Goal: Task Accomplishment & Management: Manage account settings

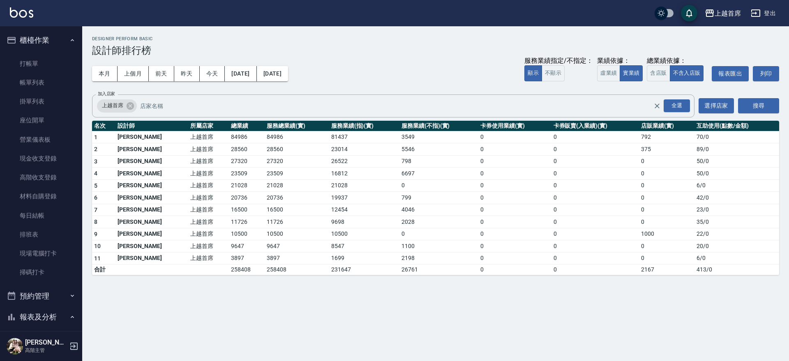
scroll to position [462, 0]
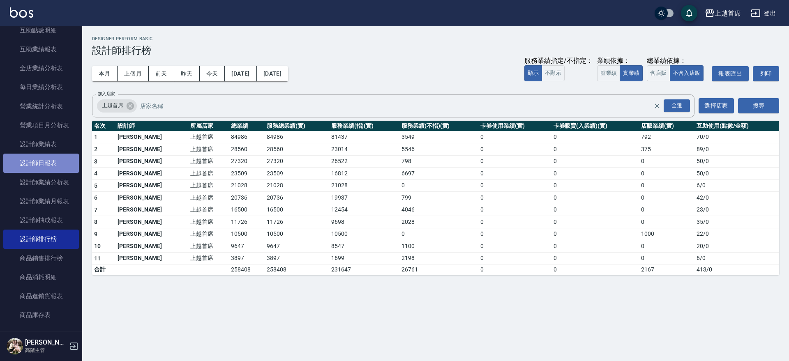
click at [44, 163] on link "設計師日報表" at bounding box center [41, 163] width 76 height 19
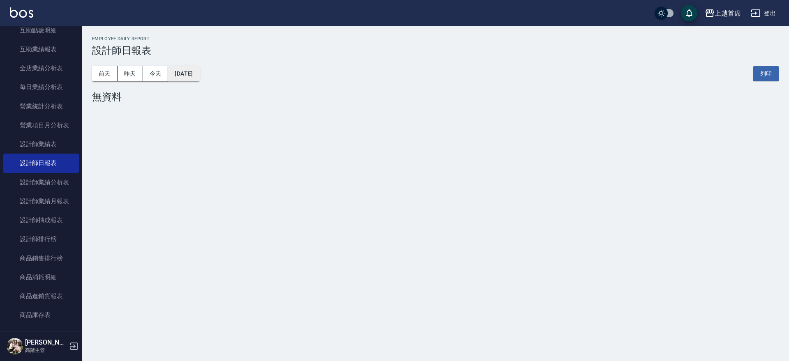
click at [192, 74] on button "[DATE]" at bounding box center [183, 73] width 31 height 15
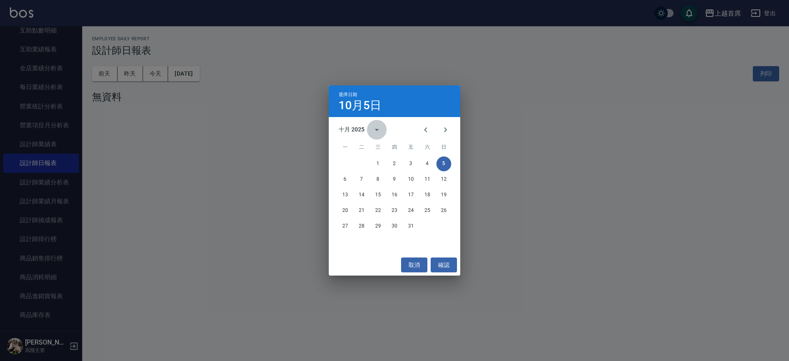
click at [380, 128] on icon "calendar view is open, switch to year view" at bounding box center [377, 130] width 10 height 10
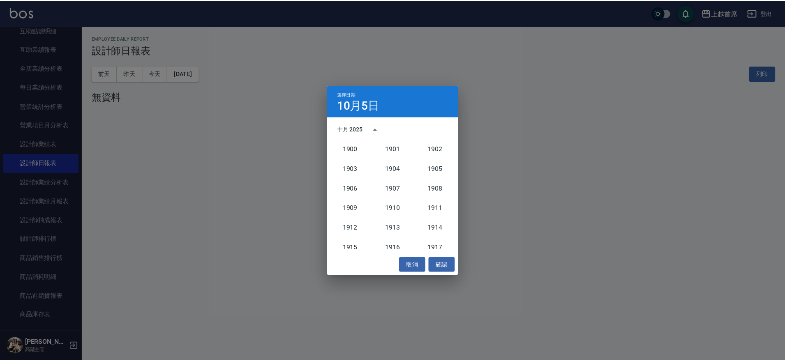
scroll to position [761, 0]
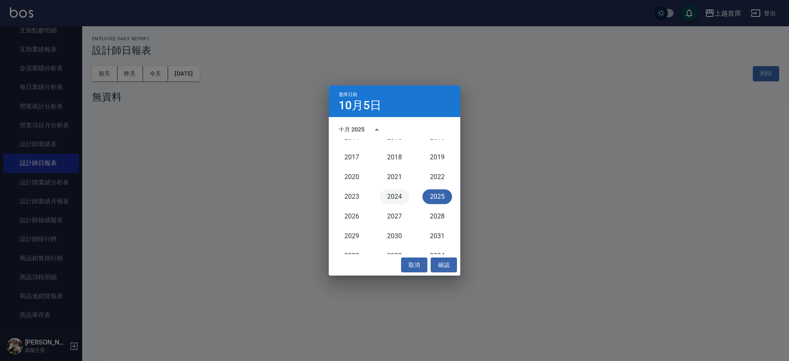
click at [385, 197] on button "2024" at bounding box center [395, 196] width 30 height 15
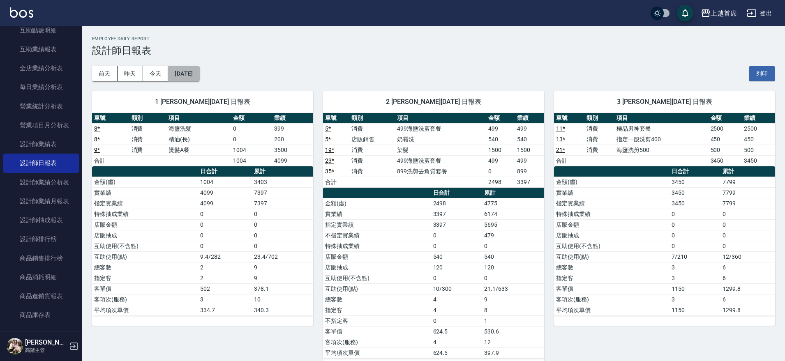
click at [199, 74] on button "[DATE]" at bounding box center [183, 73] width 31 height 15
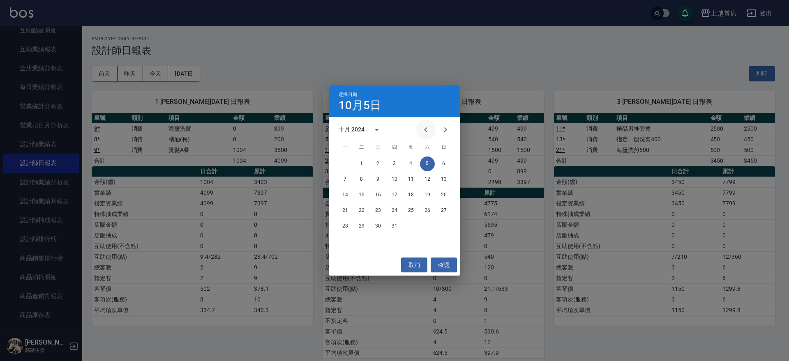
click at [419, 130] on button "Previous month" at bounding box center [426, 130] width 20 height 20
click at [343, 211] on button "16" at bounding box center [345, 210] width 15 height 15
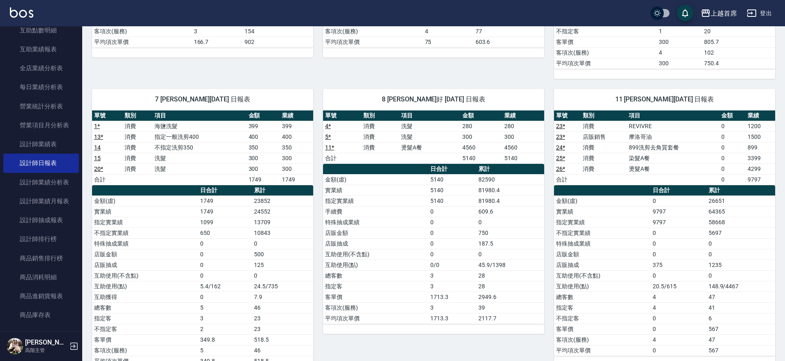
scroll to position [308, 0]
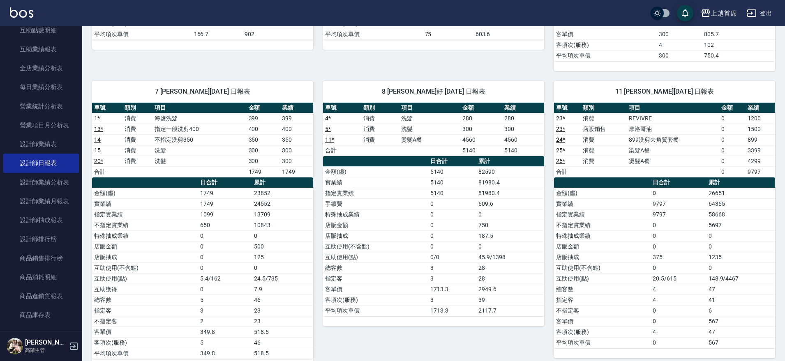
drag, startPoint x: 784, startPoint y: 165, endPoint x: 787, endPoint y: 132, distance: 32.6
click at [785, 132] on html "上越首席 登出 櫃檯作業 打帳單 帳單列表 掛單列表 座位開單 營業儀表板 現金收支登錄 高階收支登錄 材料自購登錄 每日結帳 排班表 現場電腦打卡 掃碼打卡…" at bounding box center [392, 189] width 785 height 995
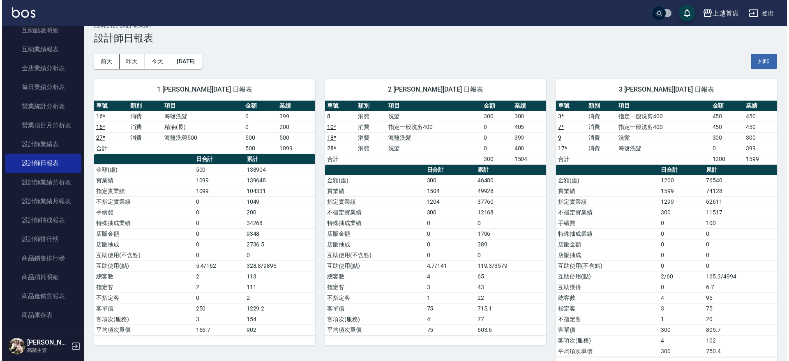
scroll to position [2, 0]
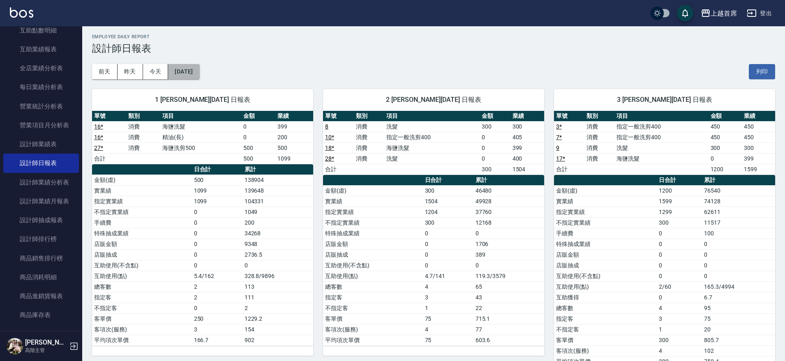
click at [199, 71] on button "[DATE]" at bounding box center [183, 71] width 31 height 15
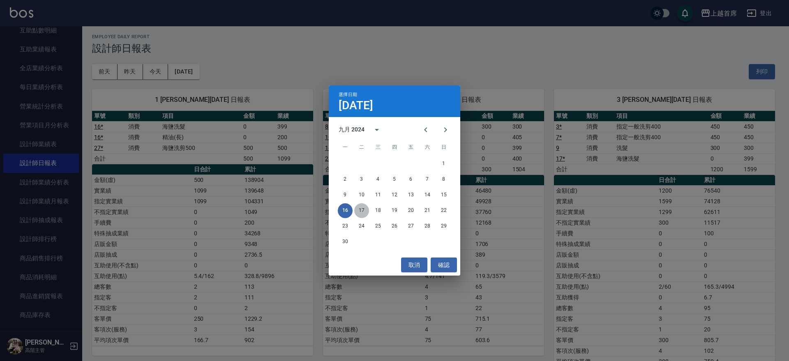
click at [364, 212] on button "17" at bounding box center [361, 210] width 15 height 15
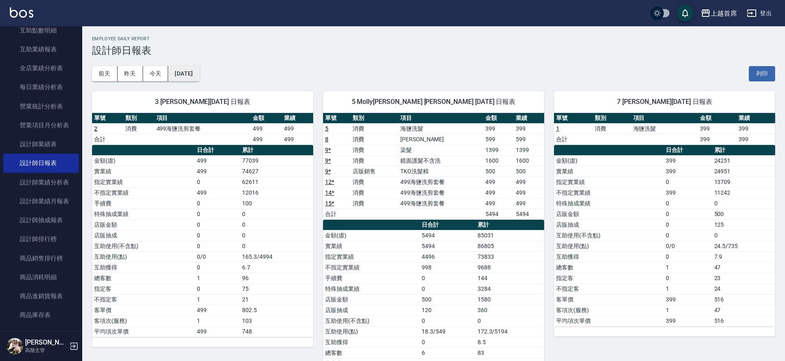
click at [199, 69] on button "2024/09/17" at bounding box center [183, 73] width 31 height 15
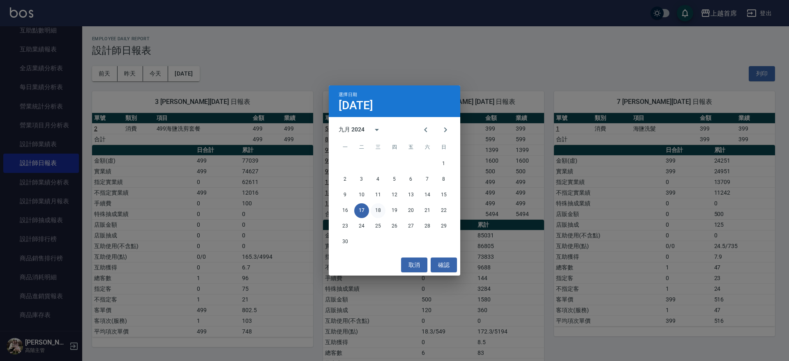
click at [375, 211] on button "18" at bounding box center [378, 210] width 15 height 15
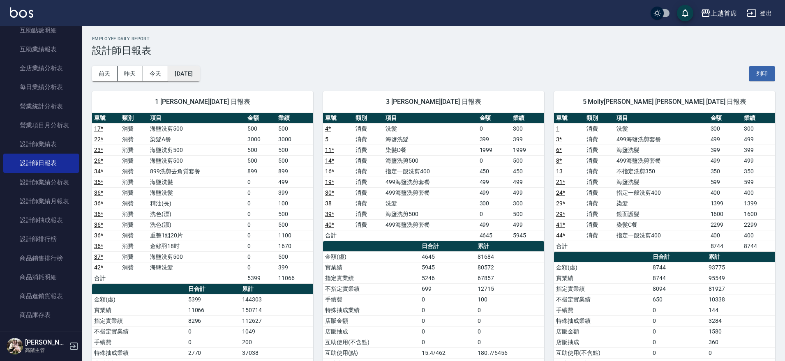
click at [199, 76] on button "[DATE]" at bounding box center [183, 73] width 31 height 15
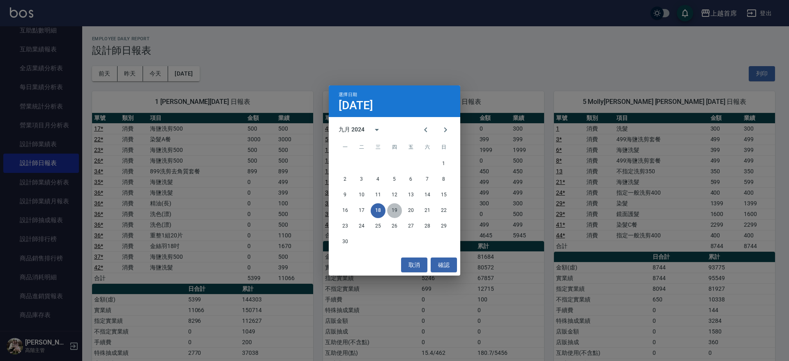
click at [400, 208] on button "19" at bounding box center [394, 210] width 15 height 15
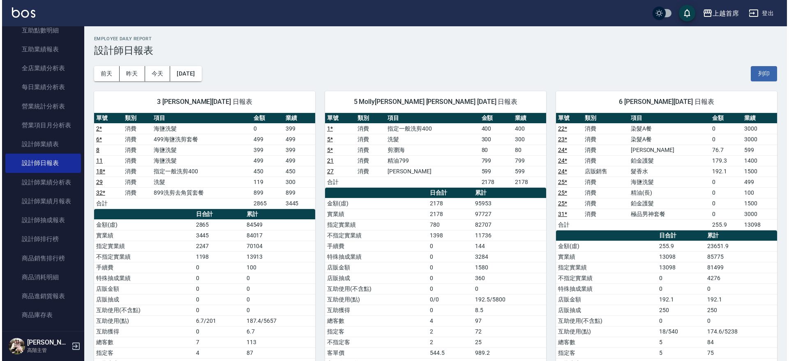
scroll to position [12, 0]
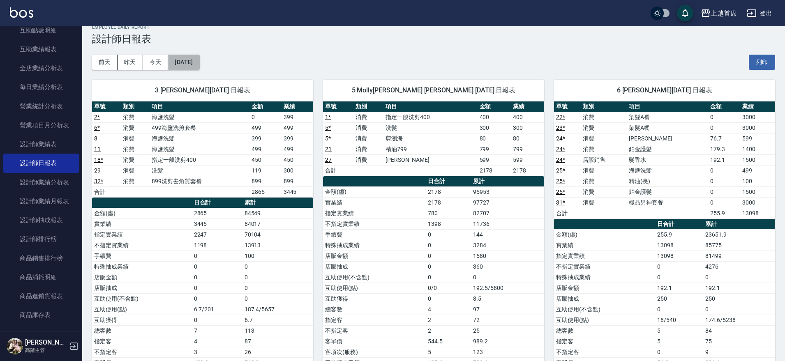
click at [199, 59] on button "[DATE]" at bounding box center [183, 62] width 31 height 15
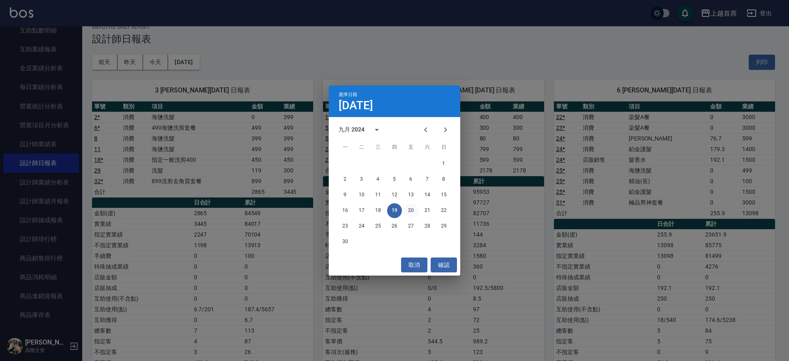
click at [408, 208] on button "20" at bounding box center [410, 210] width 15 height 15
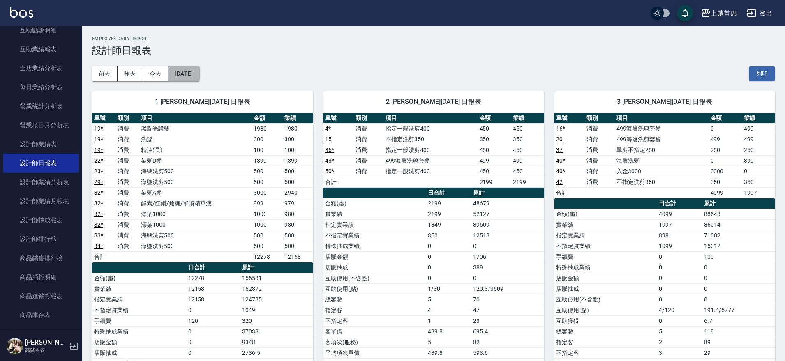
click at [199, 69] on button "2024/09/20" at bounding box center [183, 73] width 31 height 15
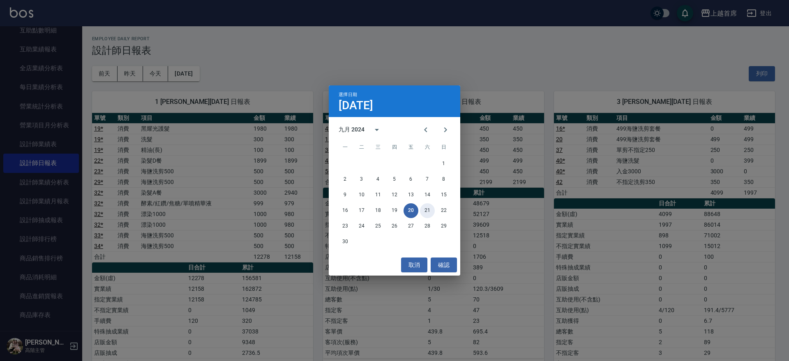
click at [424, 208] on button "21" at bounding box center [427, 210] width 15 height 15
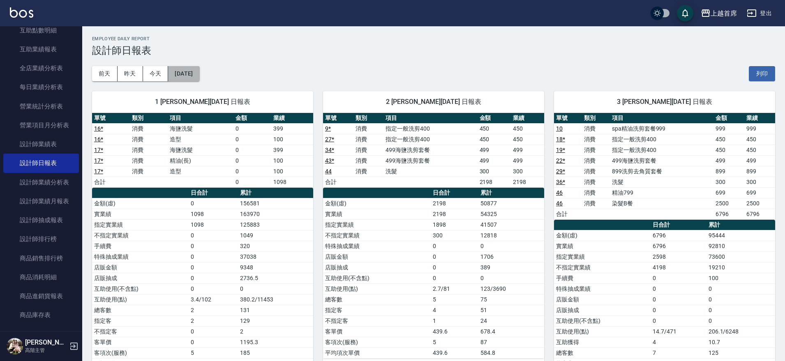
click at [199, 74] on button "2024/09/21" at bounding box center [183, 73] width 31 height 15
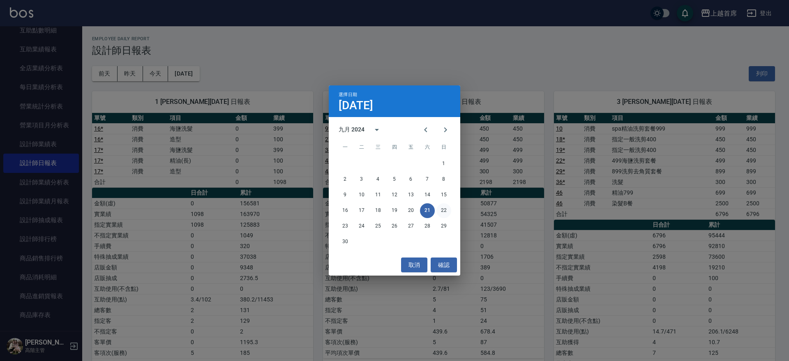
click at [448, 209] on button "22" at bounding box center [443, 210] width 15 height 15
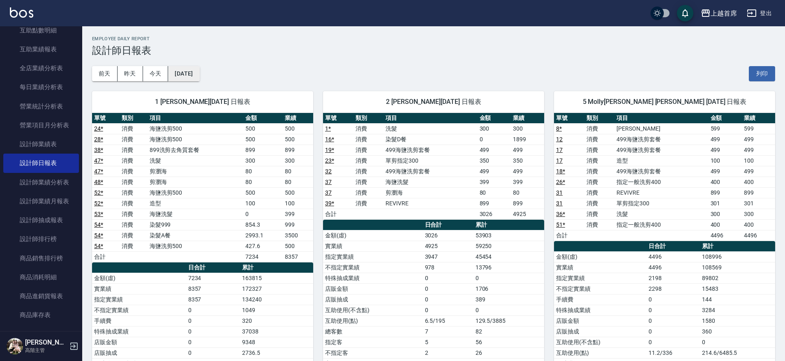
click at [196, 70] on button "2024/09/22" at bounding box center [183, 73] width 31 height 15
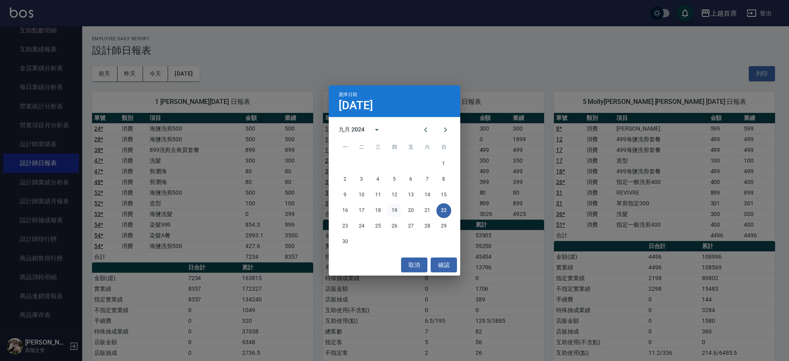
click at [395, 209] on button "19" at bounding box center [394, 210] width 15 height 15
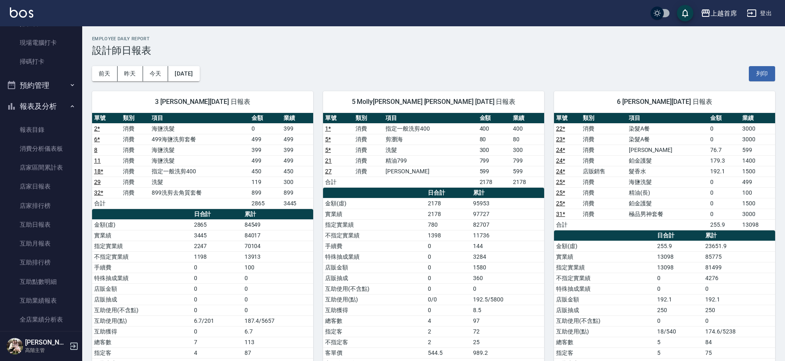
scroll to position [189, 0]
click at [59, 126] on button "報表及分析" at bounding box center [41, 127] width 76 height 21
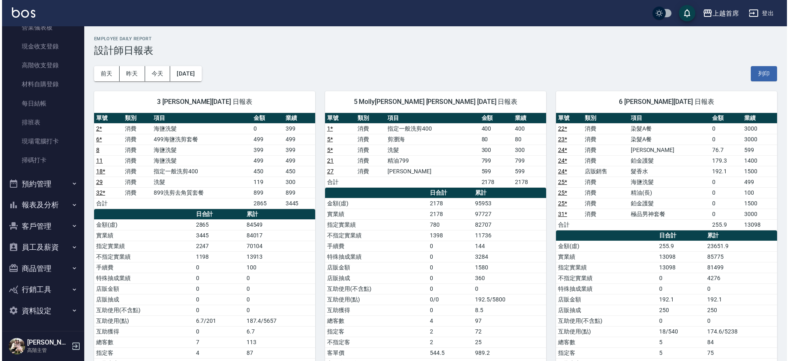
scroll to position [112, 0]
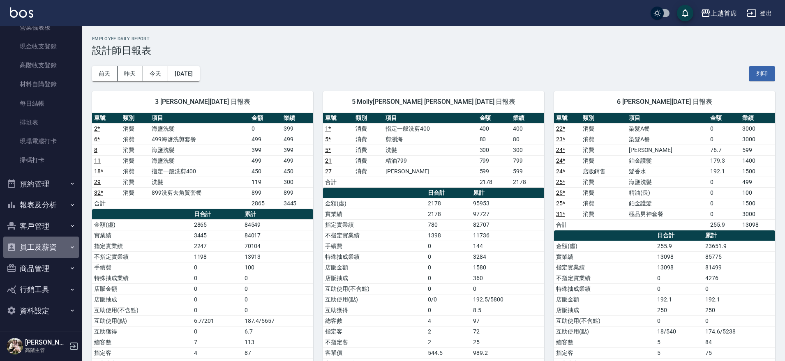
click at [55, 243] on button "員工及薪資" at bounding box center [41, 247] width 76 height 21
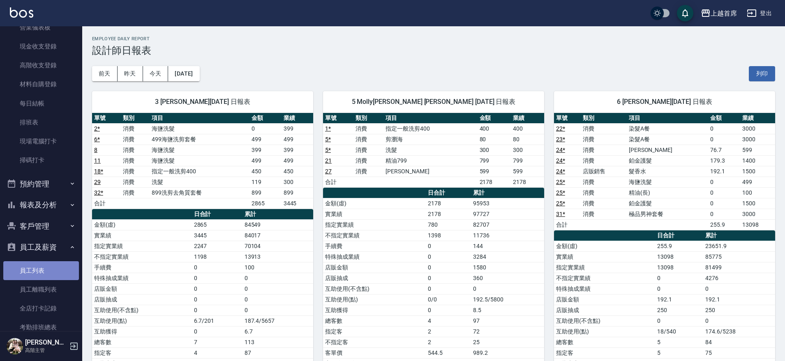
click at [43, 274] on link "員工列表" at bounding box center [41, 270] width 76 height 19
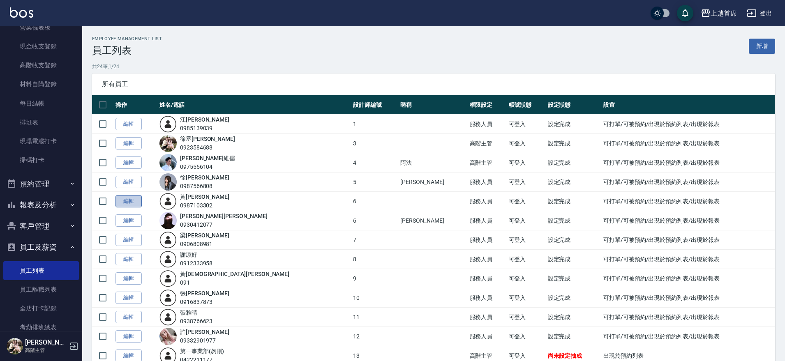
click at [126, 201] on link "編輯" at bounding box center [128, 201] width 26 height 13
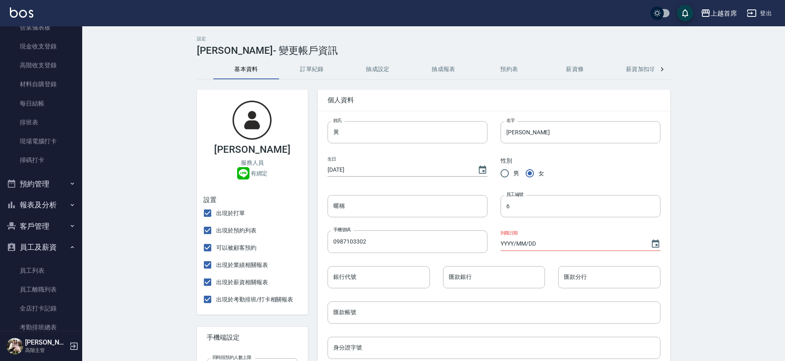
click at [644, 65] on button "薪資加扣項" at bounding box center [641, 70] width 66 height 20
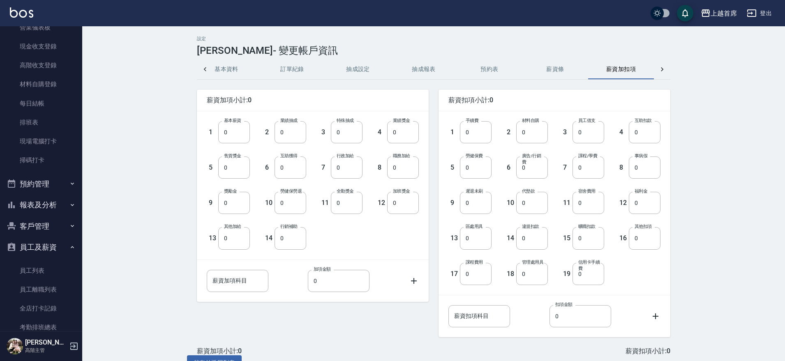
click at [656, 67] on div at bounding box center [662, 70] width 16 height 20
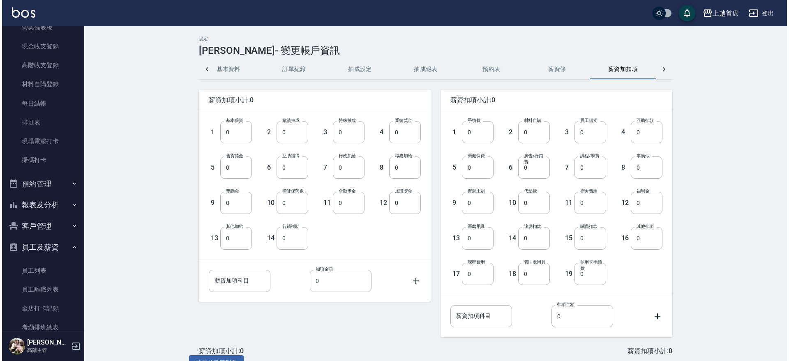
scroll to position [0, 151]
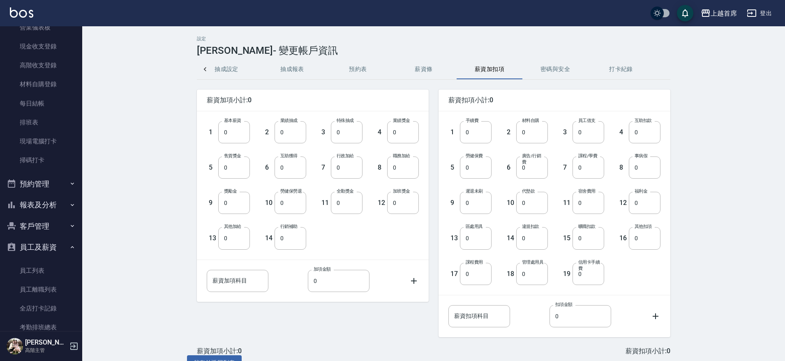
click at [567, 73] on button "密碼與安全" at bounding box center [555, 70] width 66 height 20
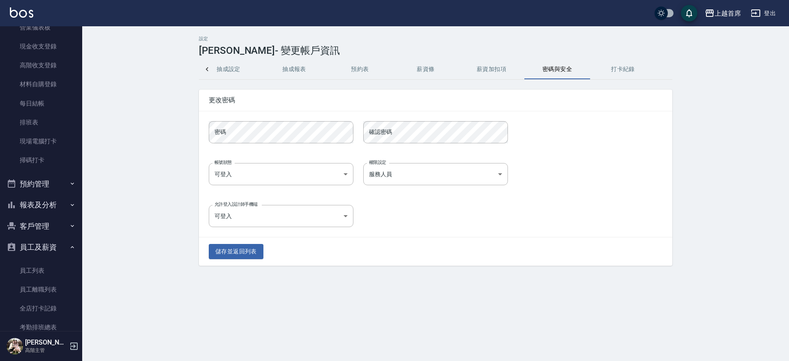
click at [269, 145] on div "密碼 密碼 確認密碼 確認密碼" at bounding box center [435, 132] width 473 height 42
click at [249, 248] on button "儲存並返回列表" at bounding box center [236, 251] width 55 height 15
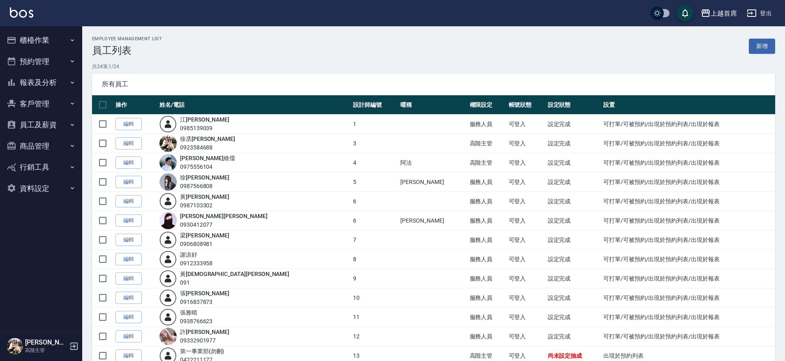
click at [55, 77] on button "報表及分析" at bounding box center [41, 82] width 76 height 21
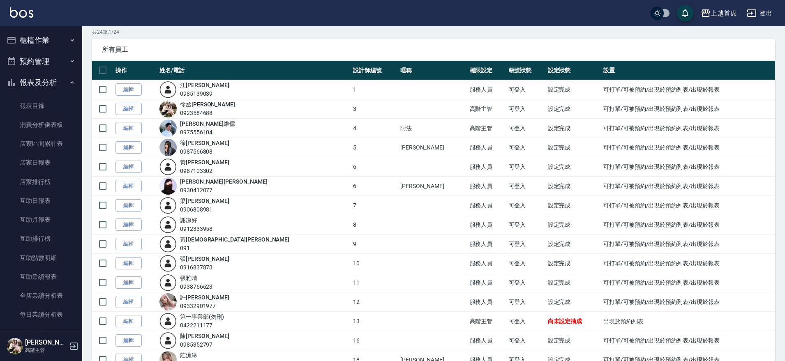
scroll to position [51, 0]
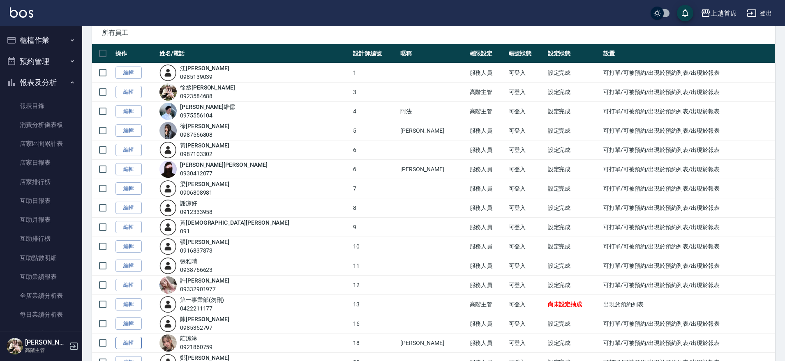
click at [132, 341] on link "編輯" at bounding box center [128, 343] width 26 height 13
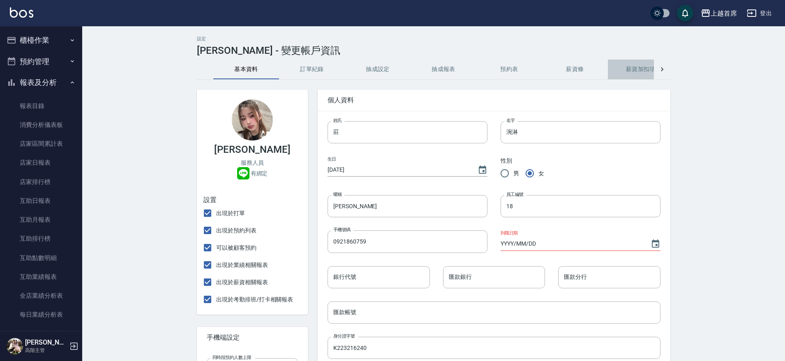
click at [638, 69] on button "薪資加扣項" at bounding box center [641, 70] width 66 height 20
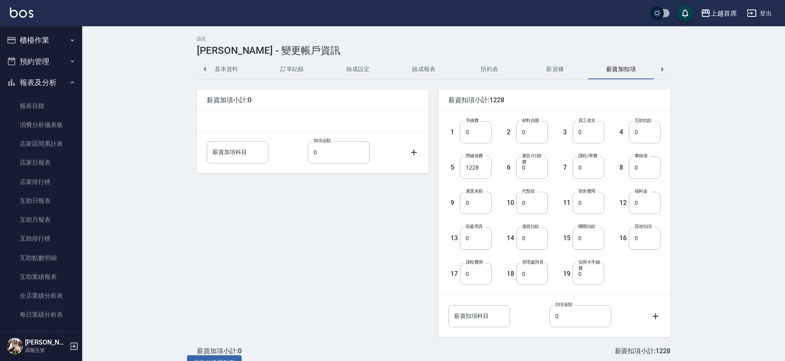
click at [663, 68] on icon at bounding box center [662, 69] width 8 height 8
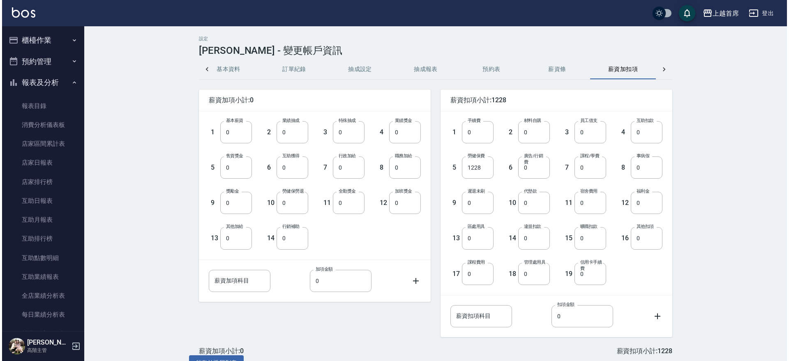
scroll to position [0, 151]
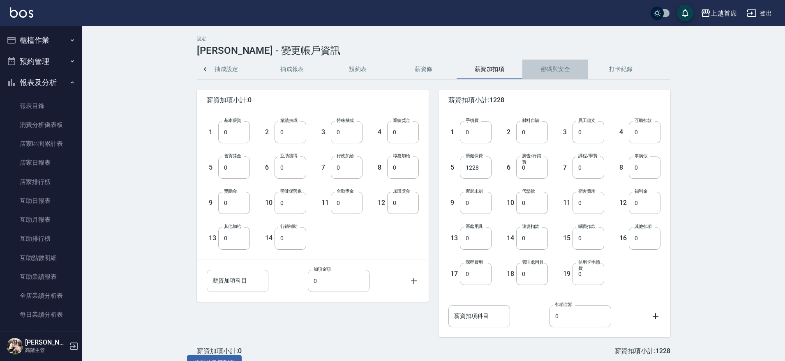
click at [573, 66] on button "密碼與安全" at bounding box center [555, 70] width 66 height 20
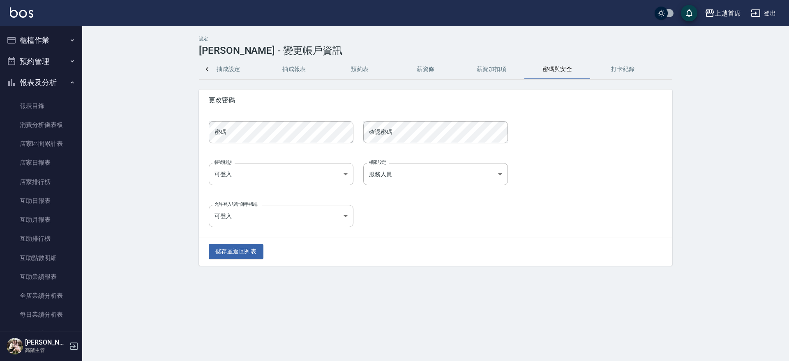
click at [46, 48] on button "櫃檯作業" at bounding box center [41, 40] width 76 height 21
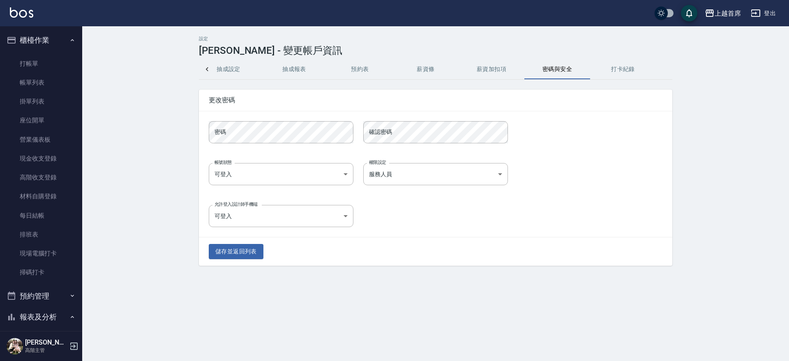
click at [51, 38] on button "櫃檯作業" at bounding box center [41, 40] width 76 height 21
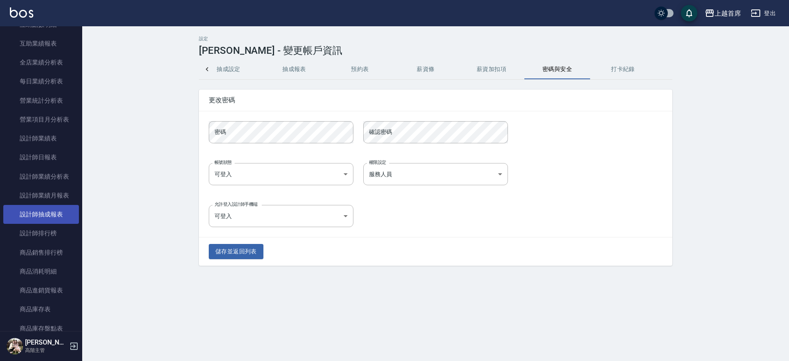
scroll to position [257, 0]
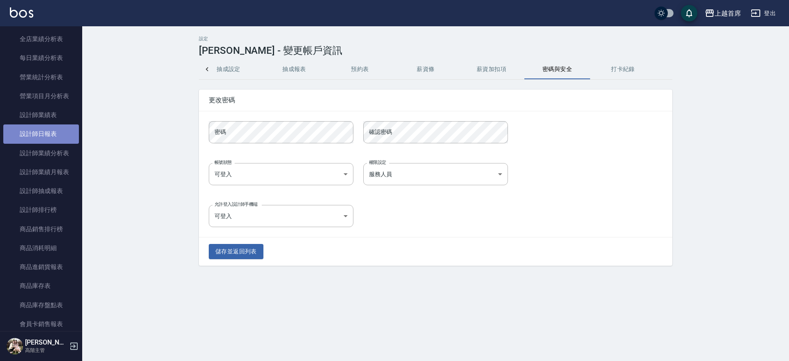
click at [61, 138] on link "設計師日報表" at bounding box center [41, 133] width 76 height 19
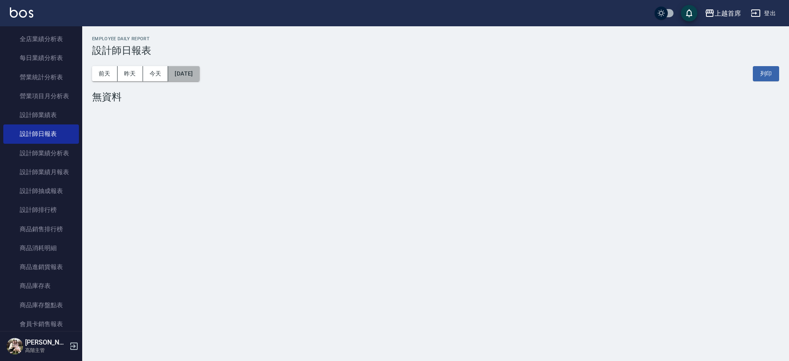
click at [185, 72] on button "[DATE]" at bounding box center [183, 73] width 31 height 15
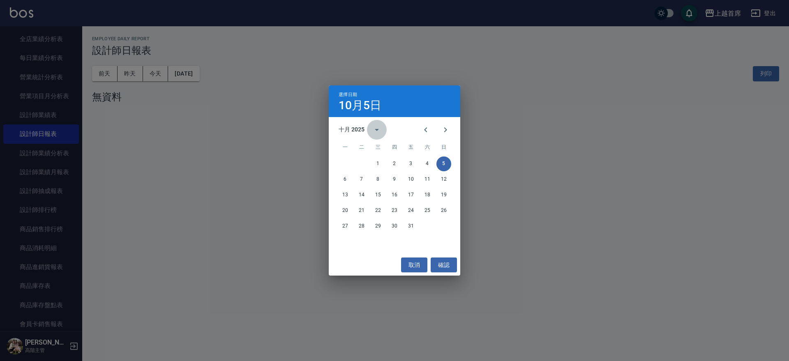
click at [368, 130] on button "calendar view is open, switch to year view" at bounding box center [377, 130] width 20 height 20
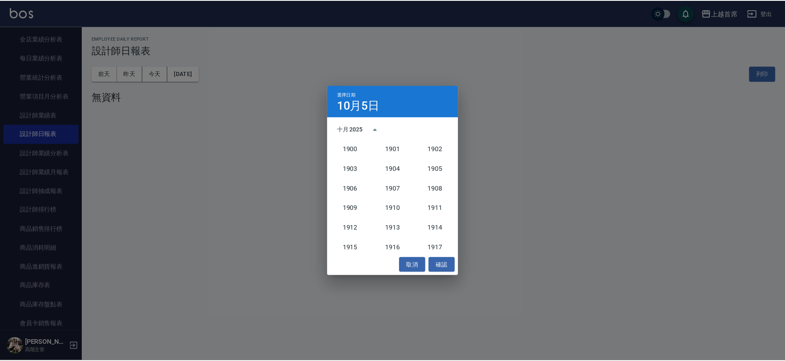
scroll to position [761, 0]
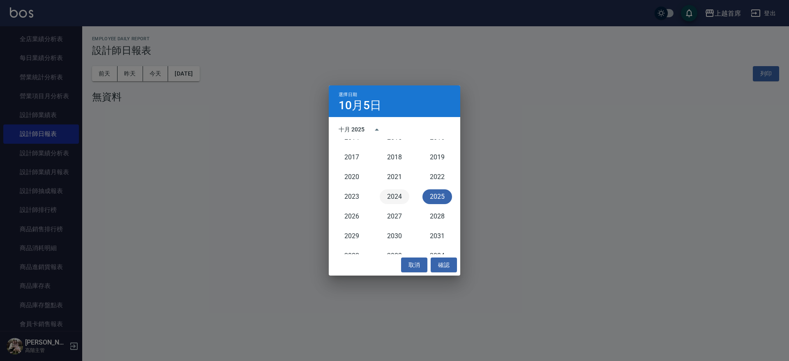
click at [389, 195] on button "2024" at bounding box center [395, 196] width 30 height 15
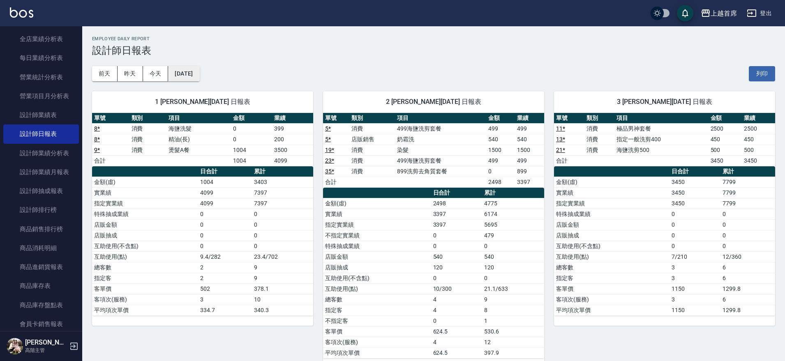
click at [199, 72] on button "[DATE]" at bounding box center [183, 73] width 31 height 15
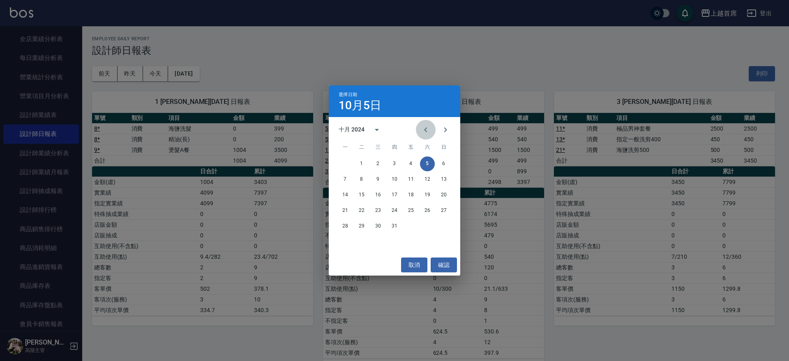
click at [421, 128] on icon "Previous month" at bounding box center [426, 130] width 10 height 10
click at [426, 208] on button "21" at bounding box center [427, 210] width 15 height 15
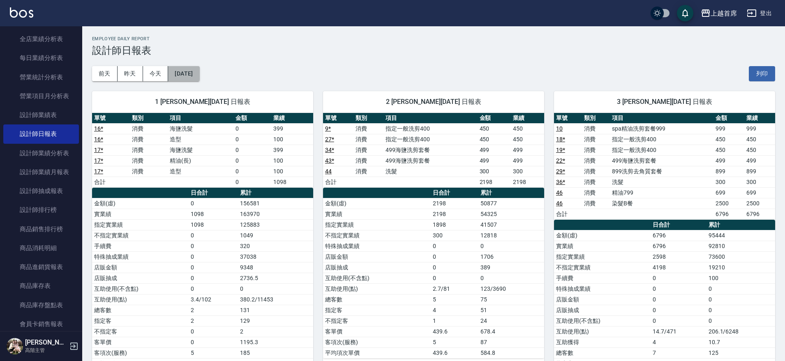
click at [198, 70] on button "[DATE]" at bounding box center [183, 73] width 31 height 15
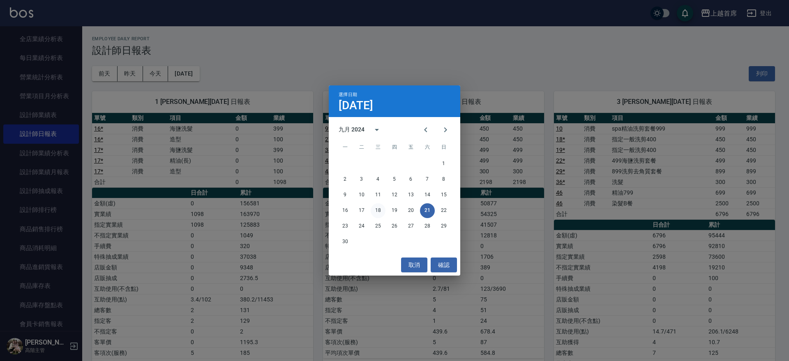
click at [379, 212] on button "18" at bounding box center [378, 210] width 15 height 15
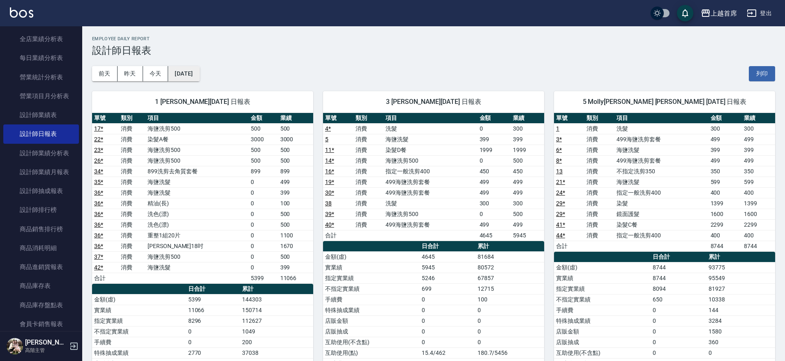
click at [199, 68] on button "[DATE]" at bounding box center [183, 73] width 31 height 15
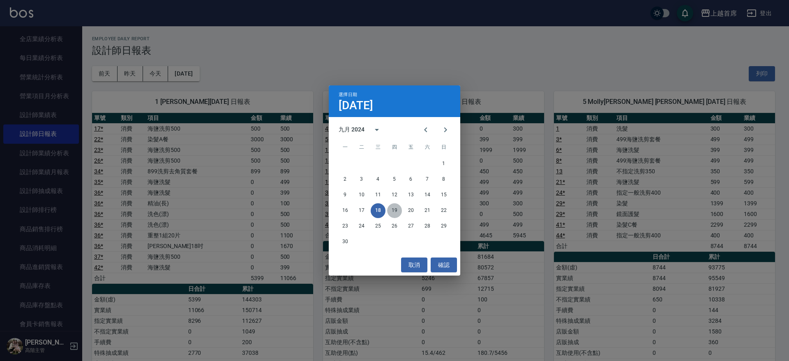
click at [393, 205] on button "19" at bounding box center [394, 210] width 15 height 15
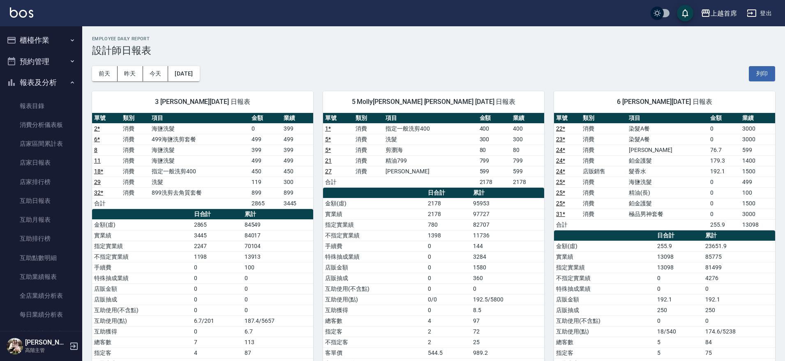
click at [44, 35] on button "櫃檯作業" at bounding box center [41, 40] width 76 height 21
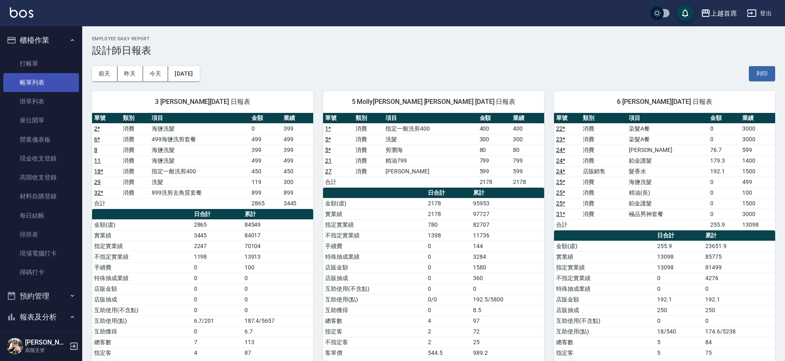
click at [44, 85] on link "帳單列表" at bounding box center [41, 82] width 76 height 19
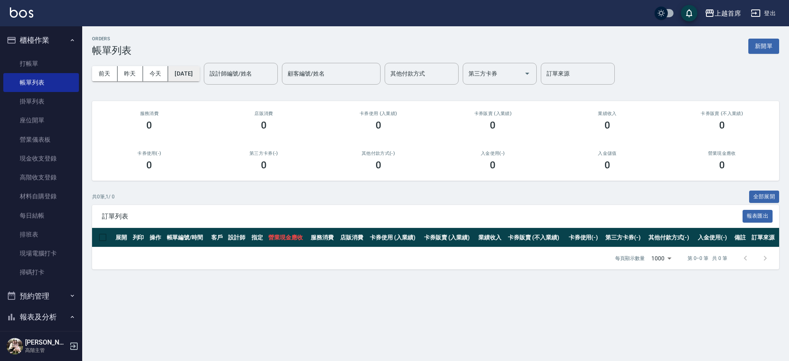
click at [184, 70] on button "[DATE]" at bounding box center [183, 73] width 31 height 15
click at [189, 74] on button "[DATE]" at bounding box center [183, 73] width 31 height 15
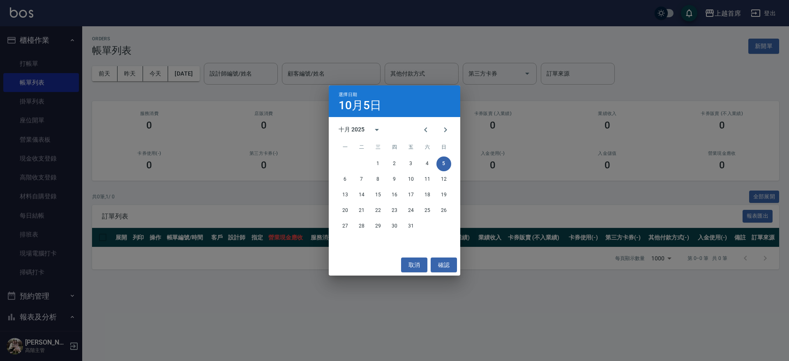
click at [40, 64] on div "選擇日期 10月5日 十月 2025 一 二 三 四 五 六 日 1 2 3 4 5 6 7 8 9 10 11 12 13 14 15 16 17 18 1…" at bounding box center [394, 180] width 789 height 361
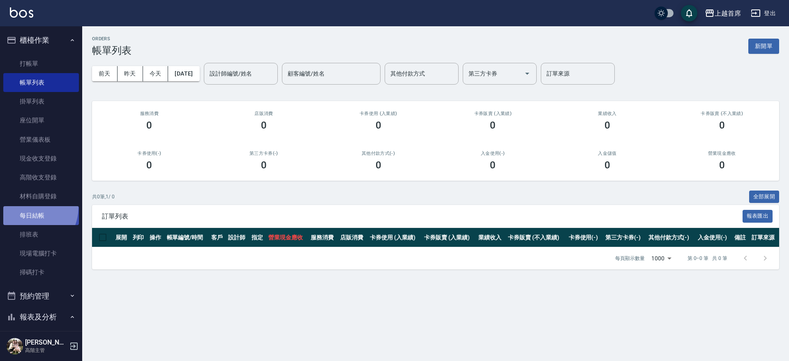
click at [25, 207] on link "每日結帳" at bounding box center [41, 215] width 76 height 19
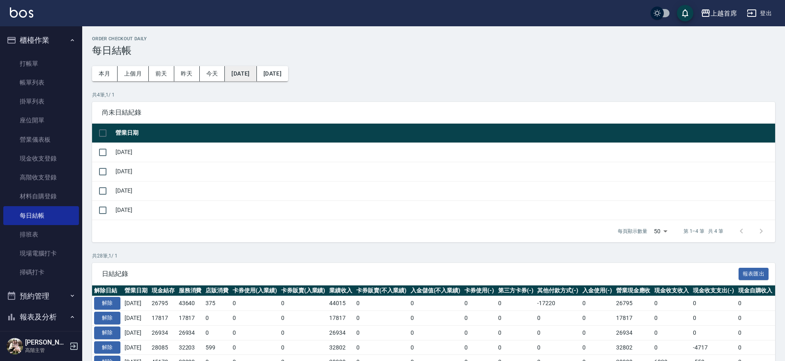
click at [256, 74] on button "2025/09/04" at bounding box center [241, 73] width 32 height 15
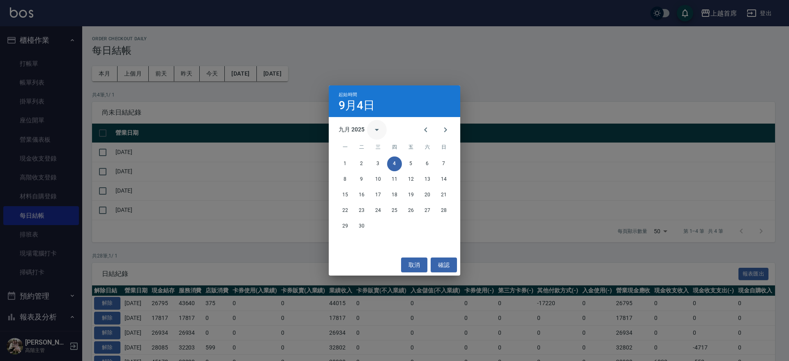
click at [372, 131] on icon "calendar view is open, switch to year view" at bounding box center [377, 130] width 10 height 10
click at [392, 200] on button "2024" at bounding box center [395, 196] width 30 height 15
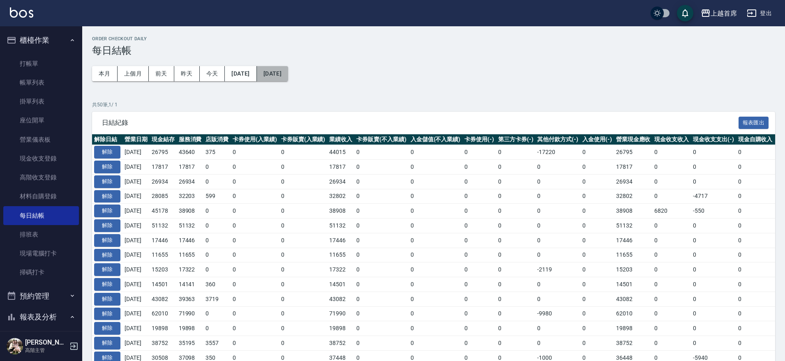
click at [281, 72] on button "[DATE]" at bounding box center [272, 73] width 31 height 15
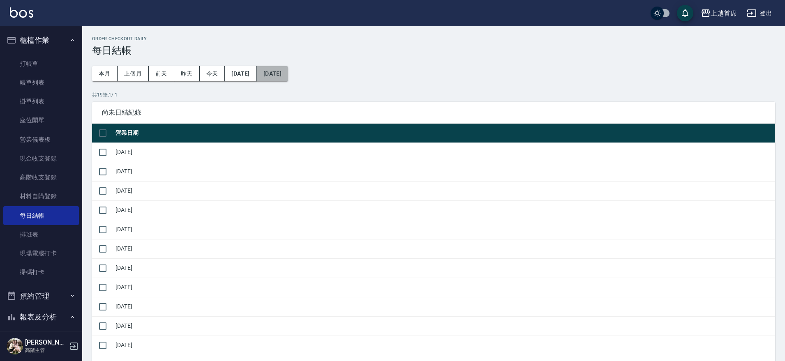
click at [287, 76] on button "[DATE]" at bounding box center [272, 73] width 31 height 15
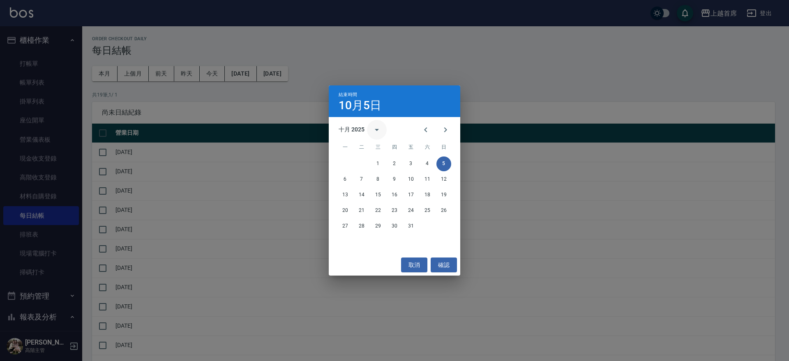
click at [375, 128] on icon "calendar view is open, switch to year view" at bounding box center [377, 130] width 10 height 10
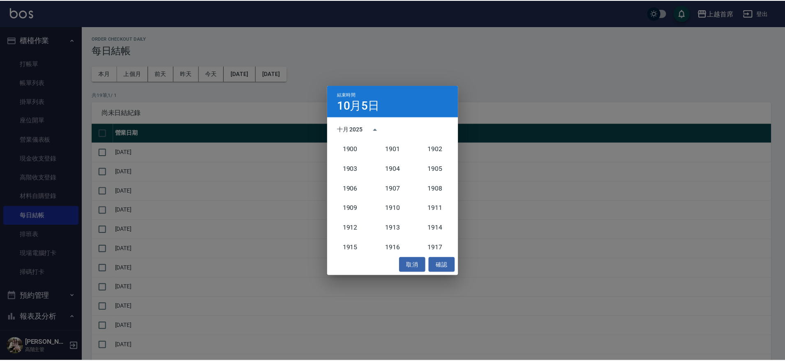
scroll to position [761, 0]
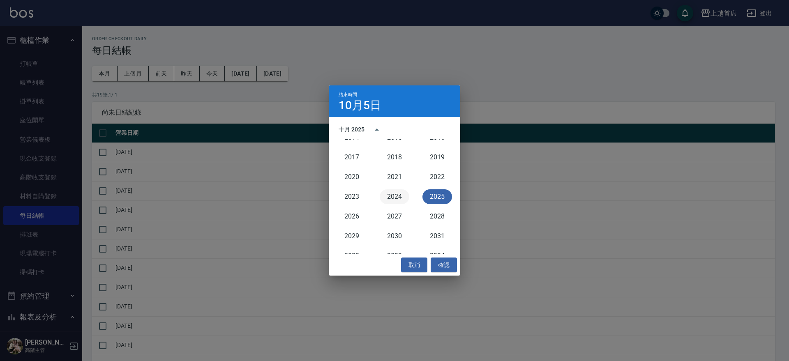
click at [397, 193] on button "2024" at bounding box center [395, 196] width 30 height 15
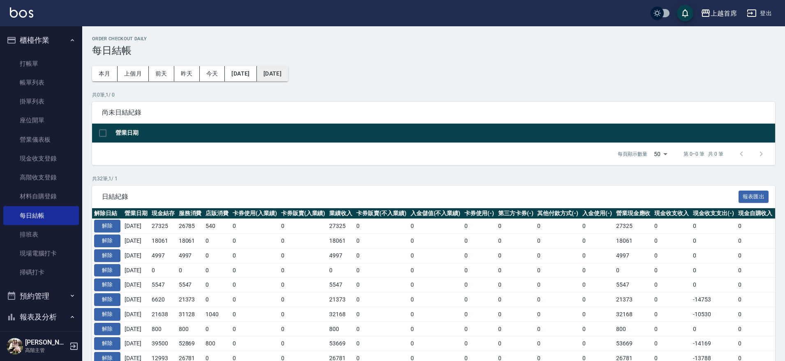
click at [286, 73] on button "[DATE]" at bounding box center [272, 73] width 31 height 15
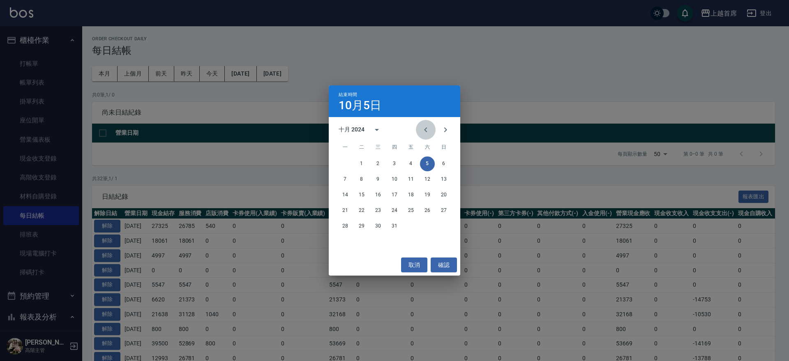
click at [430, 131] on icon "Previous month" at bounding box center [426, 130] width 10 height 10
click at [394, 205] on button "19" at bounding box center [394, 210] width 15 height 15
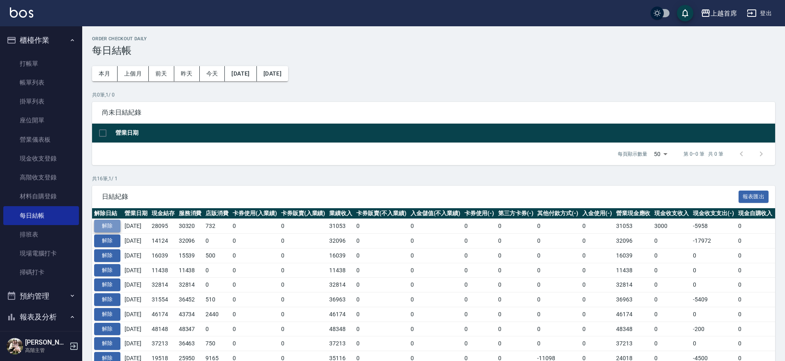
click at [108, 222] on button "解除" at bounding box center [107, 226] width 26 height 13
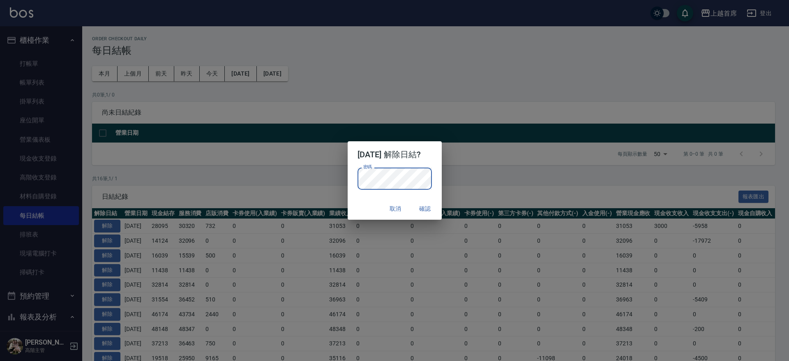
click at [353, 210] on div "取消 確認" at bounding box center [395, 209] width 94 height 22
click at [429, 208] on button "確認" at bounding box center [425, 208] width 26 height 15
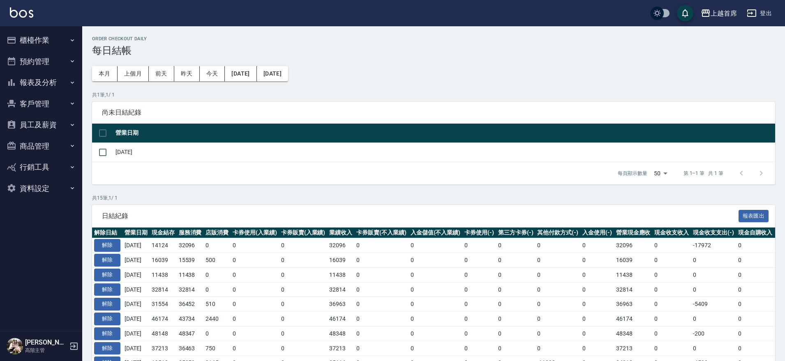
click at [46, 40] on button "櫃檯作業" at bounding box center [41, 40] width 76 height 21
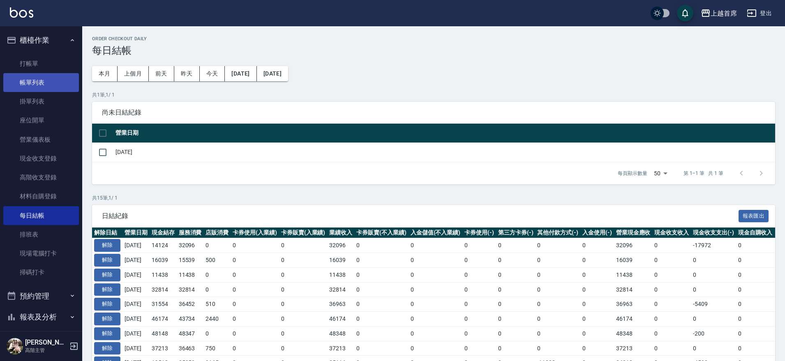
click at [43, 86] on link "帳單列表" at bounding box center [41, 82] width 76 height 19
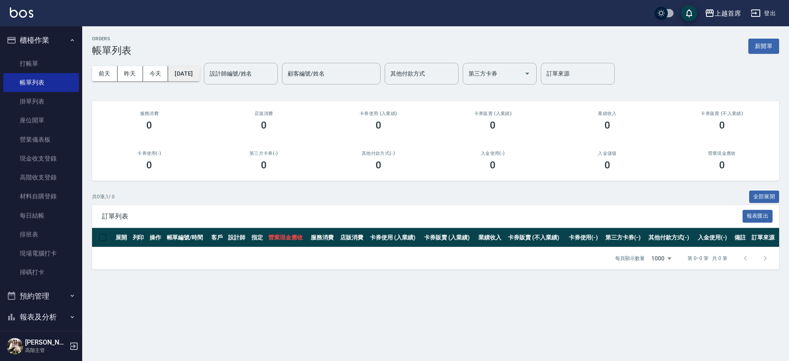
click at [183, 74] on button "2025/10/05" at bounding box center [183, 73] width 31 height 15
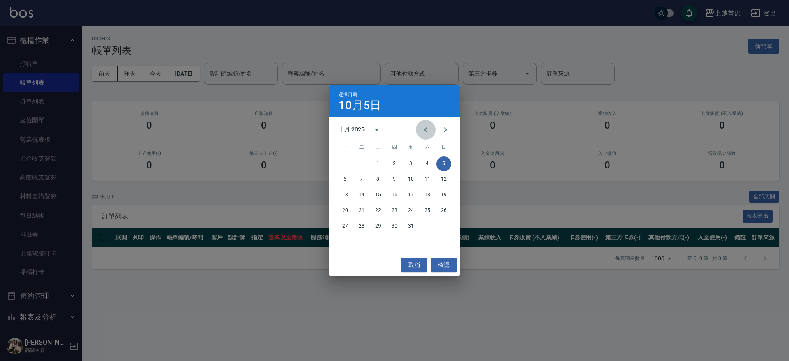
click at [426, 130] on icon "Previous month" at bounding box center [426, 130] width 10 height 10
click at [369, 129] on button "calendar view is open, switch to year view" at bounding box center [377, 130] width 20 height 20
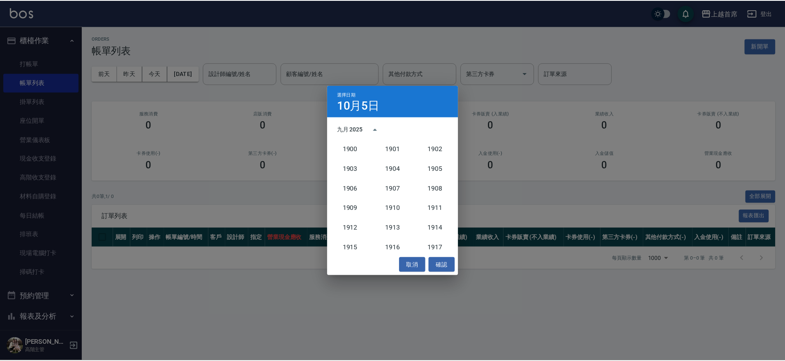
scroll to position [761, 0]
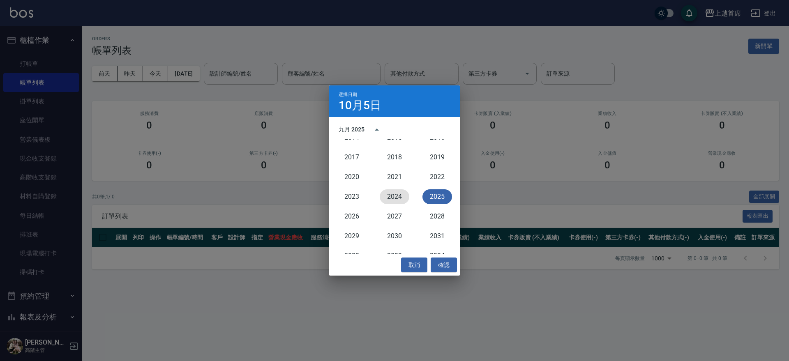
click at [396, 196] on button "2024" at bounding box center [395, 196] width 30 height 15
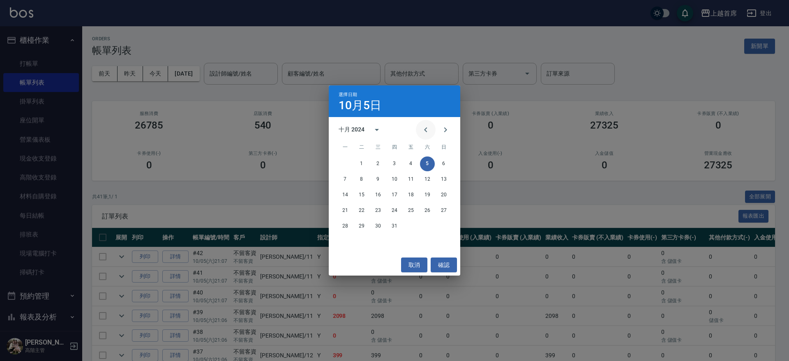
click at [427, 130] on icon "Previous month" at bounding box center [426, 130] width 10 height 10
click at [392, 209] on button "19" at bounding box center [394, 210] width 15 height 15
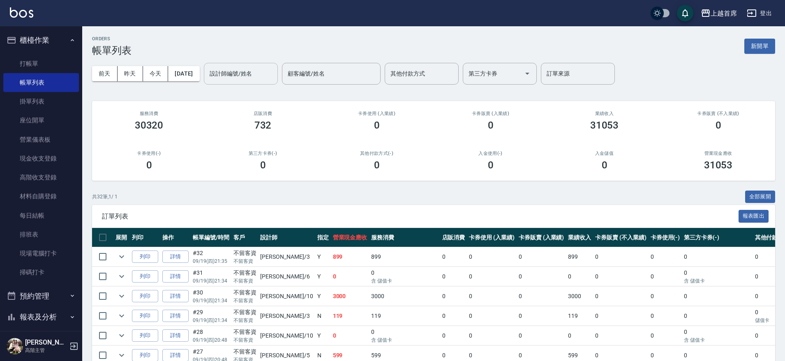
click at [265, 78] on input "設計師編號/姓名" at bounding box center [240, 74] width 67 height 14
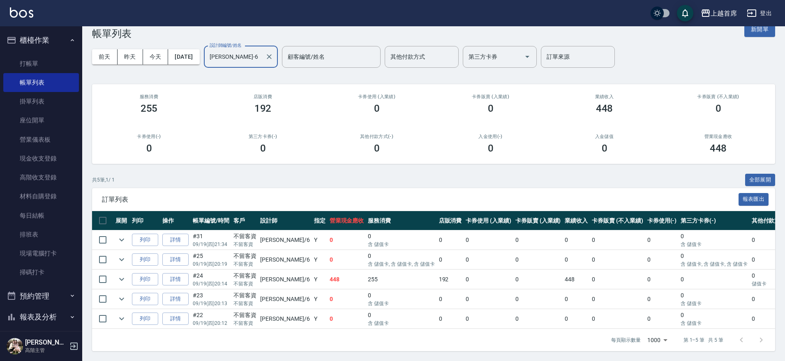
scroll to position [25, 0]
type input "黃苡彤-6"
click at [168, 274] on link "詳情" at bounding box center [175, 279] width 26 height 13
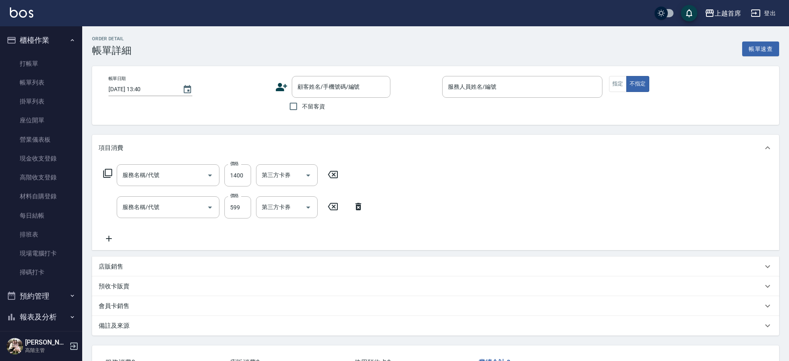
type input "2024/09/19 20:14"
checkbox input "true"
type input "黃苡彤-6"
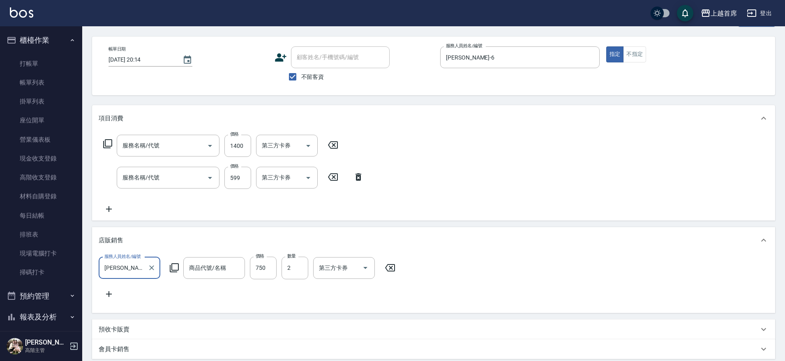
scroll to position [13, 0]
type input "鉑金護髮(51500)"
type input "伊黛莉spa(0599)"
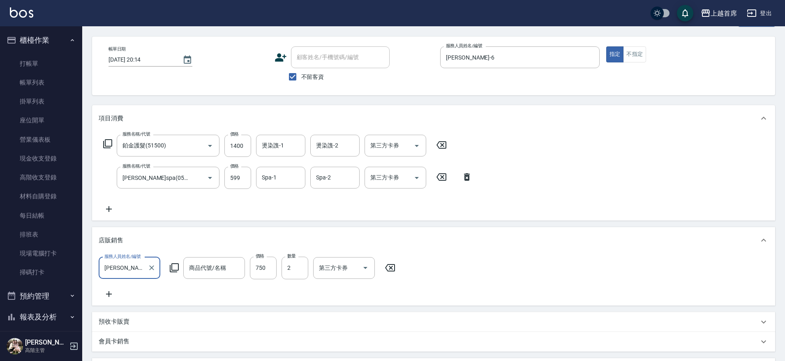
type input "髮香水"
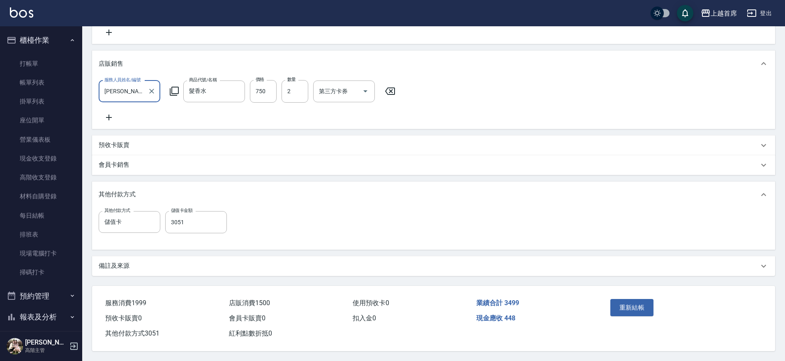
scroll to position [218, 0]
click at [191, 221] on input "3051" at bounding box center [196, 222] width 62 height 22
type input "0"
click at [620, 302] on button "重新結帳" at bounding box center [632, 307] width 44 height 17
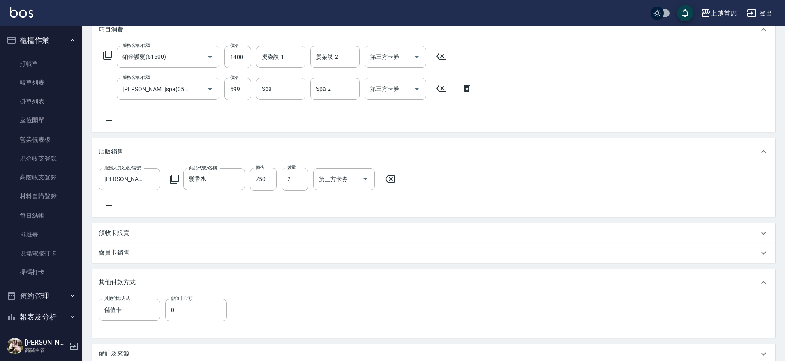
scroll to position [166, 0]
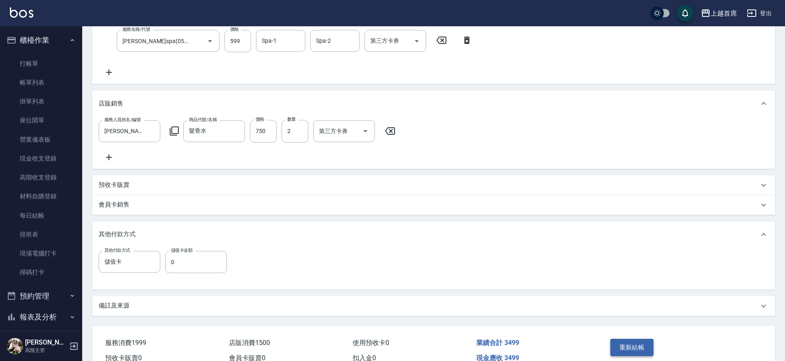
click at [631, 356] on button "重新結帳" at bounding box center [632, 347] width 44 height 17
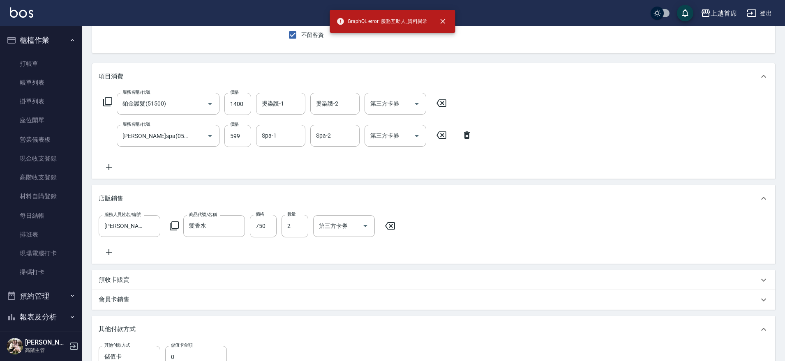
scroll to position [0, 0]
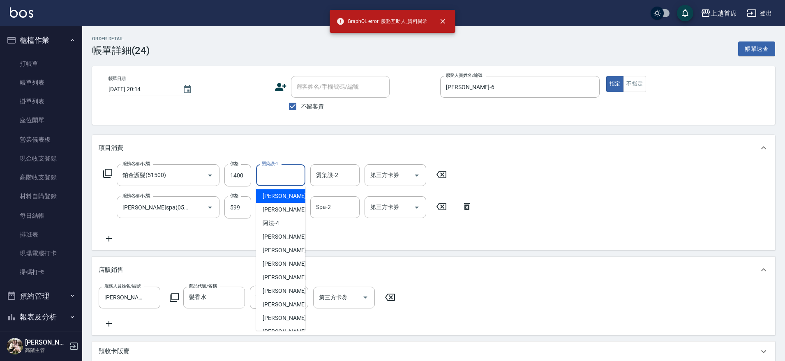
click at [279, 176] on input "燙染謢-1" at bounding box center [281, 175] width 42 height 14
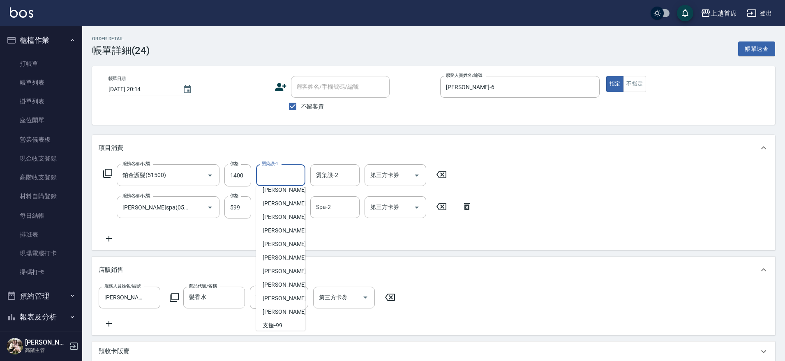
scroll to position [156, 0]
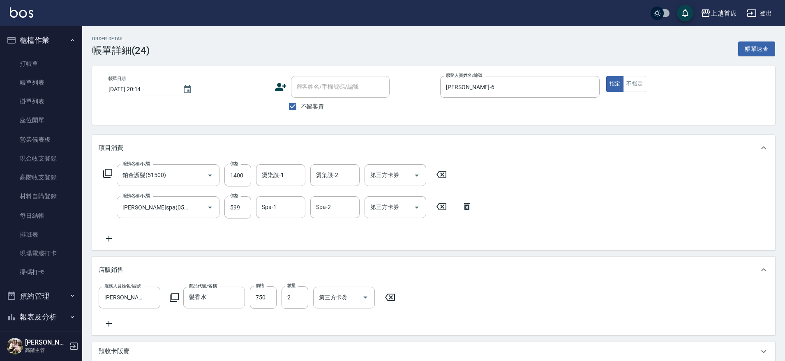
drag, startPoint x: 144, startPoint y: 232, endPoint x: 89, endPoint y: 183, distance: 74.2
click at [144, 233] on div "服務名稱/代號 鉑金護髮(51500) 服務名稱/代號 價格 1400 價格 燙染謢-1 燙染謢-1 燙染謢-2 燙染謢-2 第三方卡券 第三方卡券 服務名稱…" at bounding box center [288, 203] width 378 height 79
click at [62, 40] on button "櫃檯作業" at bounding box center [41, 40] width 76 height 21
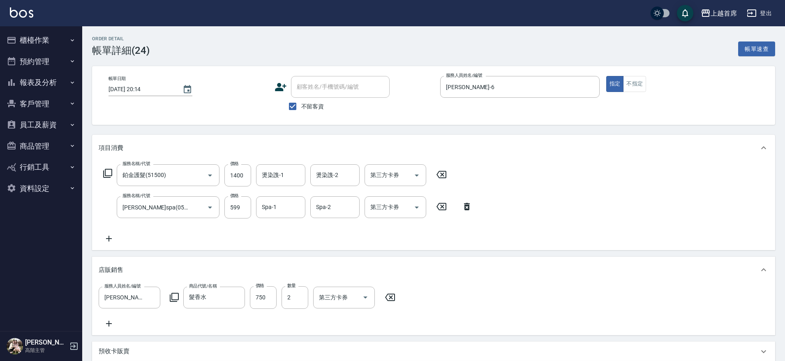
click at [56, 118] on button "員工及薪資" at bounding box center [41, 124] width 76 height 21
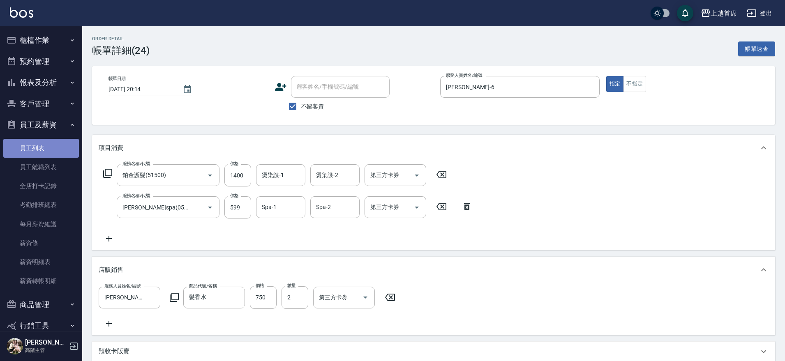
click at [48, 150] on link "員工列表" at bounding box center [41, 148] width 76 height 19
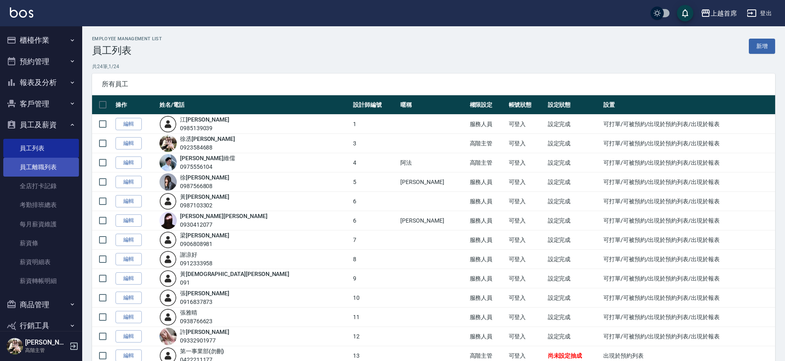
click at [50, 163] on link "員工離職列表" at bounding box center [41, 167] width 76 height 19
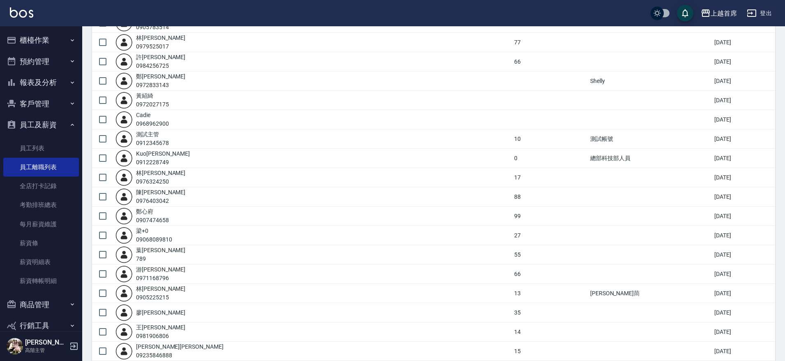
scroll to position [120, 0]
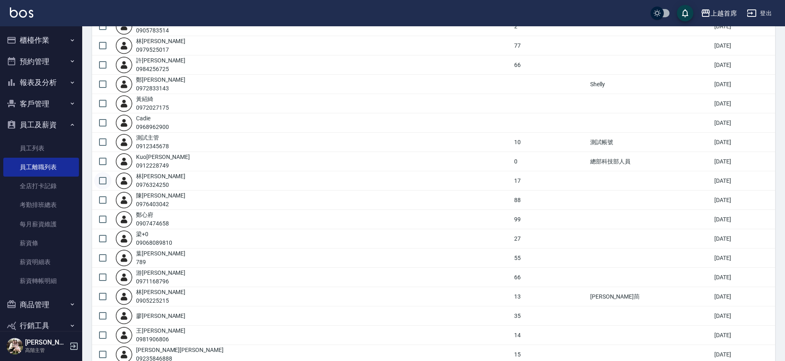
click at [104, 180] on input "checkbox" at bounding box center [102, 180] width 17 height 17
checkbox input "true"
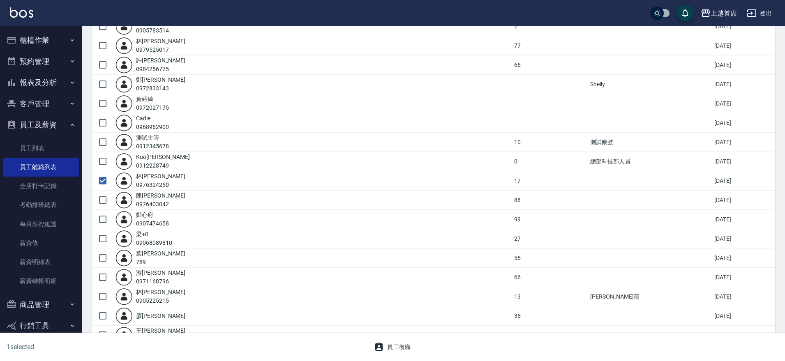
click at [398, 343] on button "員工復職" at bounding box center [393, 347] width 44 height 15
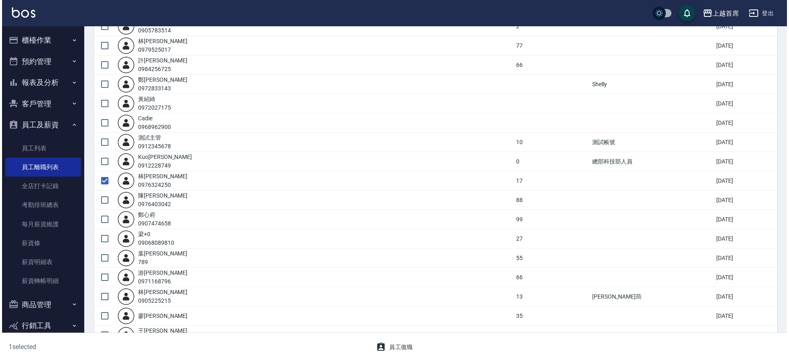
scroll to position [0, 0]
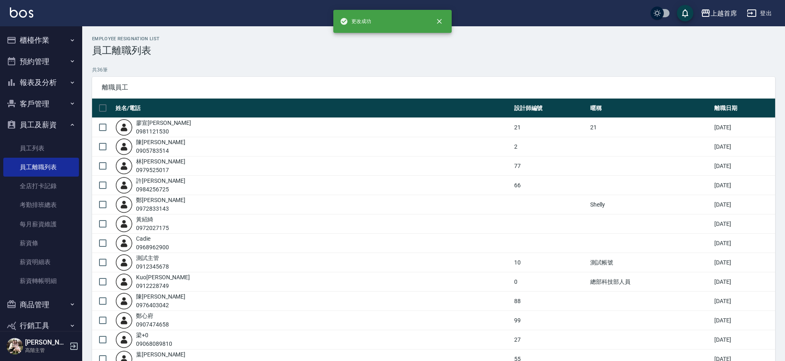
click at [55, 30] on button "櫃檯作業" at bounding box center [41, 40] width 76 height 21
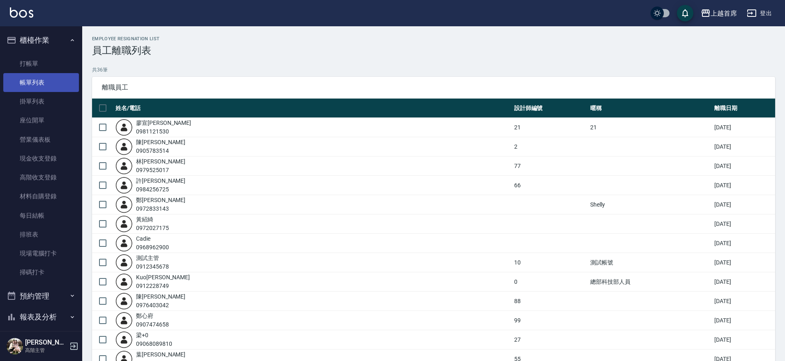
click at [47, 81] on link "帳單列表" at bounding box center [41, 82] width 76 height 19
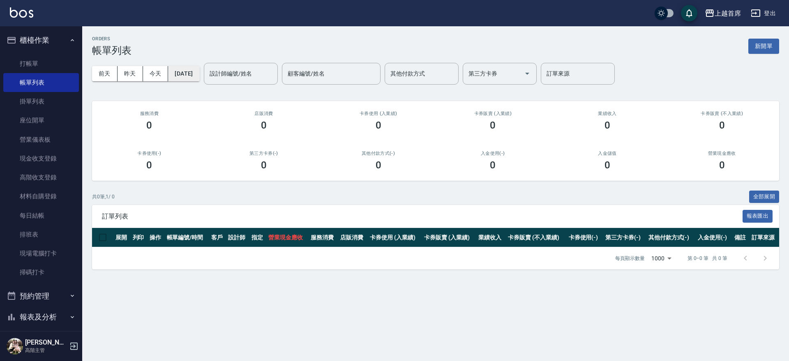
click at [199, 71] on button "[DATE]" at bounding box center [183, 73] width 31 height 15
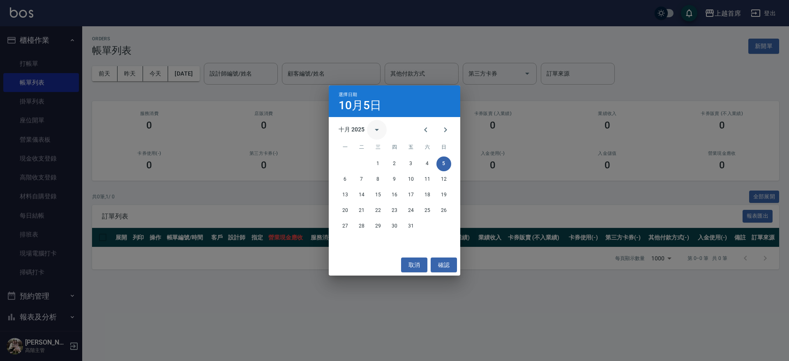
click at [370, 130] on button "calendar view is open, switch to year view" at bounding box center [377, 130] width 20 height 20
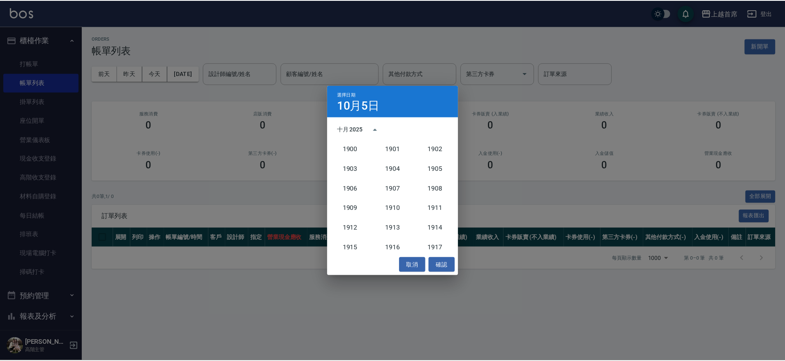
scroll to position [761, 0]
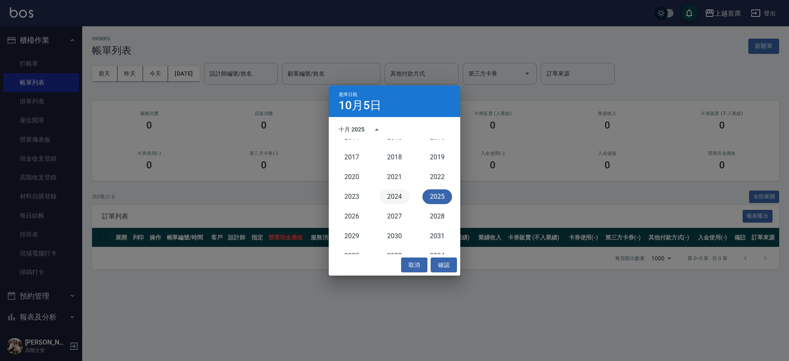
click at [388, 196] on button "2024" at bounding box center [395, 196] width 30 height 15
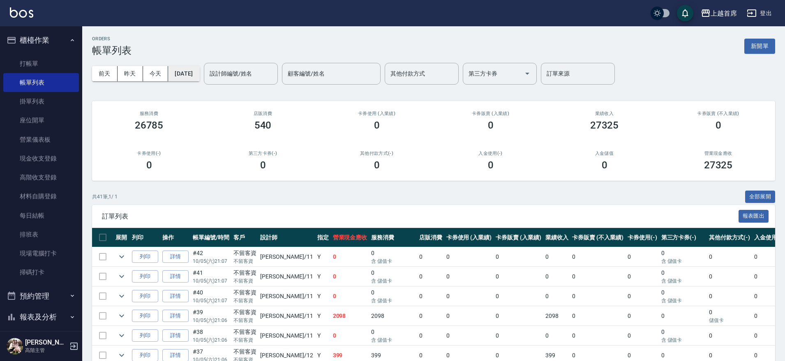
click at [197, 77] on button "[DATE]" at bounding box center [183, 73] width 31 height 15
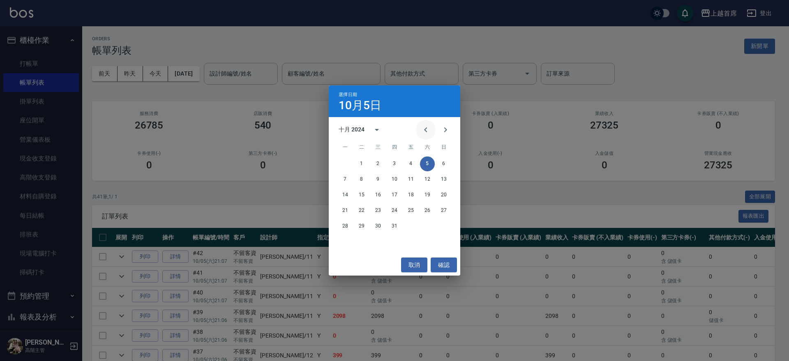
click at [425, 131] on icon "Previous month" at bounding box center [426, 130] width 10 height 10
click at [394, 207] on button "19" at bounding box center [394, 210] width 15 height 15
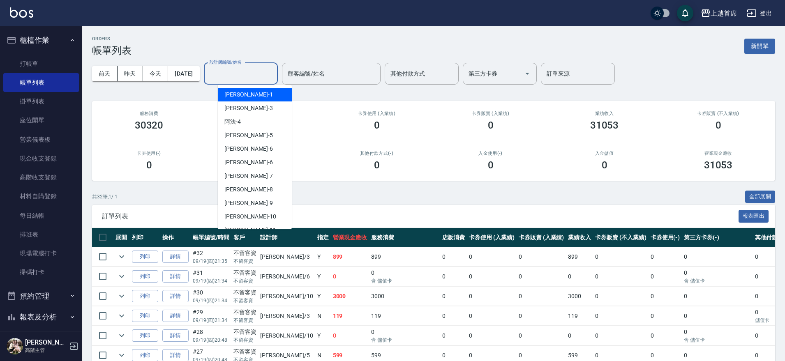
click at [260, 76] on input "設計師編號/姓名" at bounding box center [240, 74] width 67 height 14
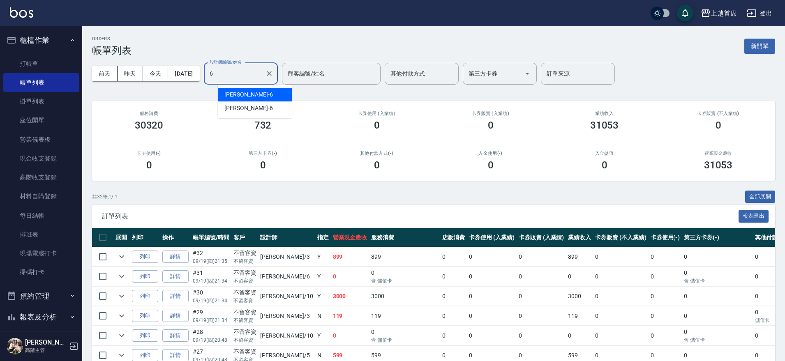
click at [275, 91] on div "黃苡彤 -6" at bounding box center [255, 95] width 74 height 14
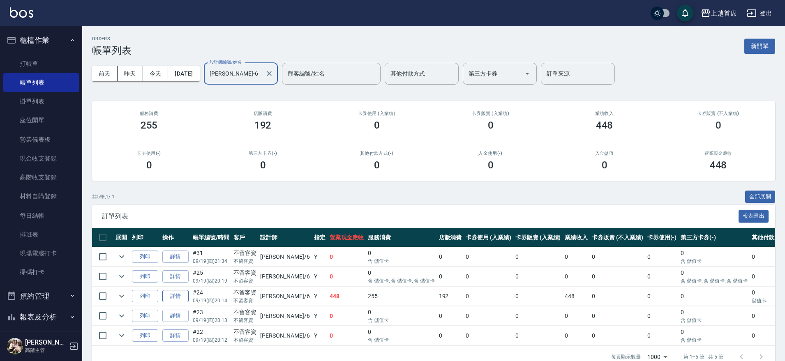
type input "黃苡彤-6"
click at [182, 296] on link "詳情" at bounding box center [175, 296] width 26 height 13
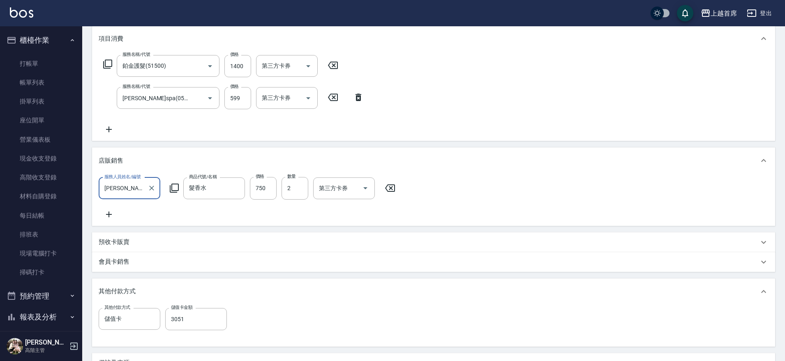
scroll to position [136, 0]
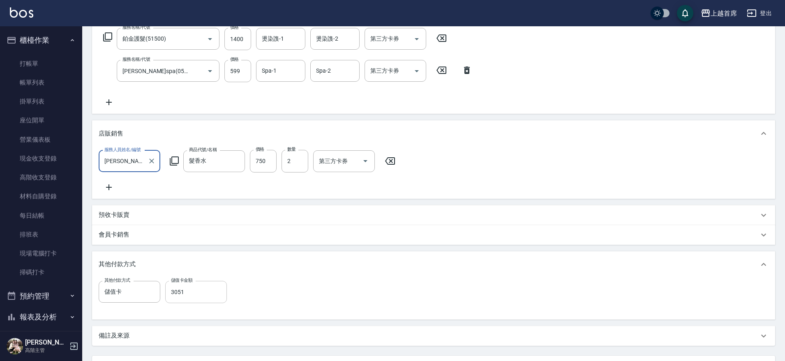
click at [194, 298] on input "3051" at bounding box center [196, 292] width 62 height 22
type input "0"
click at [150, 296] on icon "Clear" at bounding box center [151, 292] width 8 height 8
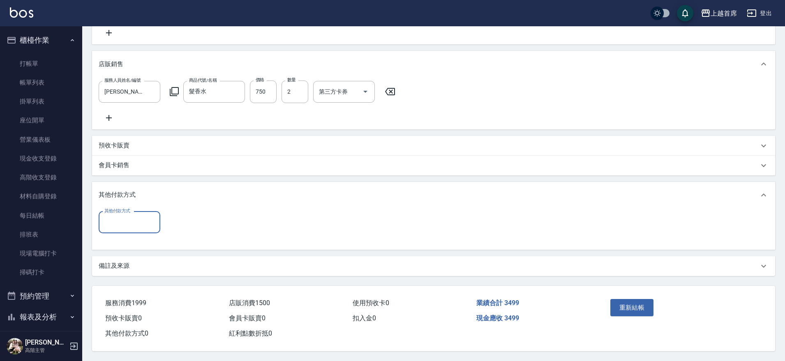
scroll to position [166, 0]
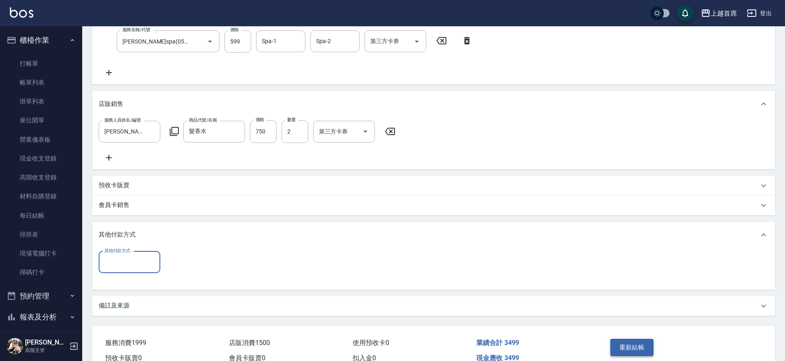
click at [648, 348] on button "重新結帳" at bounding box center [632, 347] width 44 height 17
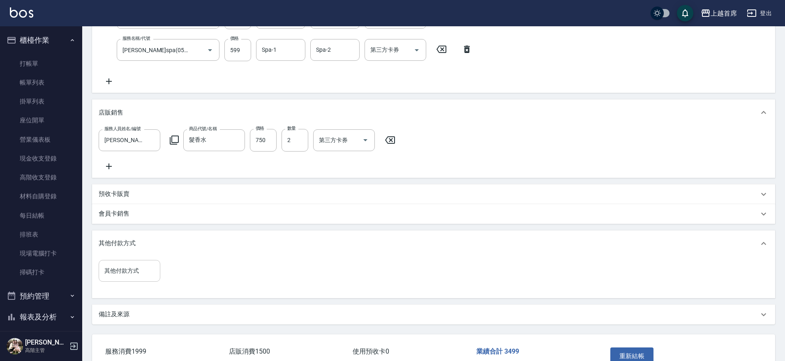
scroll to position [217, 0]
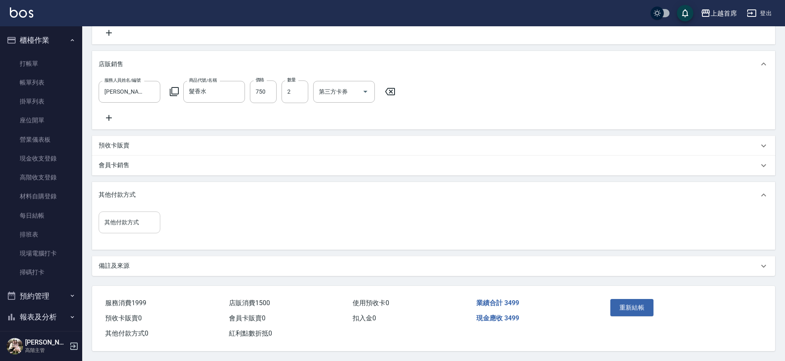
click at [631, 302] on button "重新結帳" at bounding box center [632, 307] width 44 height 17
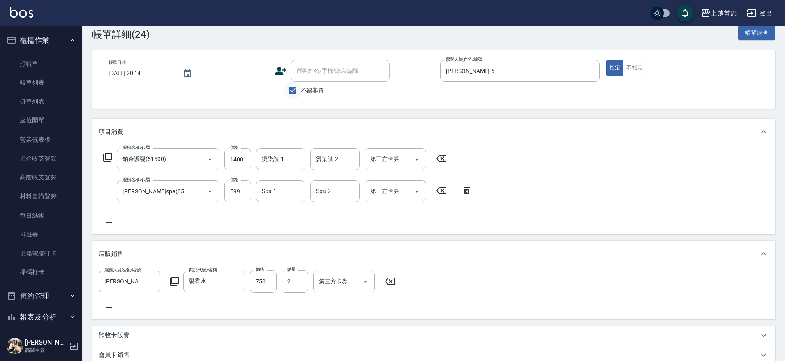
scroll to position [0, 0]
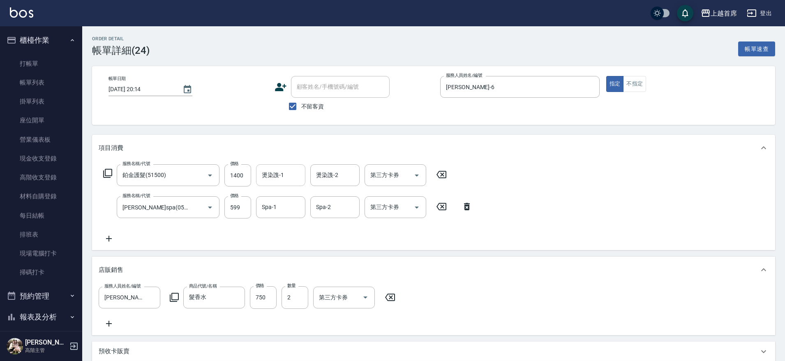
click at [269, 175] on input "燙染謢-1" at bounding box center [281, 175] width 42 height 14
type input "1"
click at [279, 174] on input "1" at bounding box center [275, 175] width 30 height 14
click at [284, 175] on input "燙染謢-1" at bounding box center [281, 175] width 42 height 14
click at [284, 176] on input "燙染謢-1" at bounding box center [281, 175] width 42 height 14
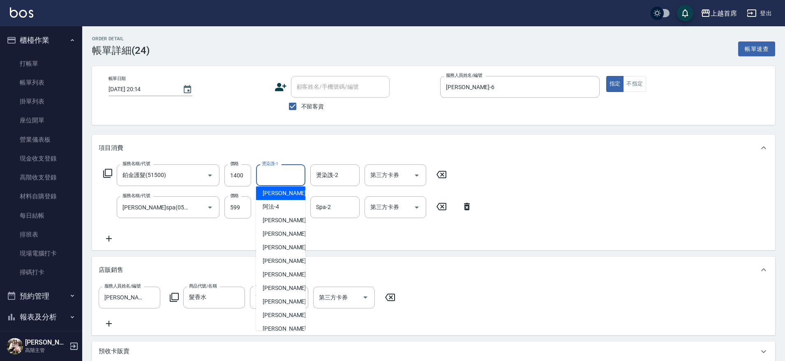
scroll to position [14, 0]
click at [336, 214] on input "Spa-2" at bounding box center [335, 207] width 42 height 14
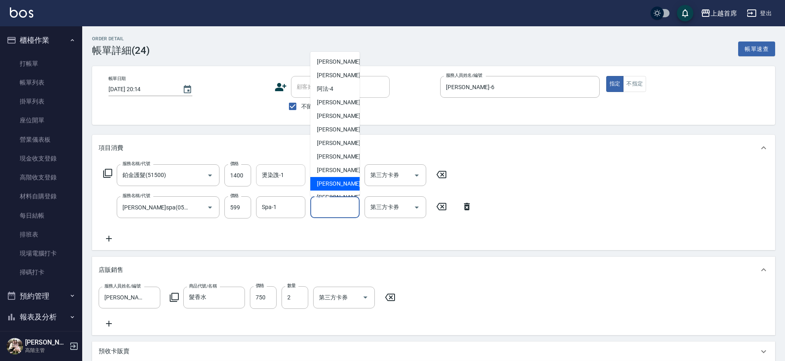
click at [292, 178] on input "燙染謢-1" at bounding box center [281, 175] width 42 height 14
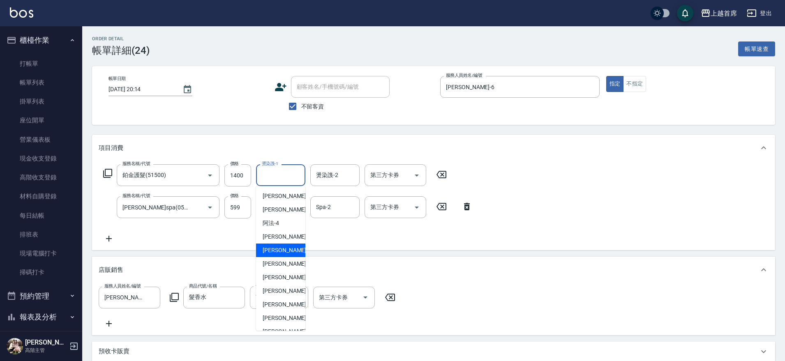
click at [280, 248] on span "黃苡彤 -6" at bounding box center [286, 250] width 48 height 9
type input "黃苡彤-6"
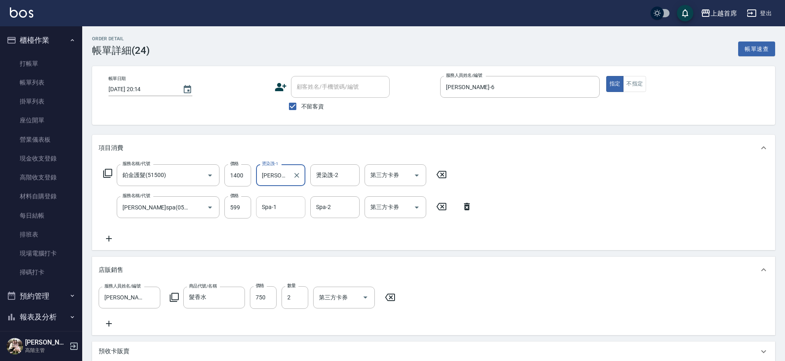
click at [280, 207] on input "Spa-1" at bounding box center [281, 207] width 42 height 14
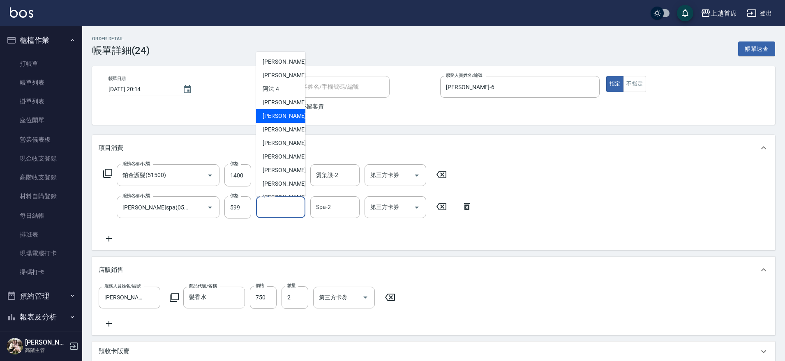
click at [280, 110] on div "黃苡彤 -6" at bounding box center [280, 116] width 49 height 14
type input "黃苡彤-6"
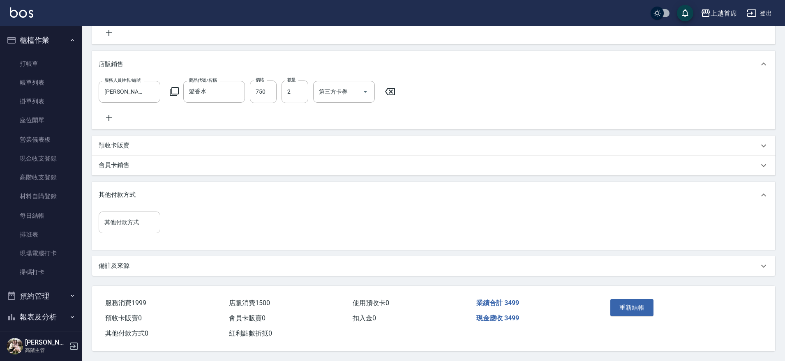
scroll to position [217, 0]
click at [621, 301] on button "重新結帳" at bounding box center [632, 307] width 44 height 17
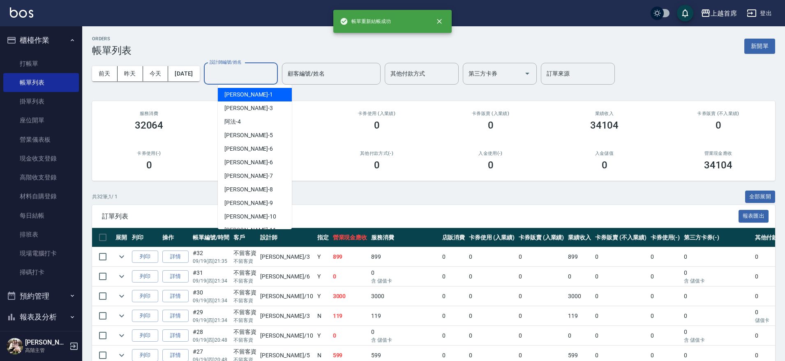
drag, startPoint x: 259, startPoint y: 80, endPoint x: 255, endPoint y: 82, distance: 4.6
click at [258, 80] on input "設計師編號/姓名" at bounding box center [240, 74] width 67 height 14
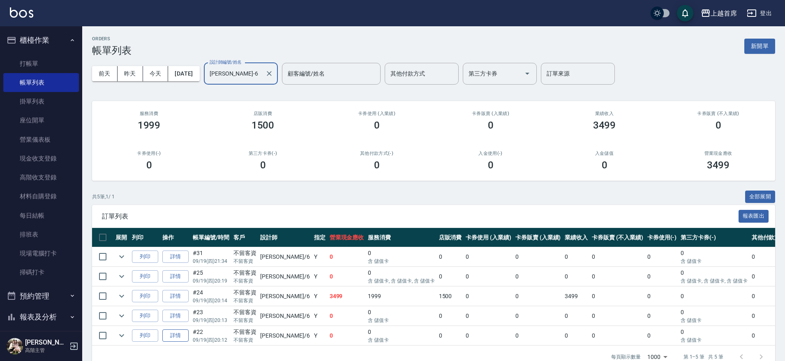
type input "黃苡彤-6"
drag, startPoint x: 179, startPoint y: 333, endPoint x: 168, endPoint y: 333, distance: 10.3
click at [179, 333] on link "詳情" at bounding box center [175, 335] width 26 height 13
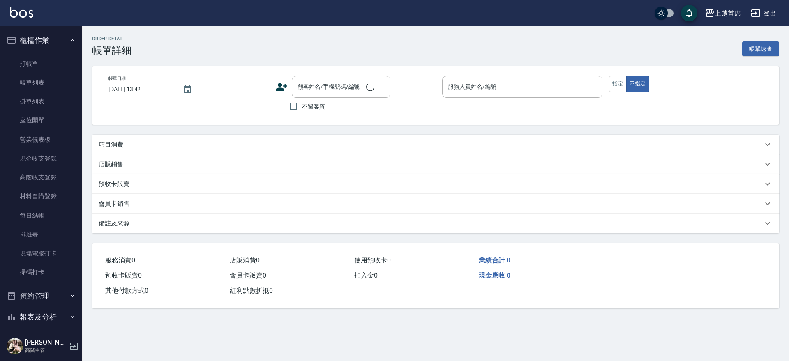
type input "2024/09/19 20:12"
checkbox input "true"
type input "黃苡彤-6"
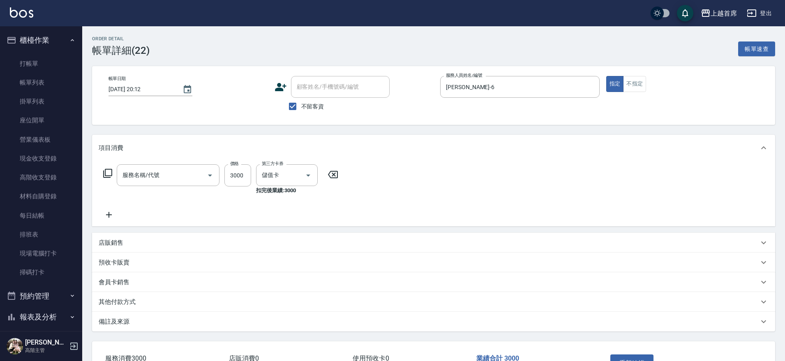
type input "染髮A餐(43299)"
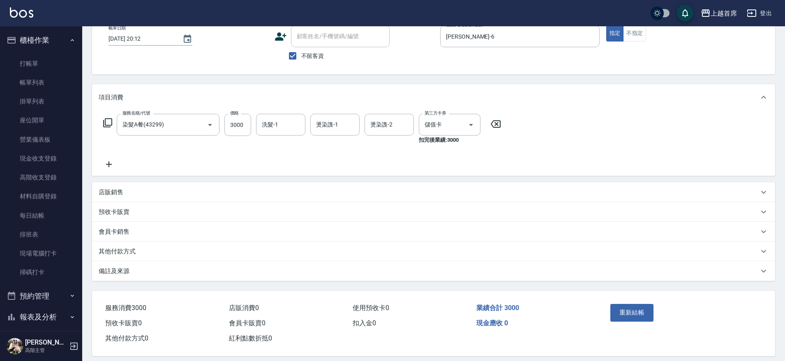
scroll to position [51, 0]
click at [129, 246] on p "其他付款方式" at bounding box center [117, 250] width 37 height 9
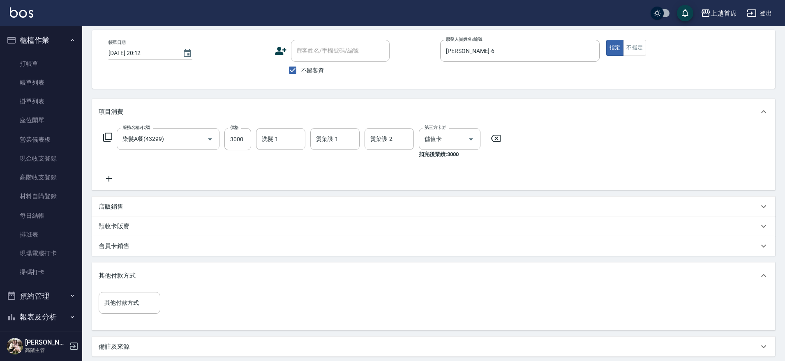
scroll to position [120, 0]
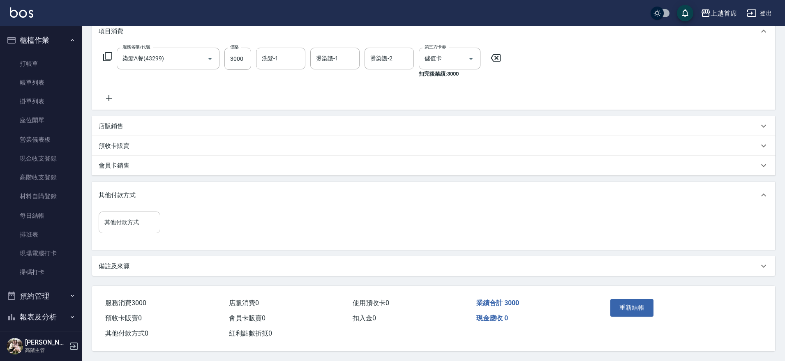
click at [133, 219] on input "其他付款方式" at bounding box center [129, 222] width 54 height 14
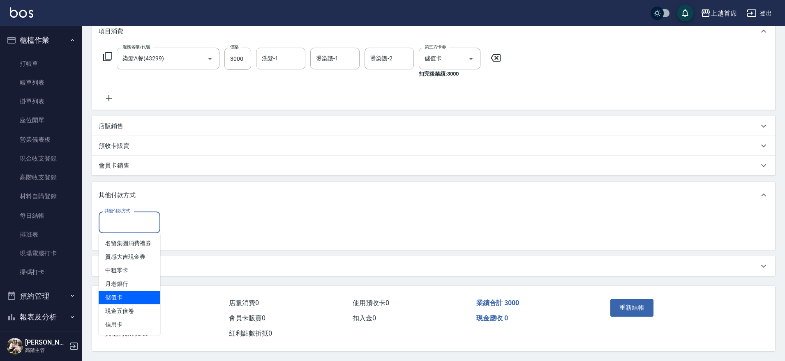
click at [131, 291] on span "儲值卡" at bounding box center [130, 298] width 62 height 14
type input "儲值卡"
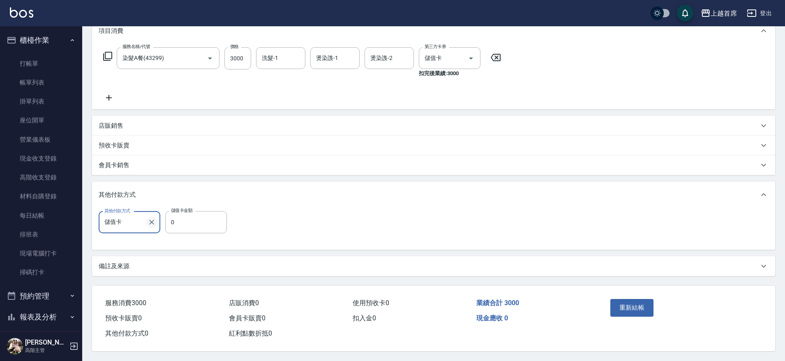
click at [151, 220] on icon "Clear" at bounding box center [151, 222] width 5 height 5
click at [113, 98] on icon at bounding box center [109, 98] width 21 height 10
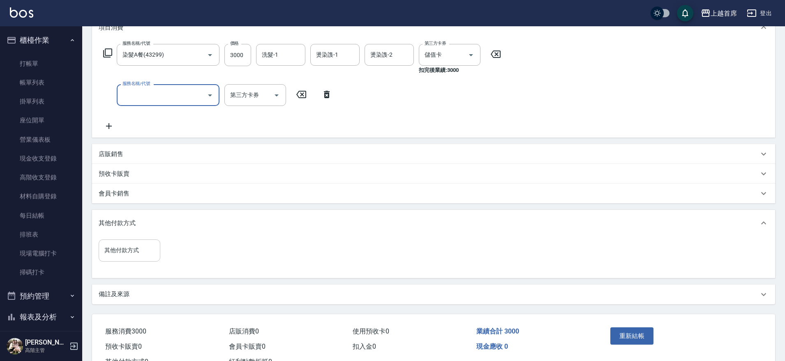
click at [145, 98] on input "服務名稱/代號" at bounding box center [161, 95] width 83 height 14
type input "洗髮(1300)"
type input "618"
click at [242, 58] on input "3000" at bounding box center [237, 55] width 27 height 22
click at [332, 120] on div "服務名稱/代號 染髮A餐(43299) 服務名稱/代號 價格 2382 價格 洗髮-1 洗髮-1 燙染謢-1 燙染謢-1 燙染謢-2 燙染謢-2 第三方卡券 …" at bounding box center [302, 87] width 407 height 87
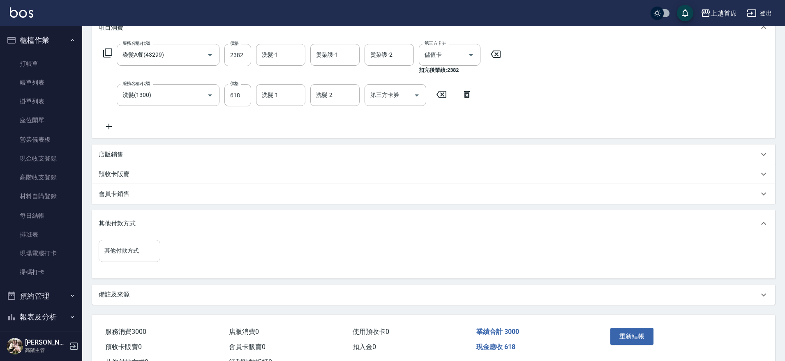
click at [469, 96] on icon at bounding box center [467, 94] width 6 height 7
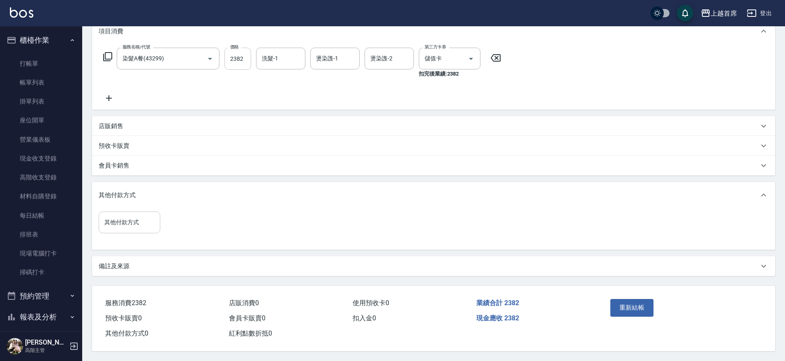
click at [244, 56] on input "2382" at bounding box center [237, 59] width 27 height 22
type input "3000"
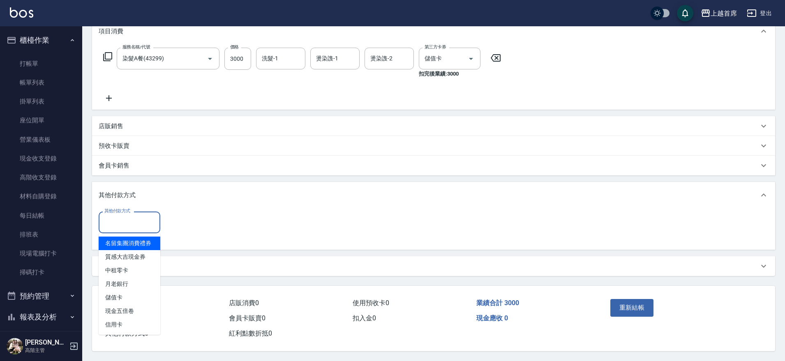
drag, startPoint x: 131, startPoint y: 213, endPoint x: 132, endPoint y: 219, distance: 6.6
click at [131, 213] on div "其他付款方式 其他付款方式" at bounding box center [130, 223] width 62 height 22
click at [132, 297] on span "儲值卡" at bounding box center [130, 298] width 62 height 14
type input "儲值卡"
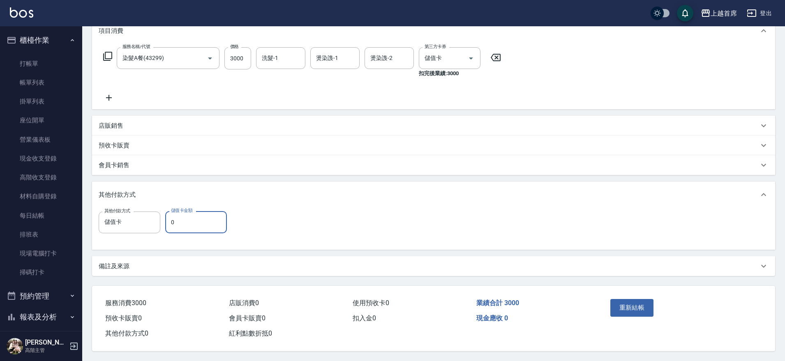
click at [193, 222] on input "0" at bounding box center [196, 222] width 62 height 22
drag, startPoint x: 170, startPoint y: 220, endPoint x: 197, endPoint y: 214, distance: 27.5
click at [190, 214] on input "0" at bounding box center [196, 222] width 62 height 22
type input "0"
click at [461, 56] on icon "Clear" at bounding box center [459, 58] width 5 height 5
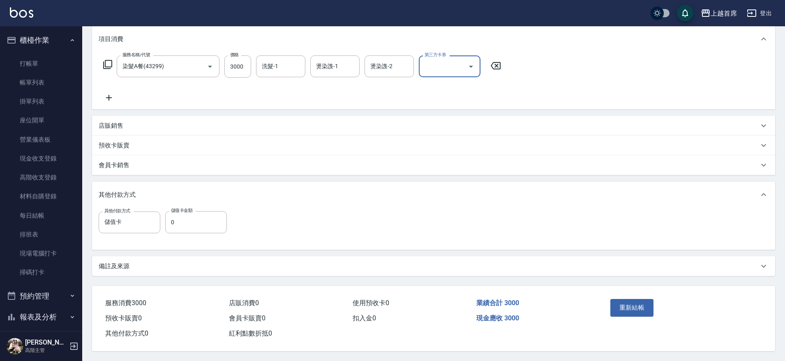
scroll to position [113, 0]
click at [182, 215] on input "0" at bounding box center [196, 222] width 62 height 22
type input "2382"
click at [621, 299] on button "重新結帳" at bounding box center [632, 307] width 44 height 17
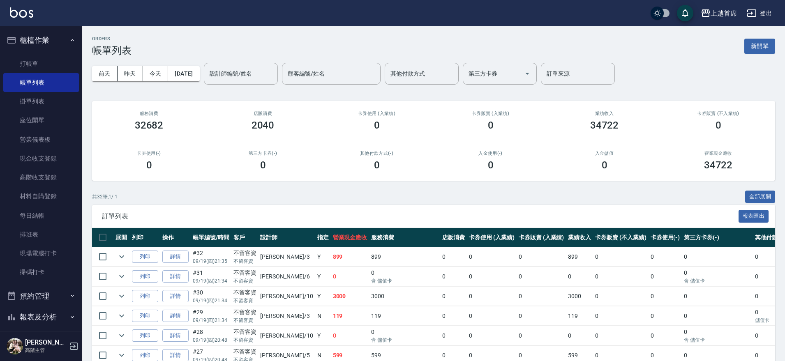
click at [54, 39] on button "櫃檯作業" at bounding box center [41, 40] width 76 height 21
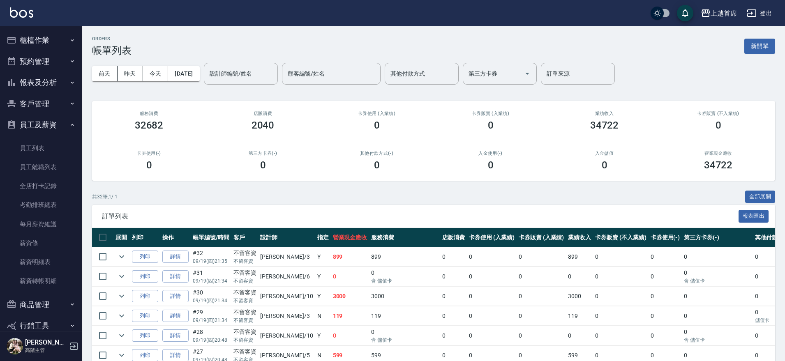
drag, startPoint x: 57, startPoint y: 119, endPoint x: 57, endPoint y: 103, distance: 16.4
click at [57, 120] on button "員工及薪資" at bounding box center [41, 124] width 76 height 21
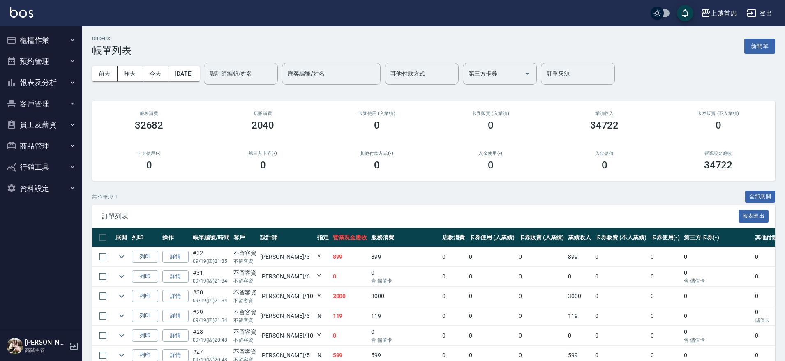
click at [50, 84] on button "報表及分析" at bounding box center [41, 82] width 76 height 21
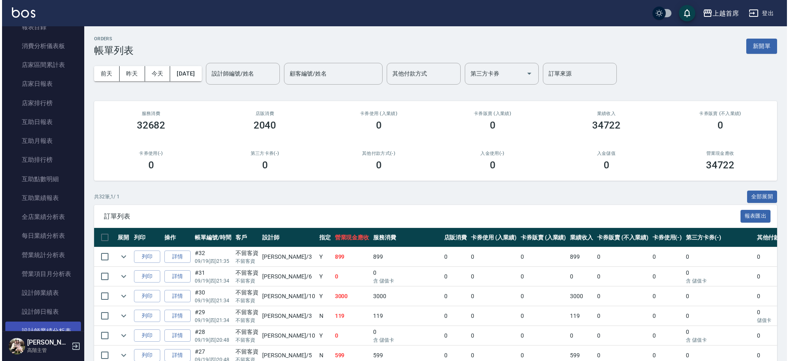
scroll to position [154, 0]
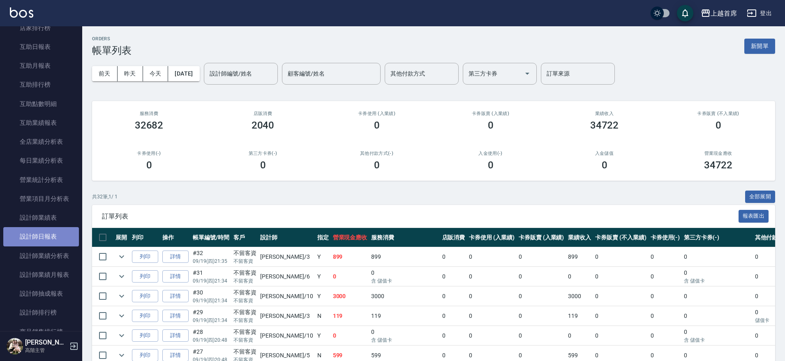
click at [60, 235] on link "設計師日報表" at bounding box center [41, 236] width 76 height 19
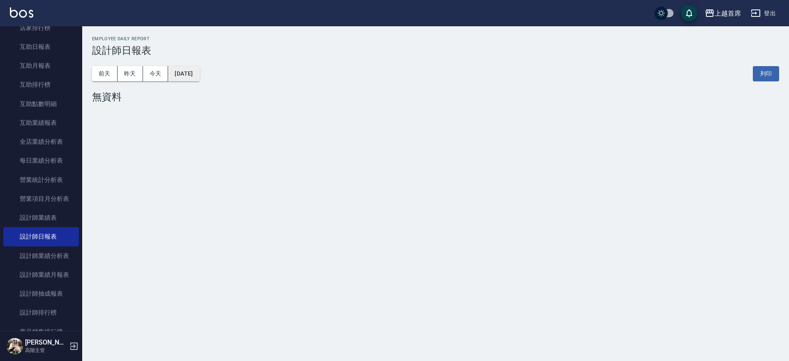
click at [199, 76] on button "[DATE]" at bounding box center [183, 73] width 31 height 15
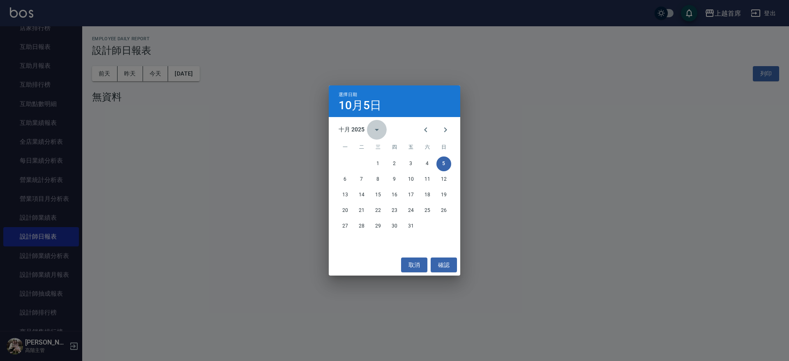
click at [373, 127] on icon "calendar view is open, switch to year view" at bounding box center [377, 130] width 10 height 10
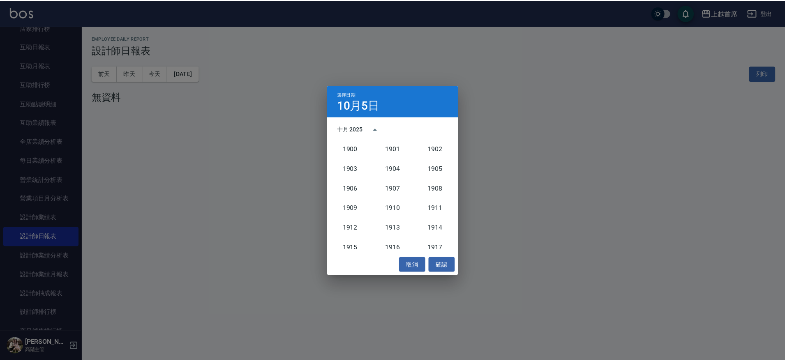
scroll to position [761, 0]
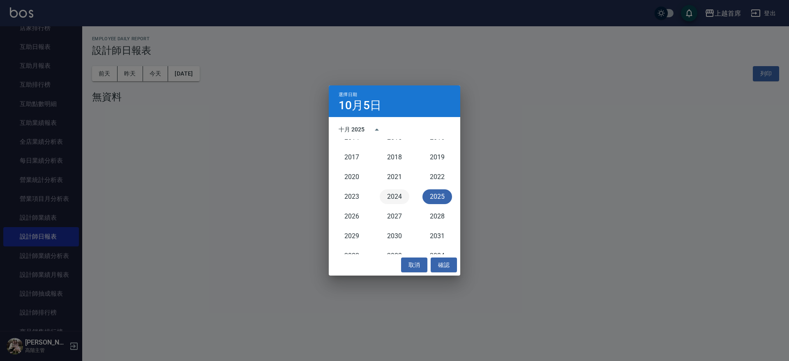
click at [395, 201] on button "2024" at bounding box center [395, 196] width 30 height 15
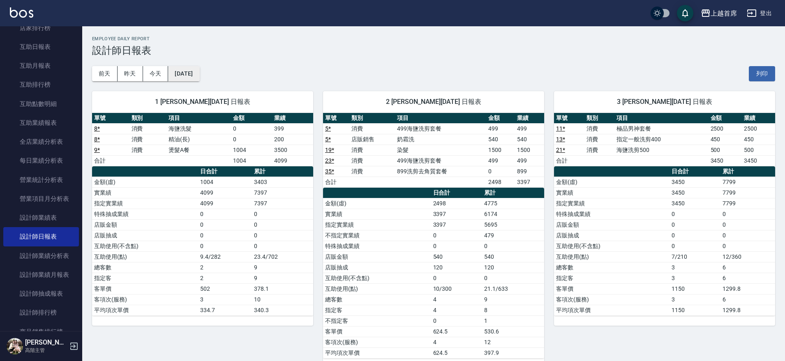
click at [199, 75] on button "[DATE]" at bounding box center [183, 73] width 31 height 15
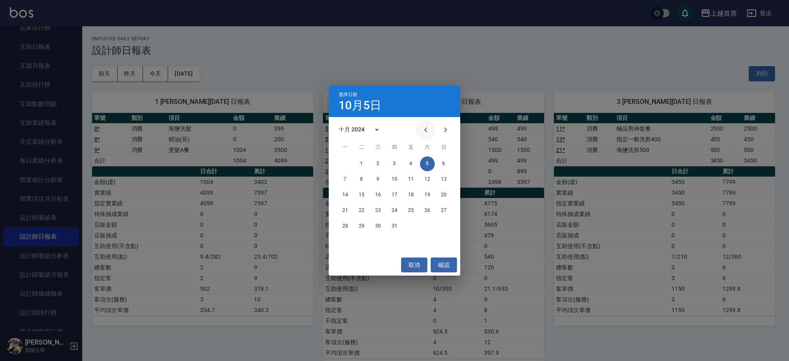
click at [426, 127] on icon "Previous month" at bounding box center [426, 130] width 10 height 10
click at [380, 211] on button "18" at bounding box center [378, 210] width 15 height 15
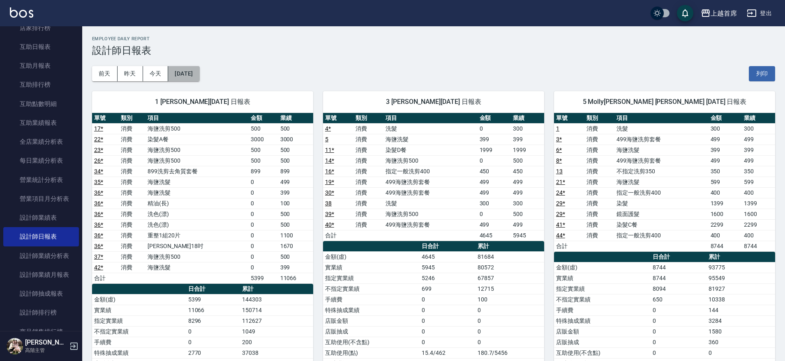
click at [187, 67] on button "[DATE]" at bounding box center [183, 73] width 31 height 15
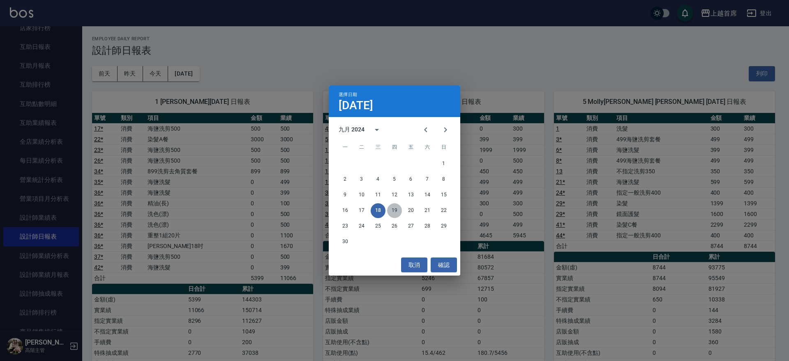
click at [393, 208] on button "19" at bounding box center [394, 210] width 15 height 15
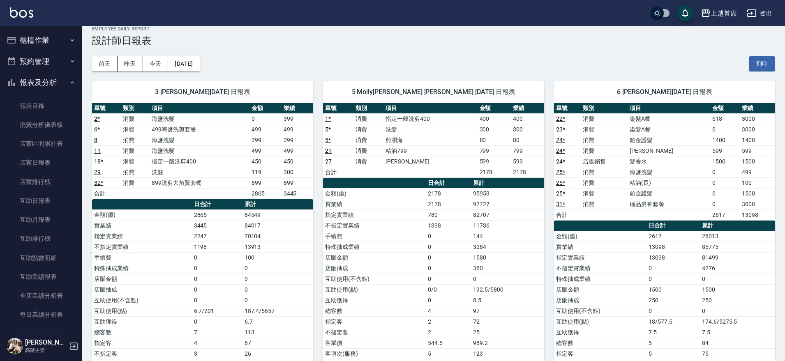
click at [48, 32] on button "櫃檯作業" at bounding box center [41, 40] width 76 height 21
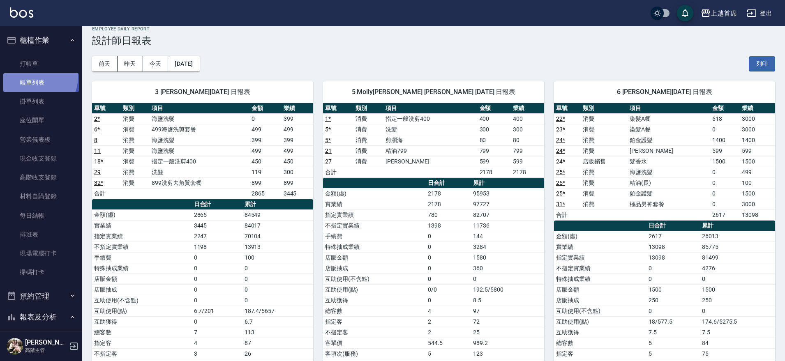
click at [34, 77] on link "帳單列表" at bounding box center [41, 82] width 76 height 19
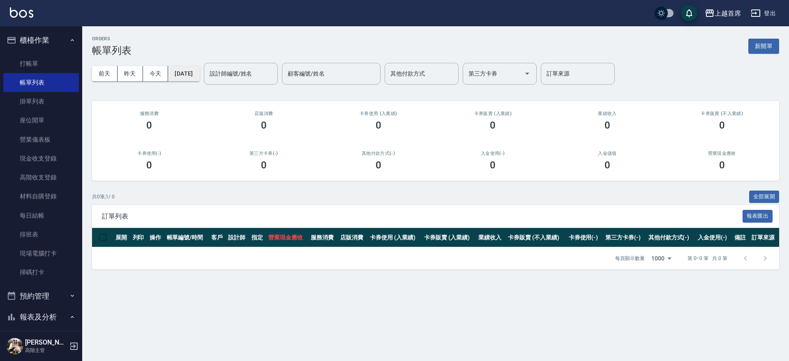
click at [198, 77] on button "[DATE]" at bounding box center [183, 73] width 31 height 15
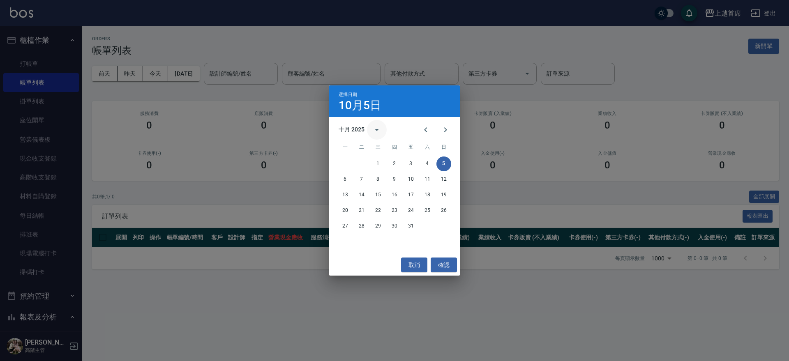
click at [371, 130] on button "calendar view is open, switch to year view" at bounding box center [377, 130] width 20 height 20
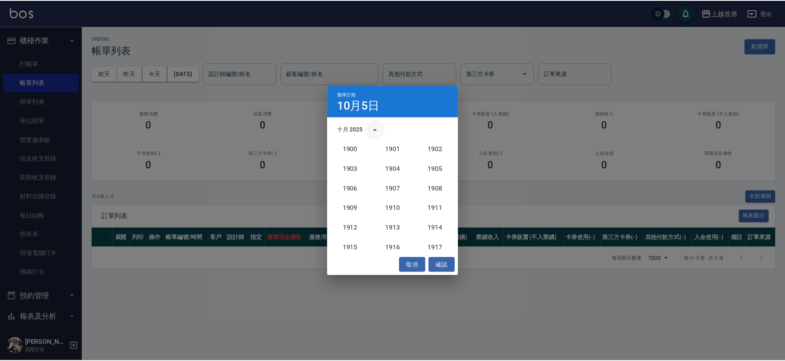
scroll to position [761, 0]
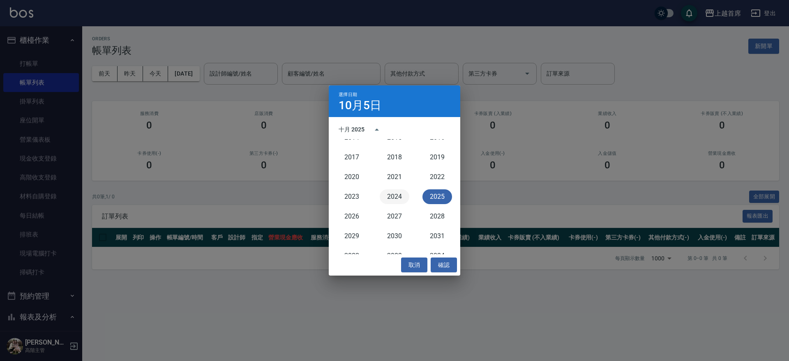
click at [395, 200] on button "2024" at bounding box center [395, 196] width 30 height 15
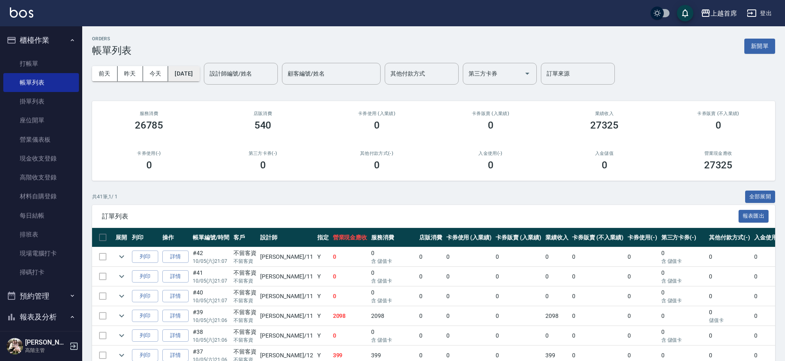
click at [199, 78] on button "[DATE]" at bounding box center [183, 73] width 31 height 15
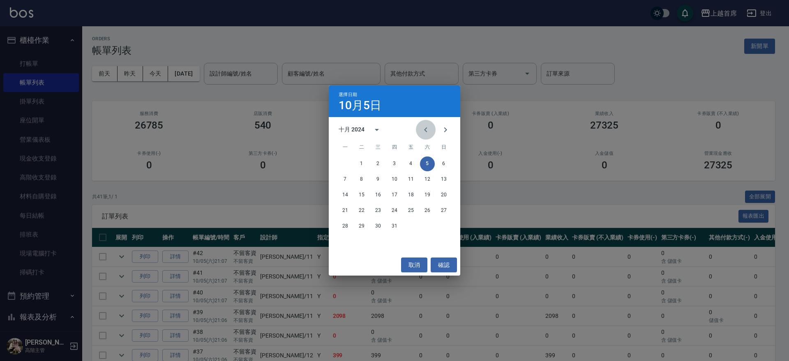
click at [425, 130] on icon "Previous month" at bounding box center [425, 129] width 3 height 5
click at [393, 211] on button "19" at bounding box center [394, 210] width 15 height 15
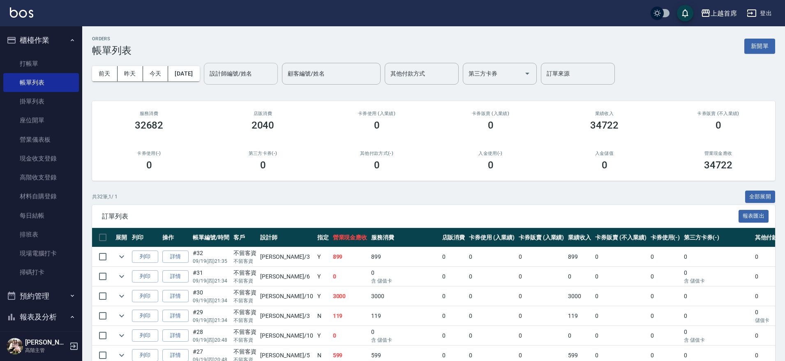
click at [266, 76] on input "設計師編號/姓名" at bounding box center [240, 74] width 67 height 14
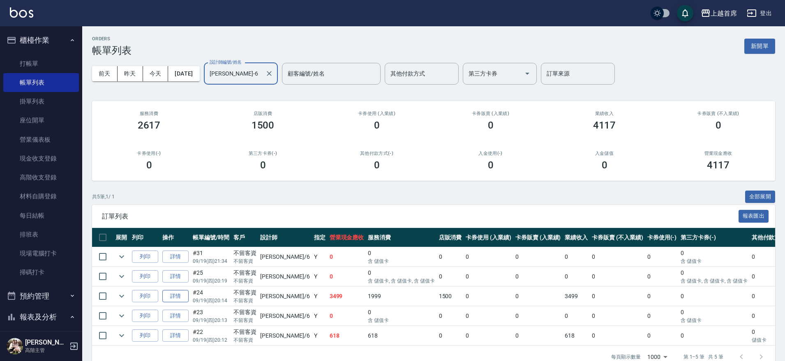
type input "[PERSON_NAME]-6"
click at [173, 297] on link "詳情" at bounding box center [175, 296] width 26 height 13
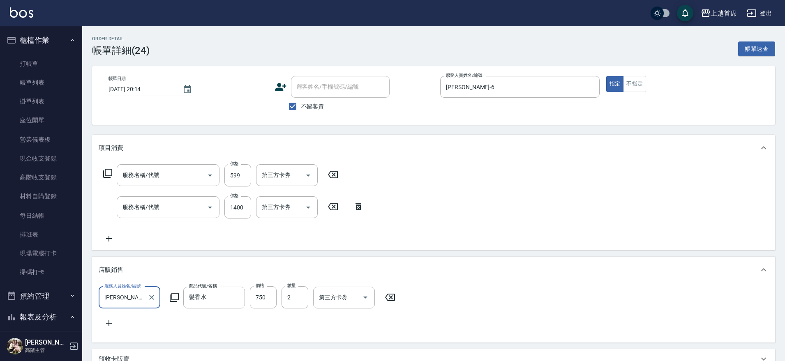
type input "[DATE] 20:14"
checkbox input "true"
type input "[PERSON_NAME]-6"
type input "[PERSON_NAME](0599)"
type input "鉑金護髮(51500)"
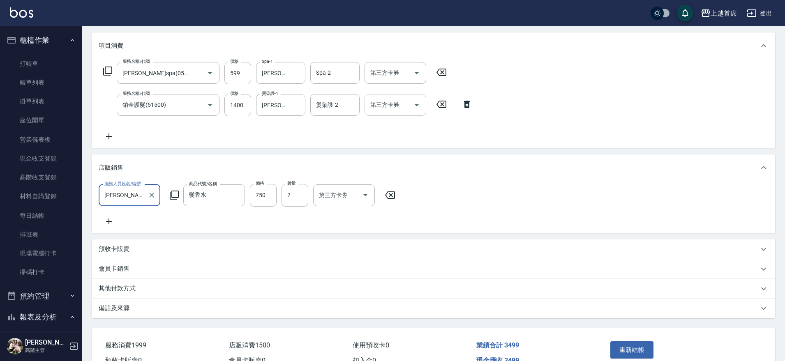
scroll to position [103, 0]
click at [416, 74] on icon "Open" at bounding box center [417, 73] width 10 height 10
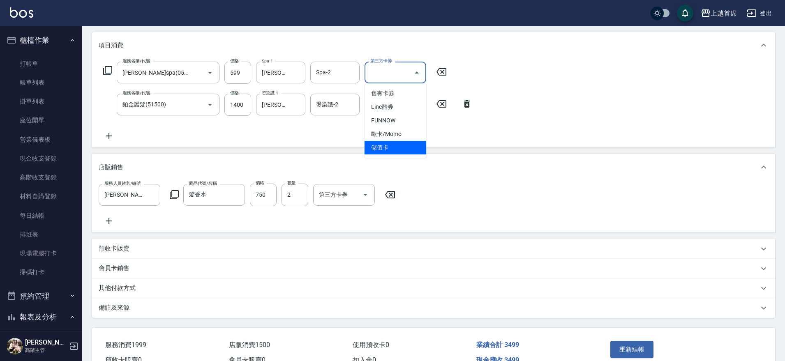
click at [396, 148] on span "儲值卡" at bounding box center [395, 148] width 62 height 14
type input "儲值卡"
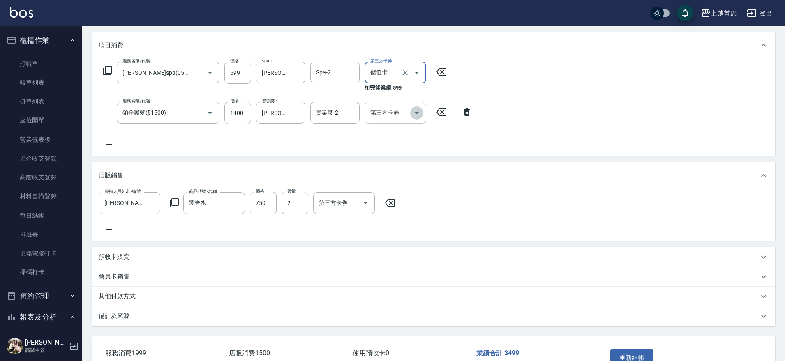
click at [419, 111] on icon "Open" at bounding box center [417, 113] width 10 height 10
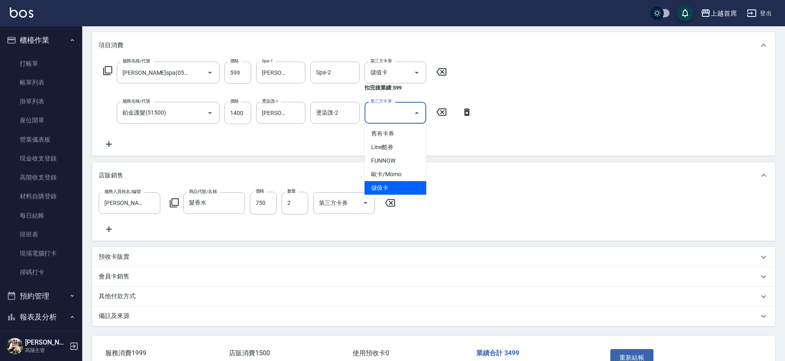
drag, startPoint x: 398, startPoint y: 182, endPoint x: 387, endPoint y: 185, distance: 11.5
click at [398, 182] on span "儲值卡" at bounding box center [395, 188] width 62 height 14
type input "儲值卡"
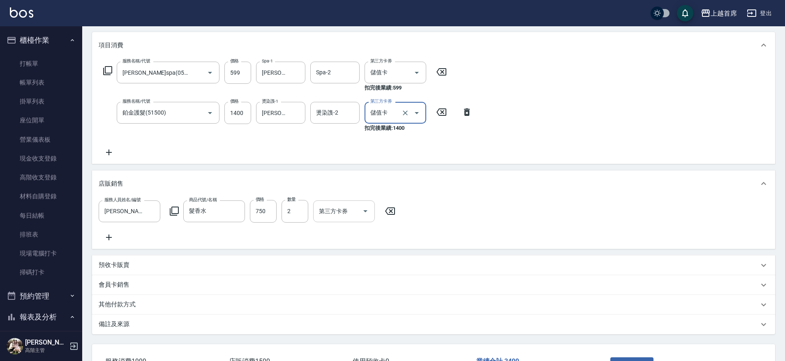
click at [362, 214] on icon "Open" at bounding box center [365, 211] width 10 height 10
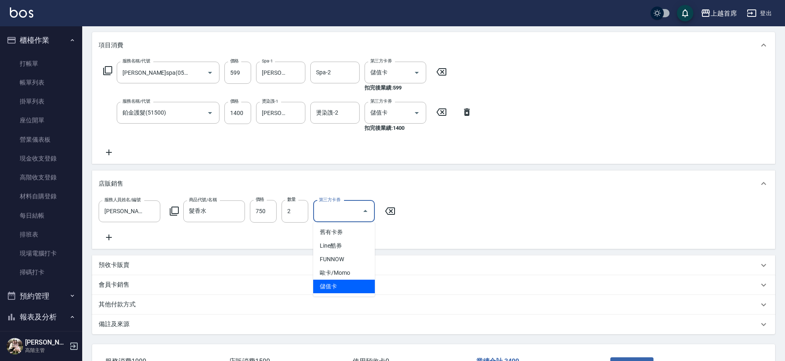
click at [340, 280] on span "儲值卡" at bounding box center [344, 287] width 62 height 14
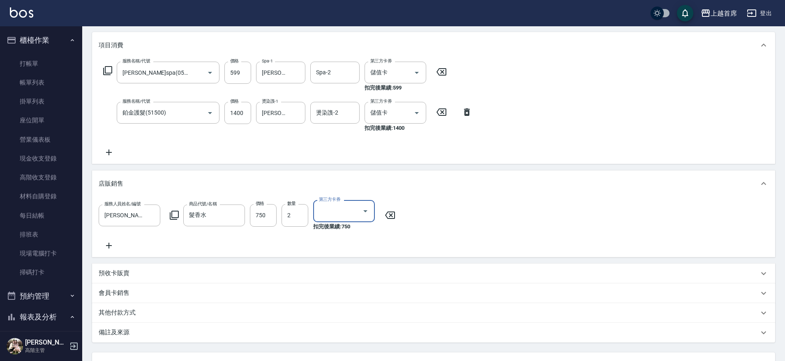
type input "儲值卡"
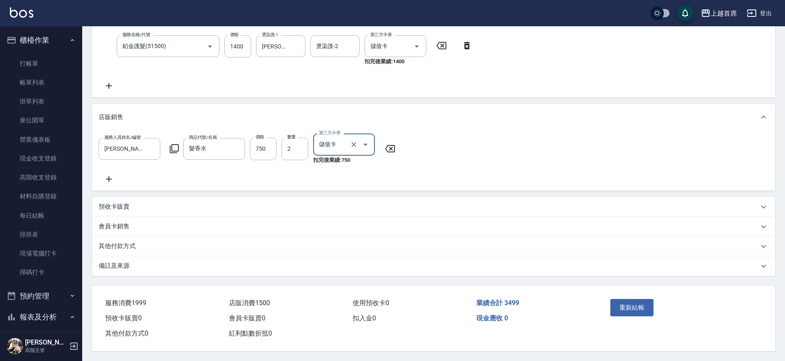
scroll to position [181, 0]
click at [627, 308] on button "重新結帳" at bounding box center [632, 307] width 44 height 17
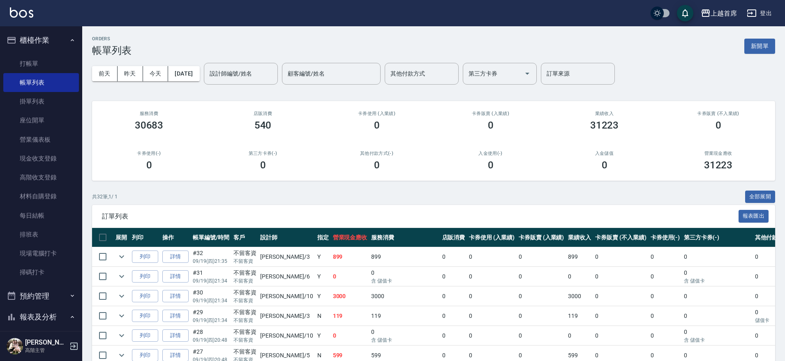
click at [27, 41] on button "櫃檯作業" at bounding box center [41, 40] width 76 height 21
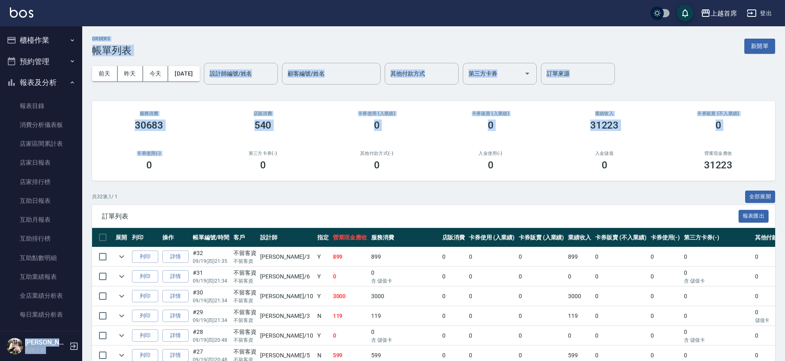
drag, startPoint x: 77, startPoint y: 103, endPoint x: 90, endPoint y: 161, distance: 59.8
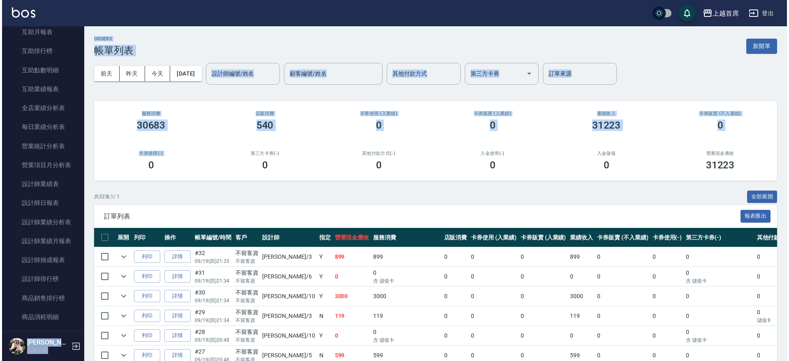
scroll to position [190, 0]
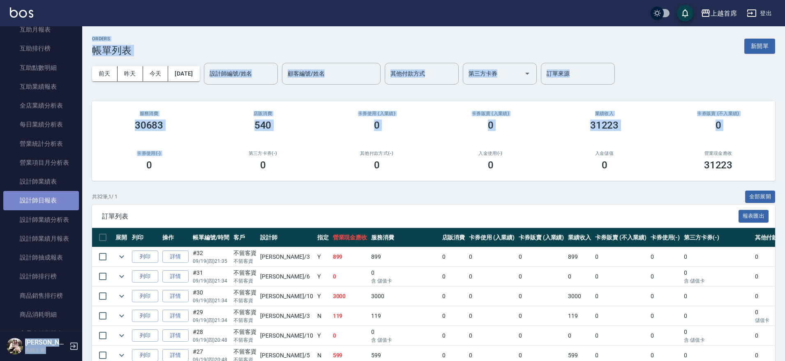
click at [55, 197] on link "設計師日報表" at bounding box center [41, 200] width 76 height 19
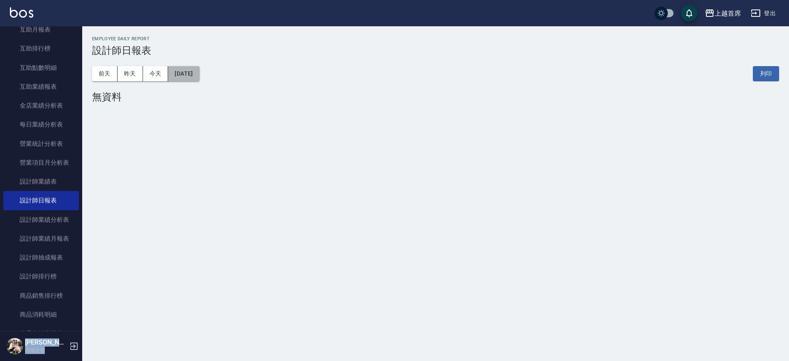
click at [196, 76] on button "[DATE]" at bounding box center [183, 73] width 31 height 15
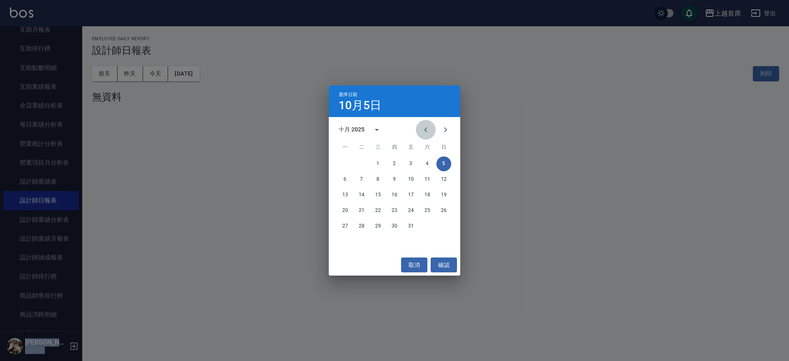
click at [423, 130] on icon "Previous month" at bounding box center [426, 130] width 10 height 10
click at [373, 129] on icon "calendar view is open, switch to year view" at bounding box center [377, 130] width 10 height 10
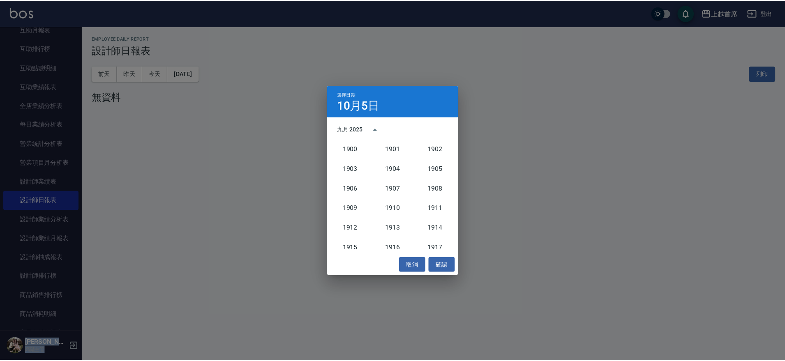
scroll to position [761, 0]
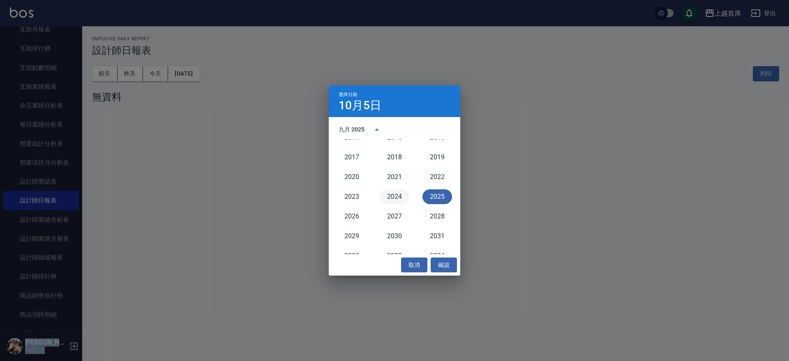
click at [394, 199] on button "2024" at bounding box center [395, 196] width 30 height 15
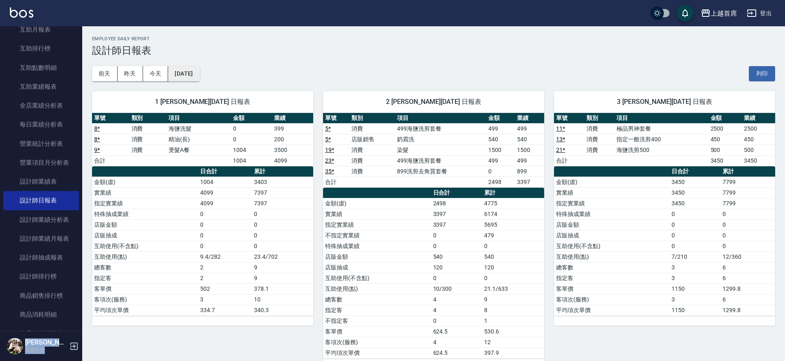
click at [199, 78] on button "[DATE]" at bounding box center [183, 73] width 31 height 15
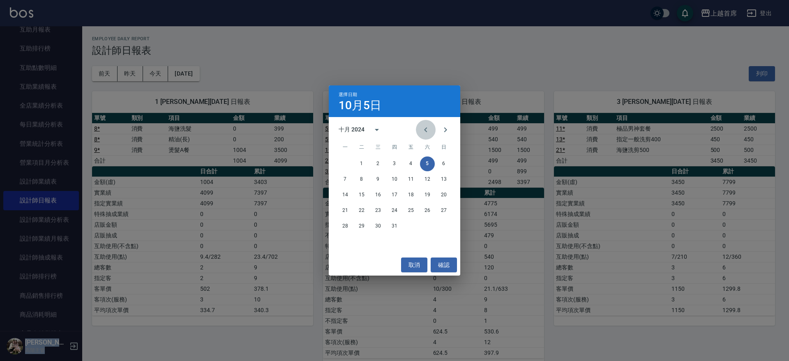
click at [427, 128] on icon "Previous month" at bounding box center [426, 130] width 10 height 10
click at [394, 212] on button "19" at bounding box center [394, 210] width 15 height 15
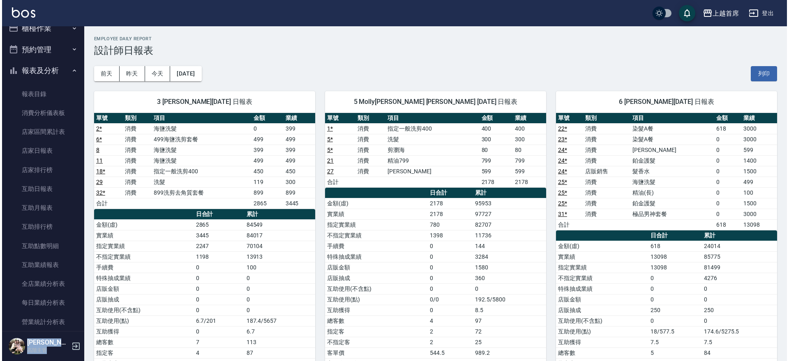
scroll to position [11, 0]
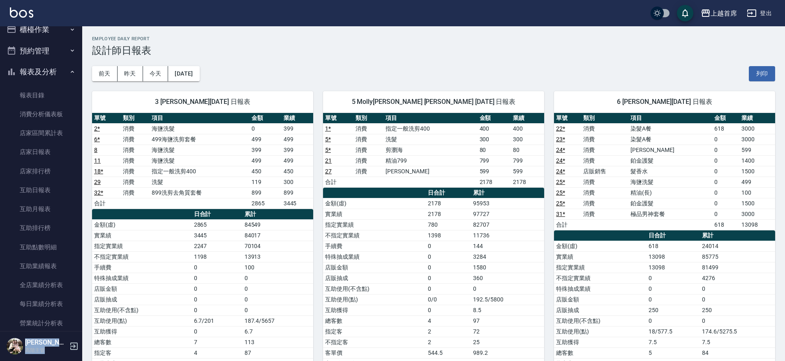
click at [51, 28] on button "櫃檯作業" at bounding box center [41, 29] width 76 height 21
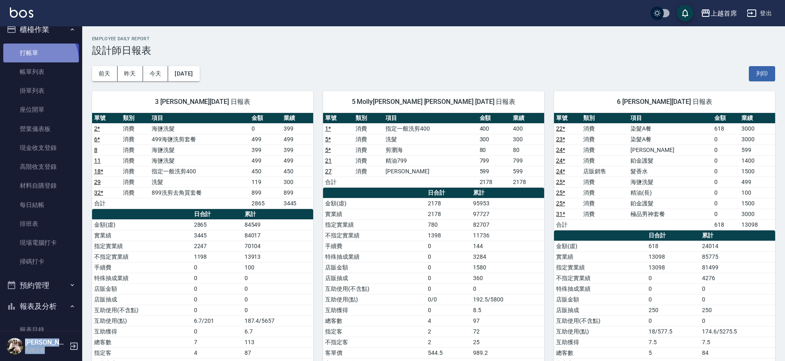
drag, startPoint x: 33, startPoint y: 61, endPoint x: 21, endPoint y: 57, distance: 12.7
click at [33, 61] on link "打帳單" at bounding box center [41, 53] width 76 height 19
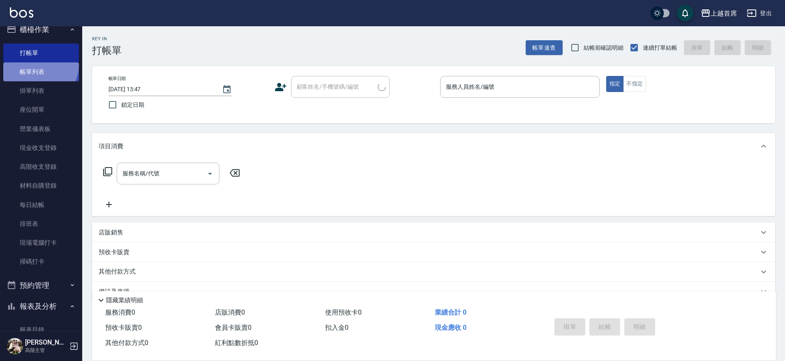
click at [37, 64] on link "帳單列表" at bounding box center [41, 71] width 76 height 19
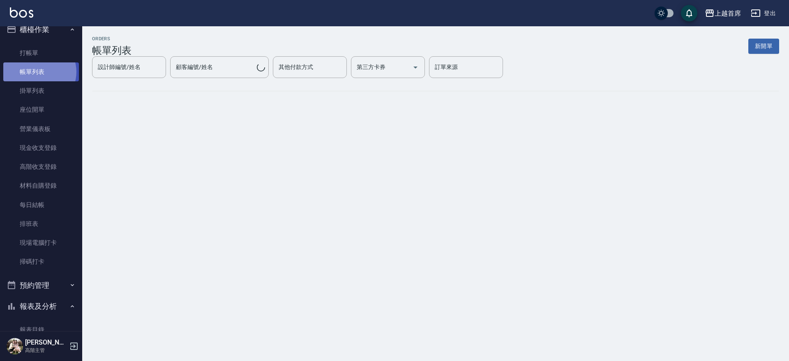
click at [39, 72] on link "帳單列表" at bounding box center [41, 71] width 76 height 19
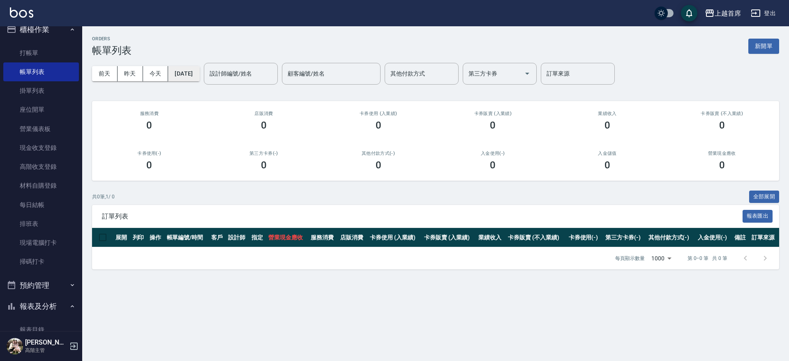
click at [194, 74] on button "[DATE]" at bounding box center [183, 73] width 31 height 15
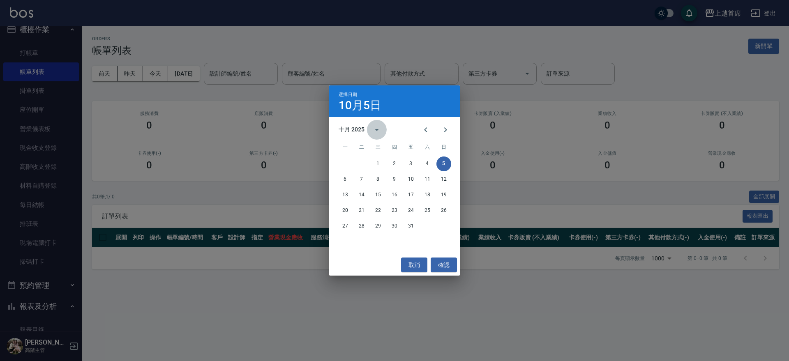
click at [377, 131] on icon "calendar view is open, switch to year view" at bounding box center [377, 130] width 10 height 10
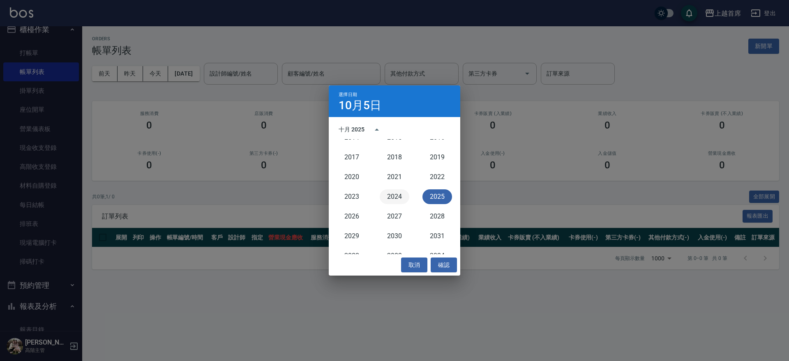
click at [396, 197] on button "2024" at bounding box center [395, 196] width 30 height 15
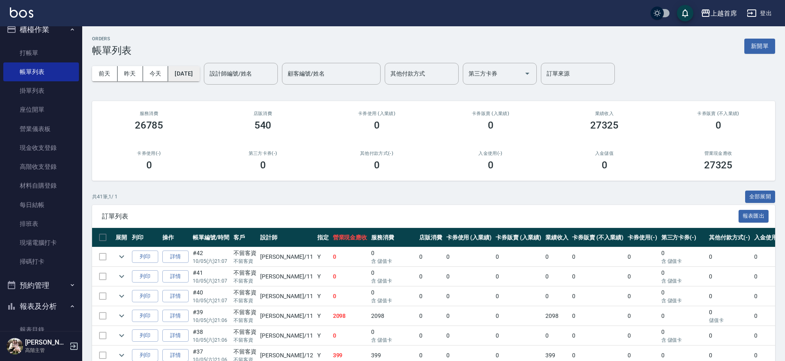
click at [199, 74] on button "[DATE]" at bounding box center [183, 73] width 31 height 15
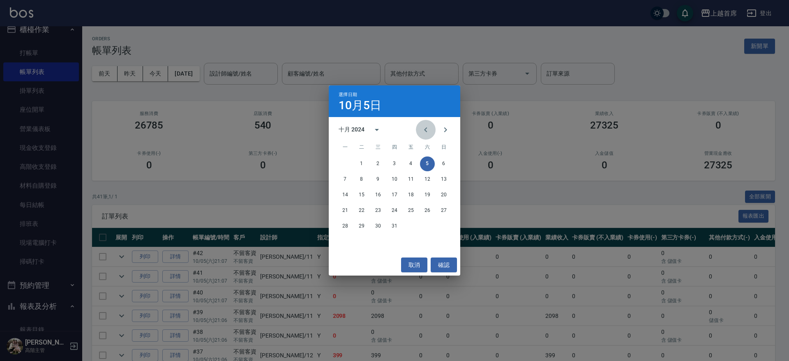
click at [424, 131] on icon "Previous month" at bounding box center [426, 130] width 10 height 10
drag, startPoint x: 380, startPoint y: 130, endPoint x: 375, endPoint y: 129, distance: 4.9
click at [377, 129] on icon "calendar view is open, switch to year view" at bounding box center [377, 130] width 10 height 10
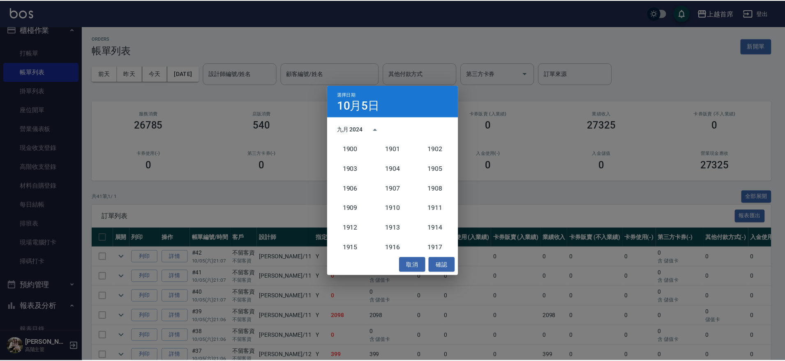
scroll to position [761, 0]
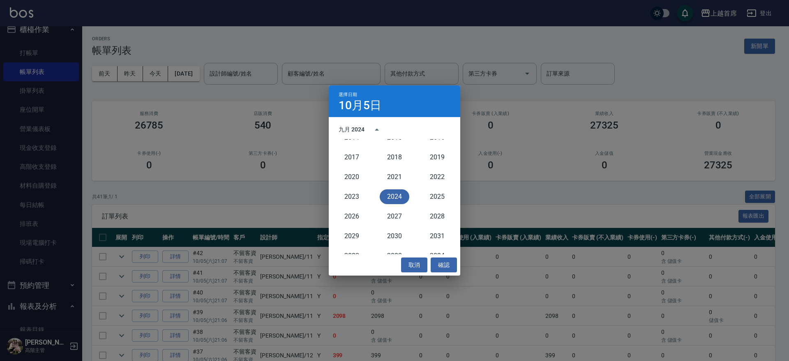
click at [394, 200] on button "2024" at bounding box center [395, 196] width 30 height 15
drag, startPoint x: 218, startPoint y: 78, endPoint x: 210, endPoint y: 83, distance: 8.9
click at [215, 79] on div "選擇日期 10月5日 十月 2024 一 二 三 四 五 六 日 1 2 3 4 5 6 7 8 9 10 11 12 13 14 15 16 17 18 1…" at bounding box center [394, 180] width 789 height 361
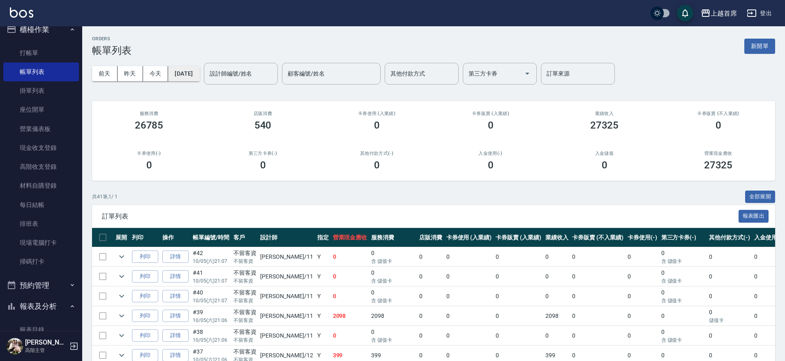
click at [195, 75] on button "[DATE]" at bounding box center [183, 73] width 31 height 15
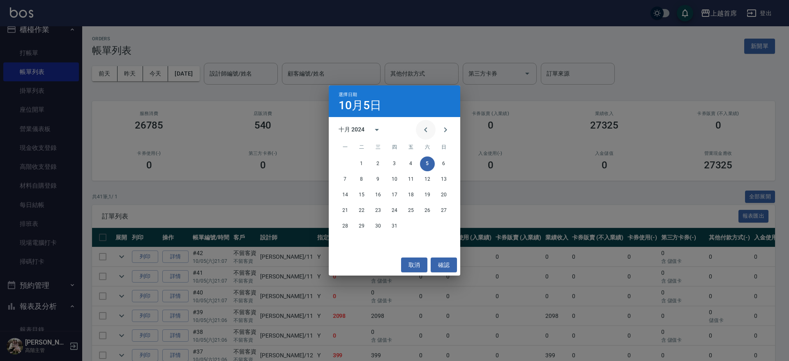
click at [424, 130] on icon "Previous month" at bounding box center [426, 130] width 10 height 10
click at [395, 213] on button "19" at bounding box center [394, 210] width 15 height 15
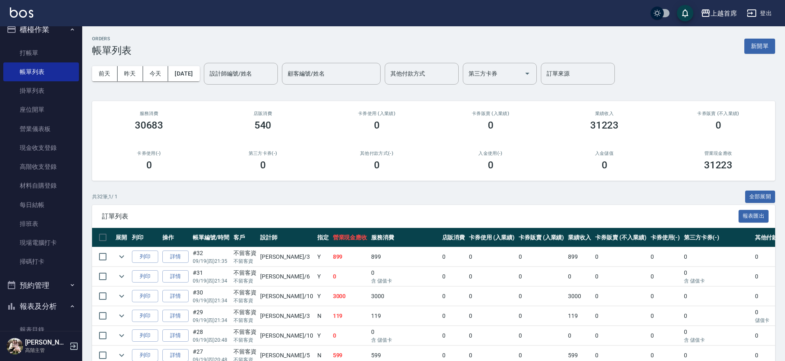
click at [263, 70] on input "設計師編號/姓名" at bounding box center [240, 74] width 67 height 14
type input "Aki-6"
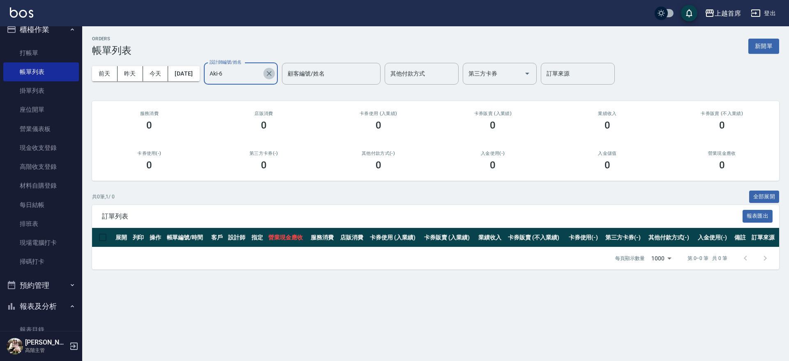
drag, startPoint x: 283, startPoint y: 76, endPoint x: 269, endPoint y: 70, distance: 16.0
click at [273, 75] on icon "Clear" at bounding box center [269, 73] width 8 height 8
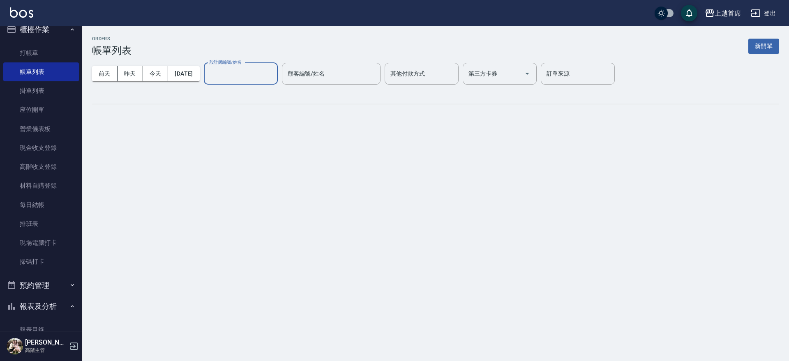
click at [239, 69] on input "設計師編號/姓名" at bounding box center [240, 74] width 67 height 14
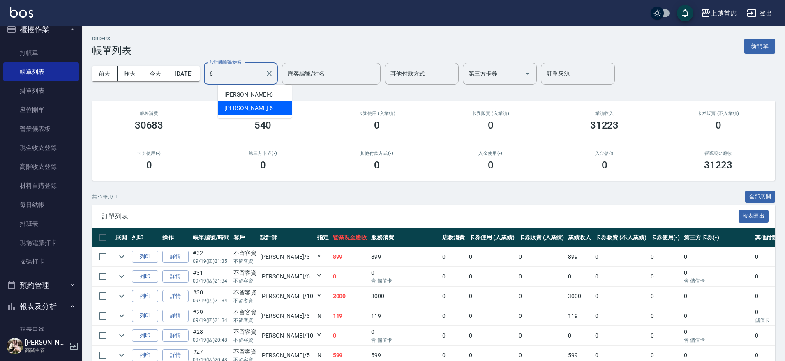
click at [259, 109] on div "[PERSON_NAME]-6" at bounding box center [255, 108] width 74 height 14
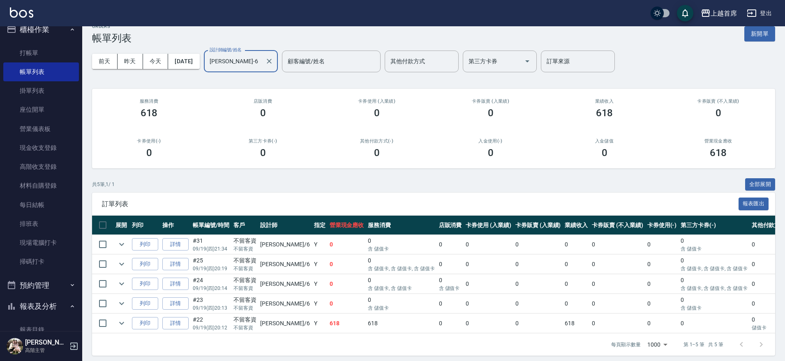
scroll to position [25, 0]
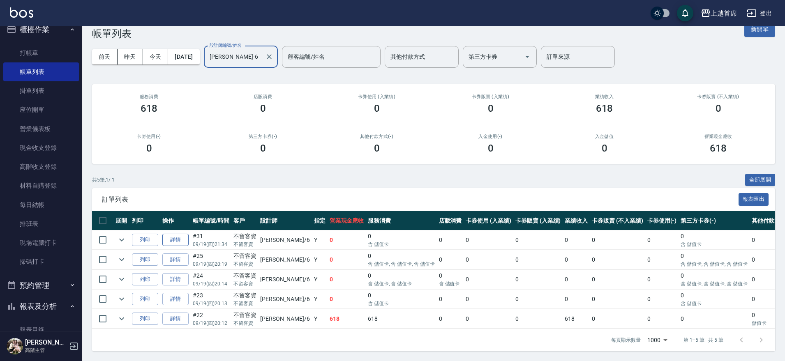
type input "[PERSON_NAME]-6"
click at [172, 234] on link "詳情" at bounding box center [175, 240] width 26 height 13
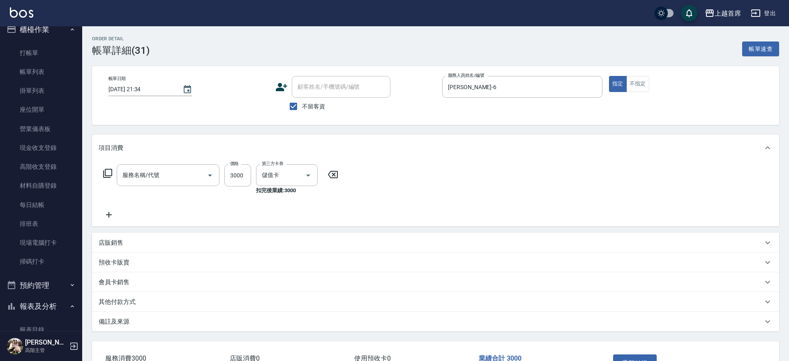
type input "2024/09/19 21:34"
checkbox input "true"
type input "[PERSON_NAME]-6"
type input "極品男神套餐(32099)"
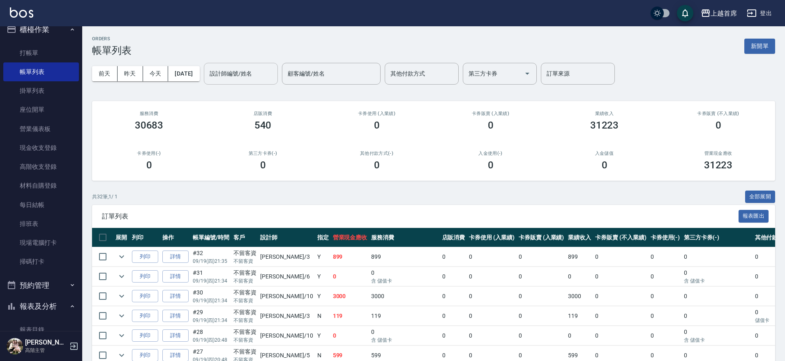
click at [242, 73] on input "設計師編號/姓名" at bounding box center [240, 74] width 67 height 14
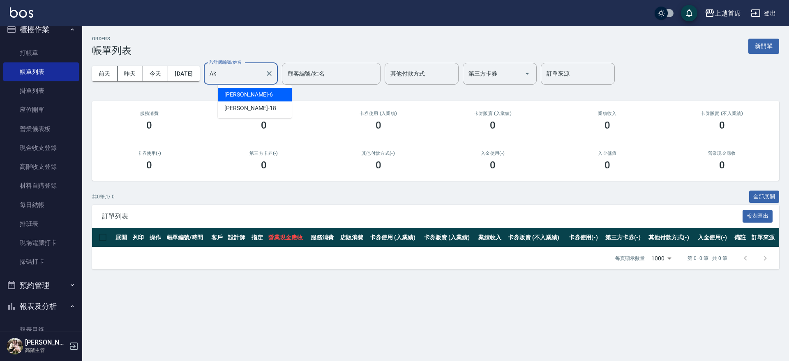
type input "A"
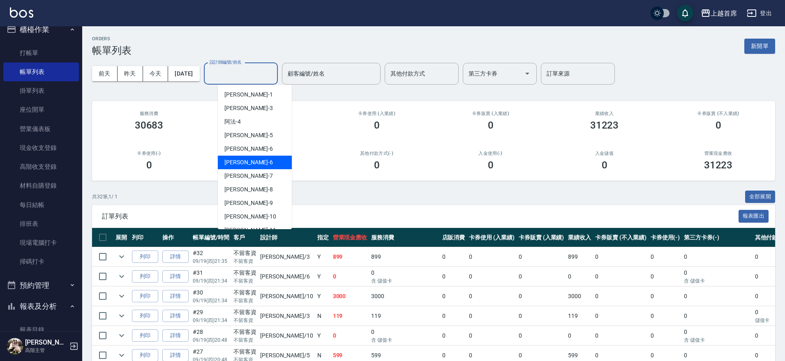
click at [251, 161] on div "[PERSON_NAME]-6" at bounding box center [255, 163] width 74 height 14
type input "[PERSON_NAME]-6"
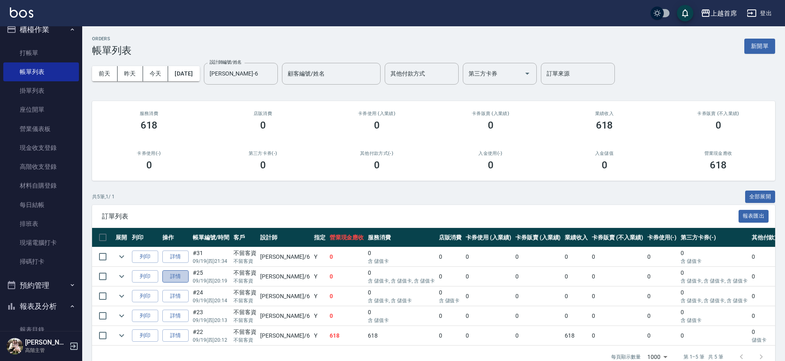
click at [172, 270] on link "詳情" at bounding box center [175, 276] width 26 height 13
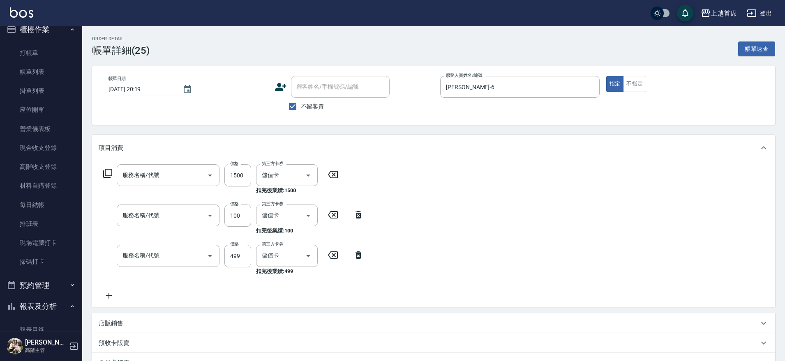
type input "[DATE] 20:19"
checkbox input "true"
type input "[PERSON_NAME]-6"
type input "鉑金護髮(51500)"
type input "精油(長)(5100)"
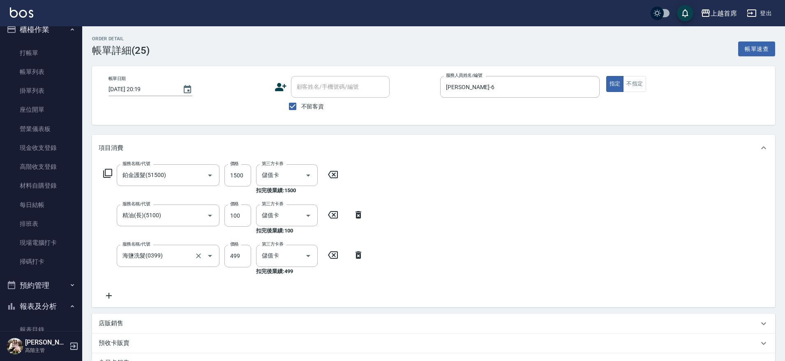
type input "海鹽洗髮(0399)"
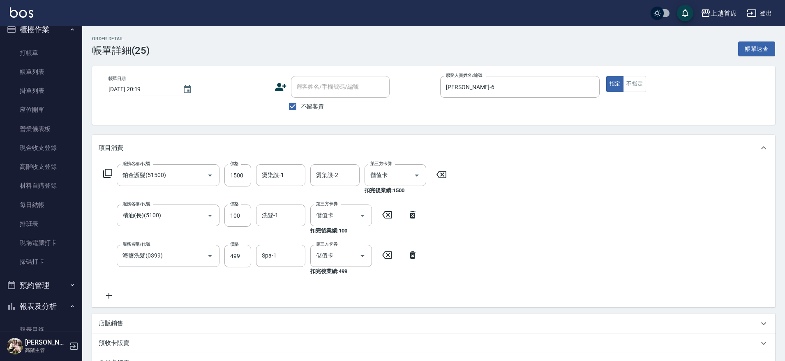
click at [113, 289] on div "服務名稱/代號 鉑金護髮(51500) 服務名稱/代號 價格 1500 價格 燙染謢-1 燙染謢-1 燙染謢-2 燙染謢-2 第三方卡券 儲值卡 第三方卡券 …" at bounding box center [275, 232] width 353 height 136
click at [110, 300] on icon at bounding box center [109, 296] width 21 height 10
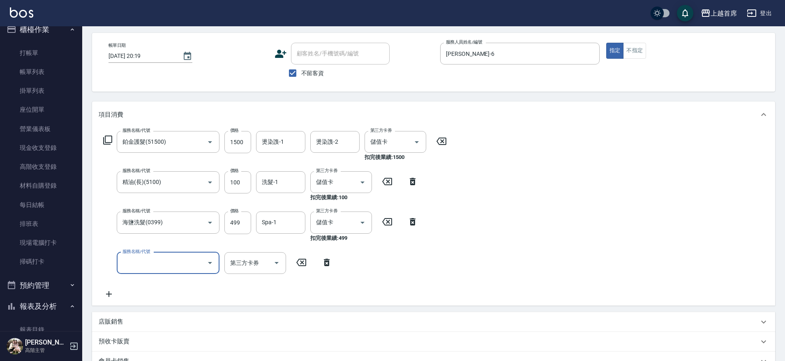
scroll to position [51, 0]
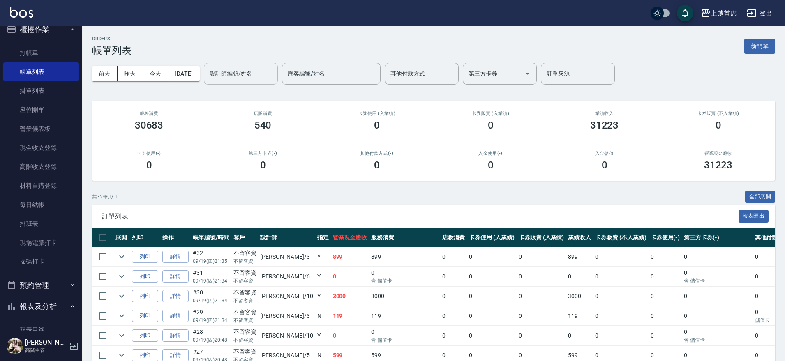
drag, startPoint x: 238, startPoint y: 71, endPoint x: 242, endPoint y: 72, distance: 4.6
click at [238, 71] on input "設計師編號/姓名" at bounding box center [240, 74] width 67 height 14
click at [239, 106] on span "[PERSON_NAME]-6" at bounding box center [248, 108] width 48 height 9
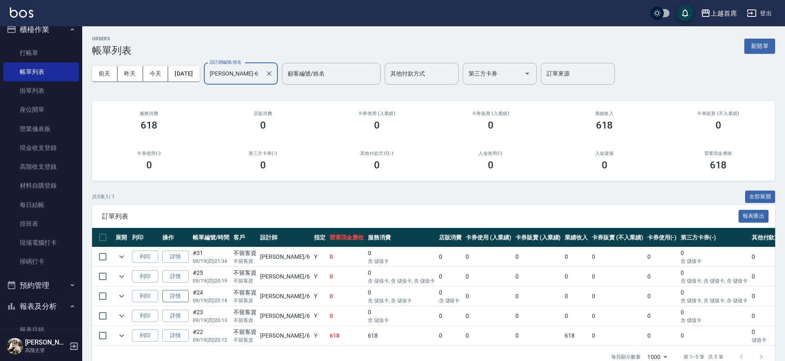
type input "[PERSON_NAME]-6"
click at [169, 291] on link "詳情" at bounding box center [175, 296] width 26 height 13
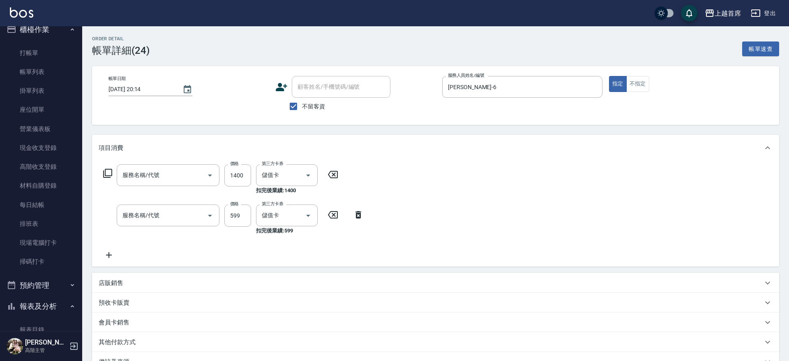
type input "[DATE] 20:14"
checkbox input "true"
type input "[PERSON_NAME]-6"
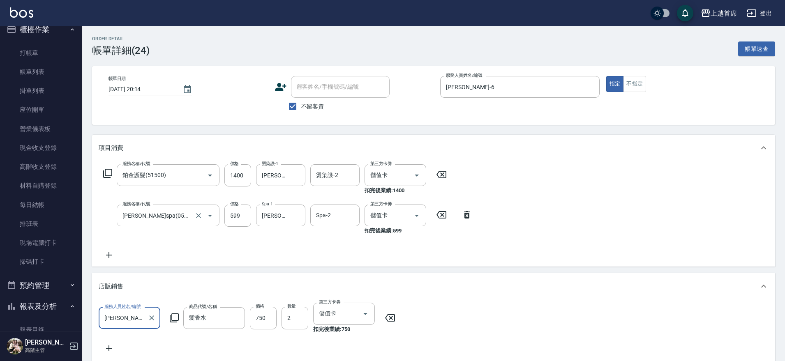
type input "鉑金護髮(51500)"
type input "[PERSON_NAME](0599)"
drag, startPoint x: 111, startPoint y: 348, endPoint x: 103, endPoint y: 327, distance: 21.7
click at [111, 348] on icon at bounding box center [109, 348] width 6 height 6
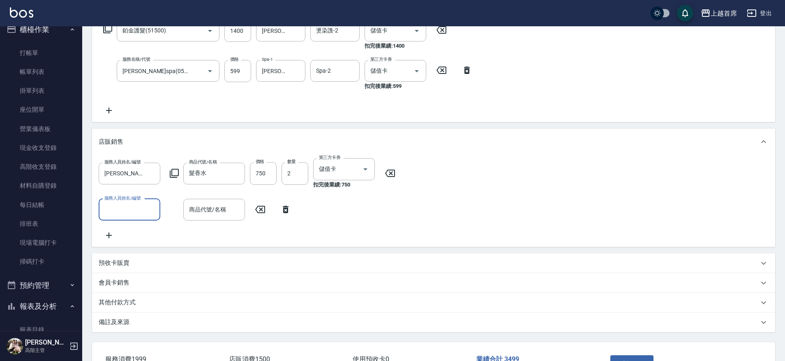
scroll to position [154, 0]
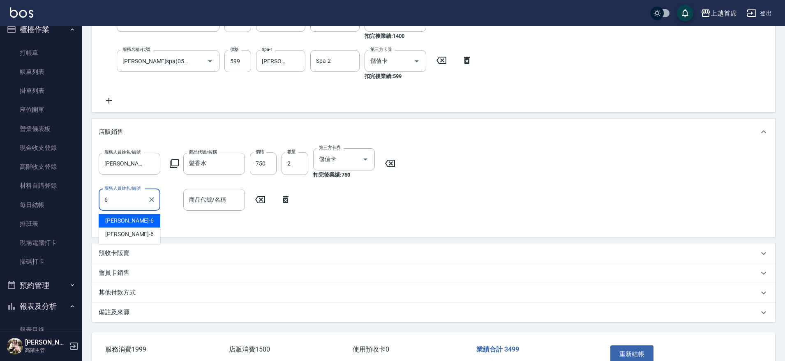
type input "Aki-6"
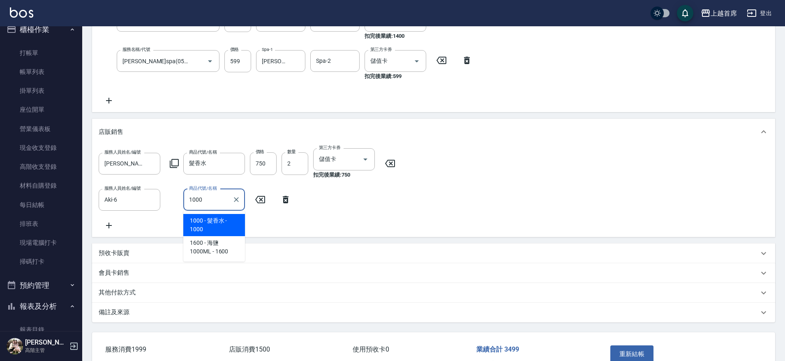
type input "髮香水"
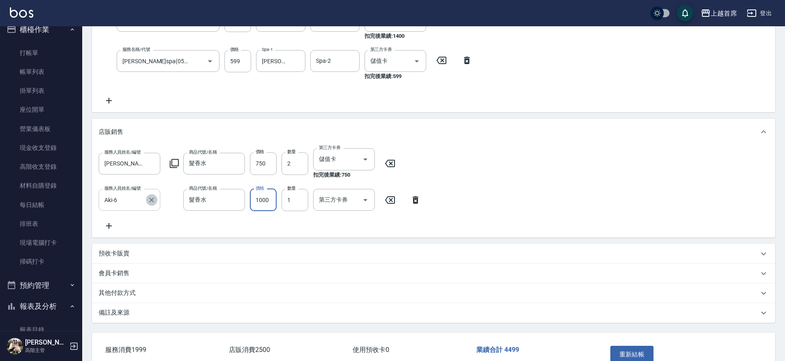
click at [152, 199] on icon "Clear" at bounding box center [151, 200] width 5 height 5
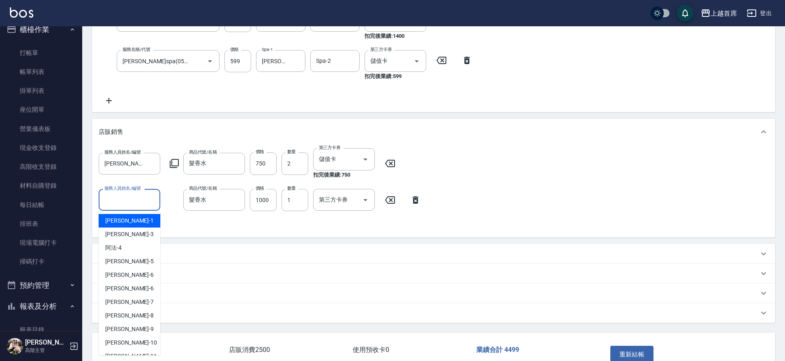
click at [112, 205] on input "服務人員姓名/編號" at bounding box center [129, 200] width 54 height 14
drag, startPoint x: 136, startPoint y: 288, endPoint x: 145, endPoint y: 280, distance: 12.2
click at [136, 289] on div "[PERSON_NAME]-6" at bounding box center [130, 289] width 62 height 14
type input "[PERSON_NAME]-6"
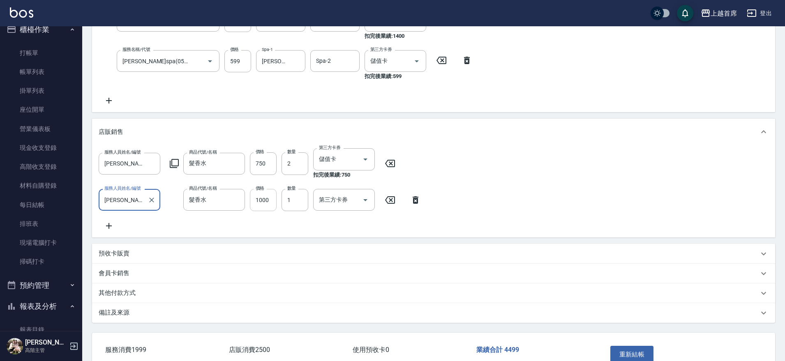
click at [265, 202] on input "1000" at bounding box center [263, 200] width 27 height 22
click at [361, 200] on icon "Open" at bounding box center [365, 200] width 10 height 10
type input "1020"
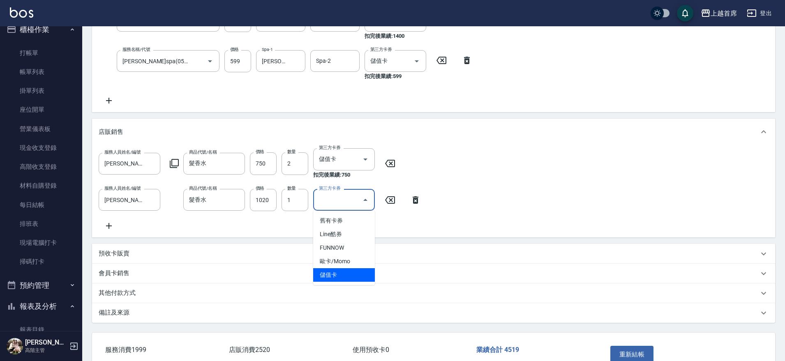
click at [348, 276] on span "儲值卡" at bounding box center [344, 275] width 62 height 14
type input "儲值卡"
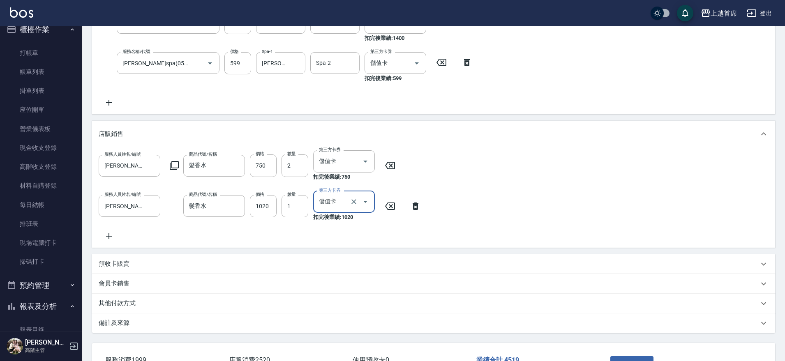
scroll to position [221, 0]
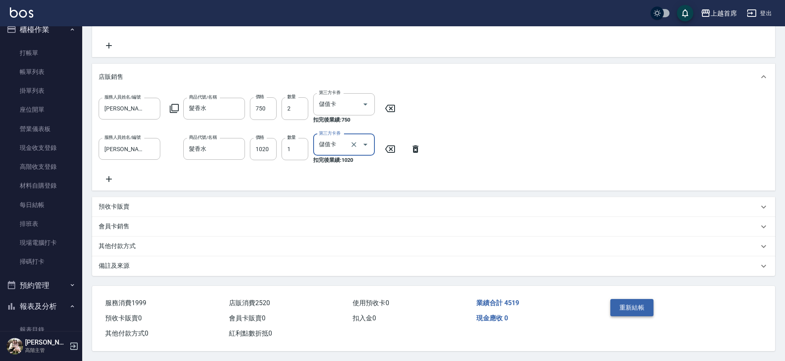
click at [649, 310] on button "重新結帳" at bounding box center [632, 307] width 44 height 17
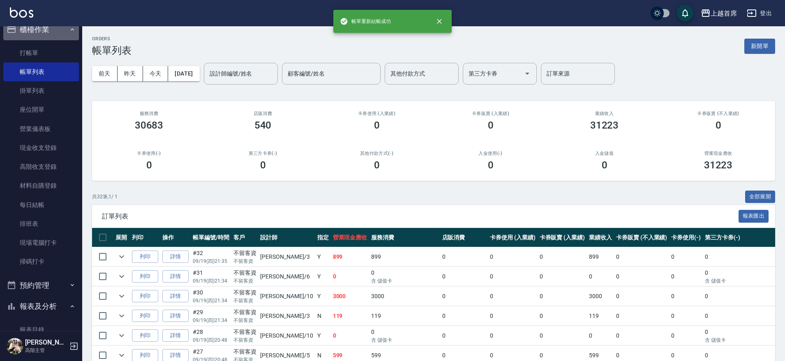
click at [63, 30] on button "櫃檯作業" at bounding box center [41, 29] width 76 height 21
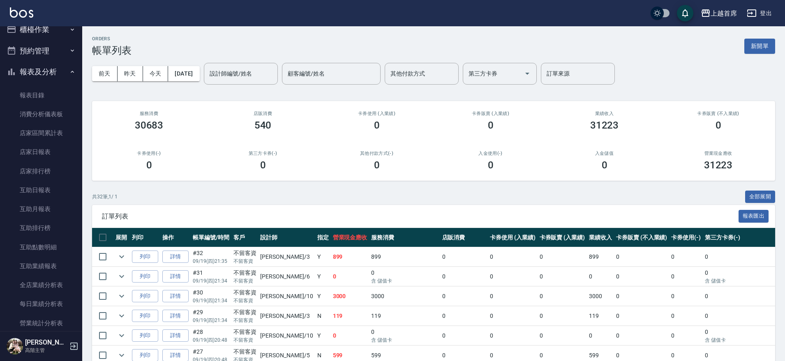
click at [51, 68] on button "報表及分析" at bounding box center [41, 71] width 76 height 21
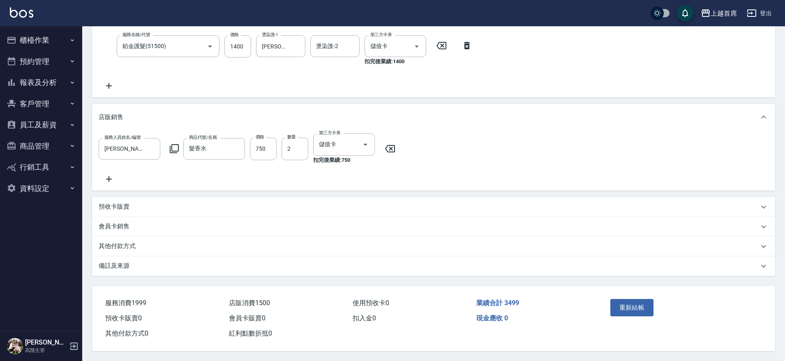
scroll to position [181, 0]
click at [114, 174] on icon at bounding box center [109, 179] width 21 height 10
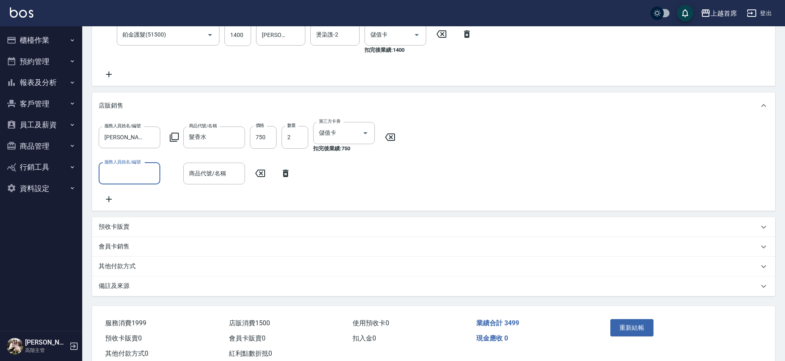
click at [129, 168] on input "服務人員姓名/編號" at bounding box center [129, 173] width 54 height 14
drag, startPoint x: 117, startPoint y: 210, endPoint x: 124, endPoint y: 210, distance: 7.4
click at [118, 210] on span "[PERSON_NAME]-6" at bounding box center [129, 208] width 48 height 9
type input "[PERSON_NAME]-6"
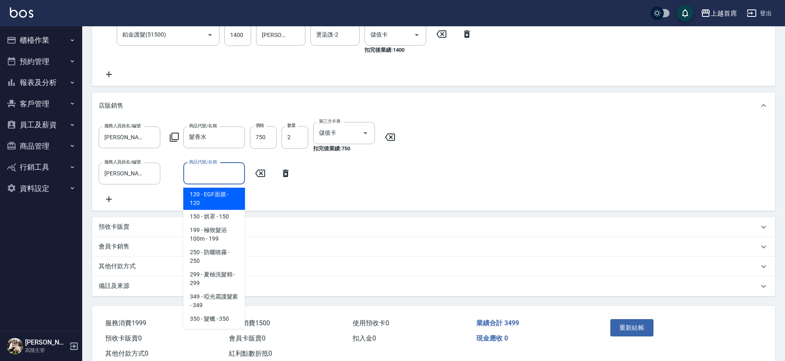
click at [214, 172] on input "商品代號/名稱" at bounding box center [214, 173] width 54 height 14
type input "1000"
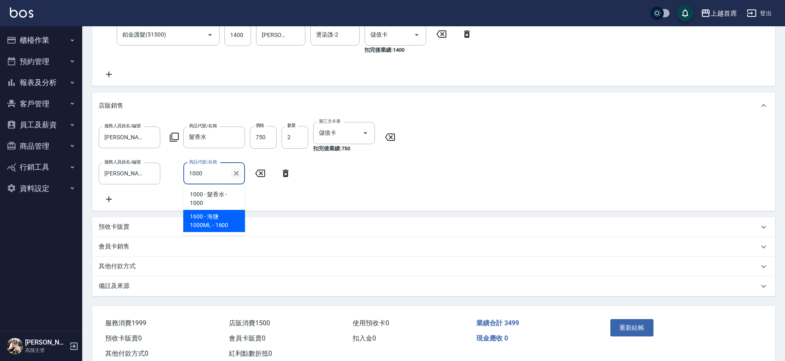
click at [236, 175] on icon "Clear" at bounding box center [236, 173] width 8 height 8
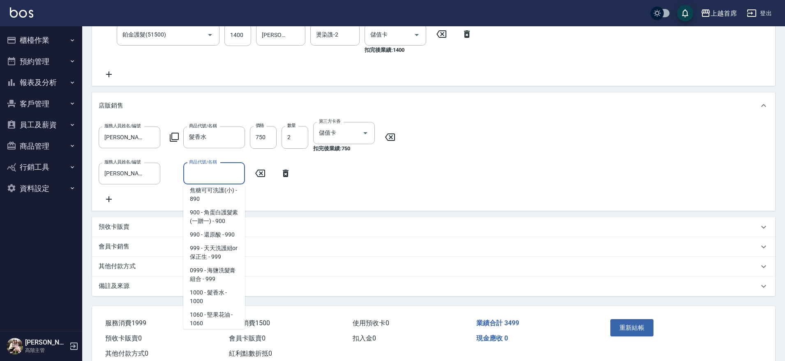
scroll to position [613, 0]
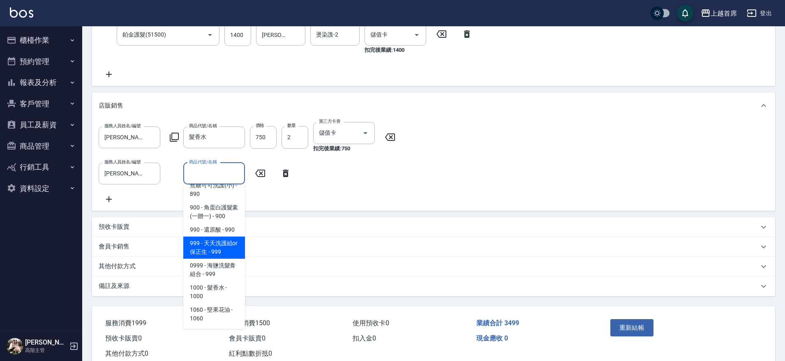
click at [220, 259] on span "999 - 天天洗護組or保正生 - 999" at bounding box center [214, 248] width 62 height 22
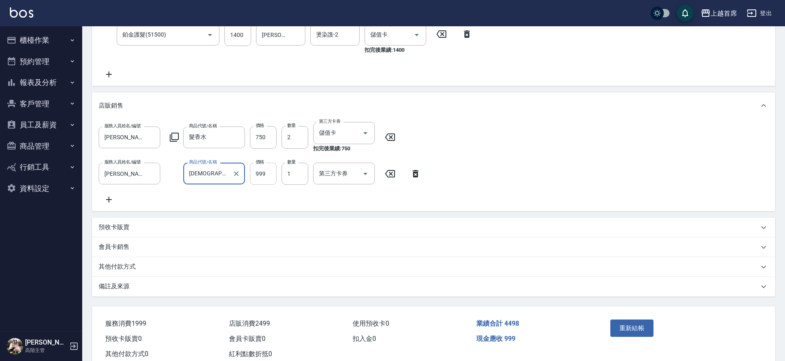
type input "天天洗護組or保正生"
click at [260, 182] on input "999" at bounding box center [263, 174] width 27 height 22
type input "1052"
click at [620, 335] on button "重新結帳" at bounding box center [632, 328] width 44 height 17
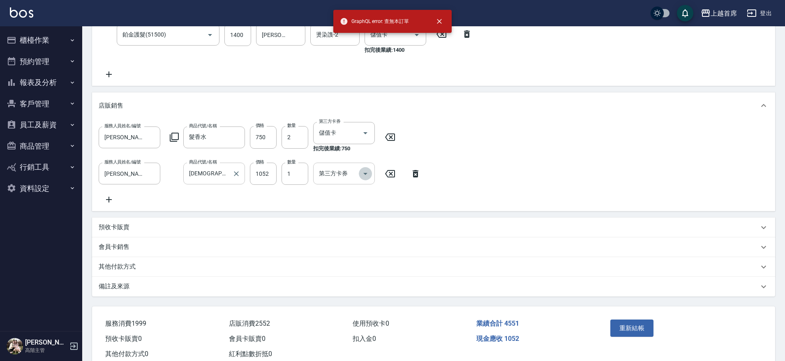
click at [362, 172] on icon "Open" at bounding box center [365, 174] width 10 height 10
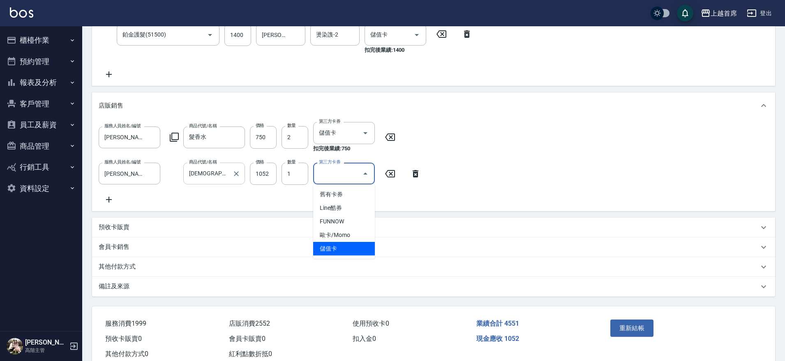
click at [345, 244] on span "儲值卡" at bounding box center [344, 249] width 62 height 14
type input "儲值卡"
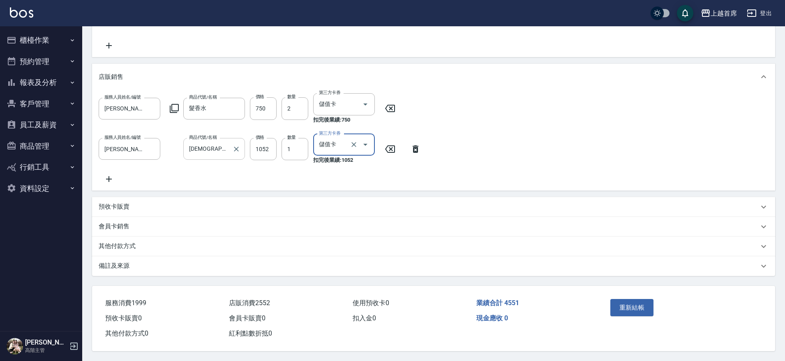
scroll to position [221, 0]
click at [633, 306] on button "重新結帳" at bounding box center [632, 307] width 44 height 17
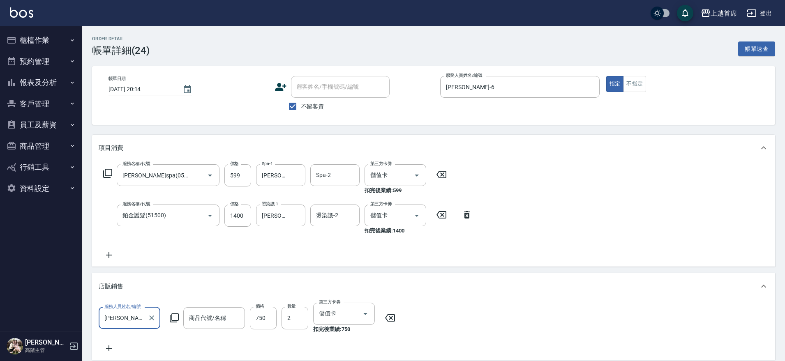
type input "髮香水"
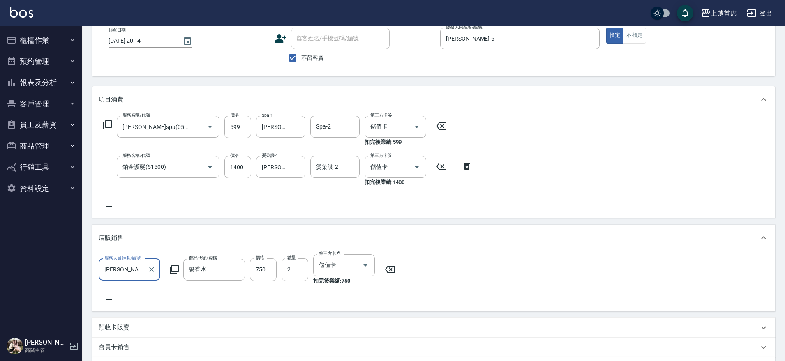
scroll to position [51, 0]
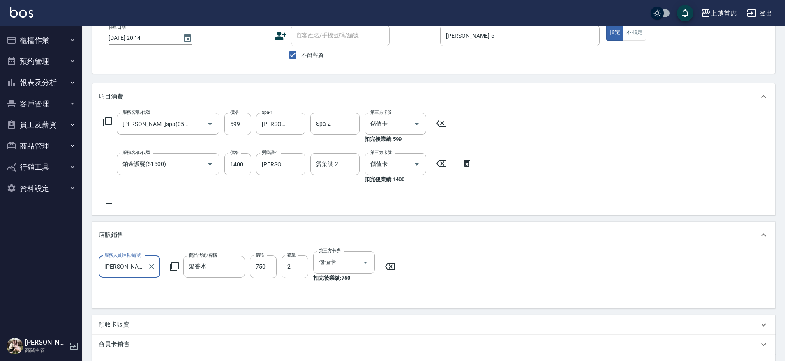
click at [111, 296] on icon at bounding box center [109, 297] width 6 height 6
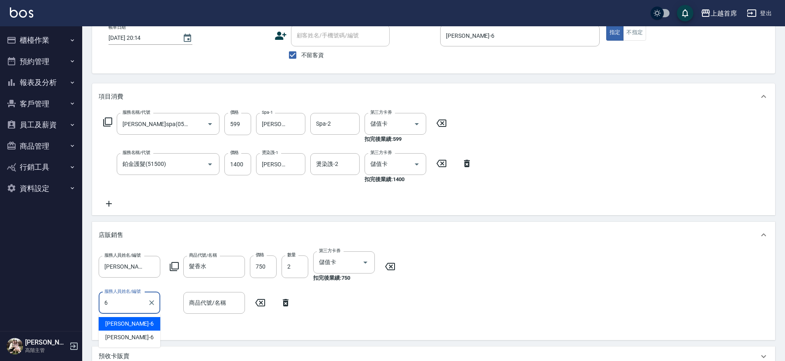
type input "Aki-6"
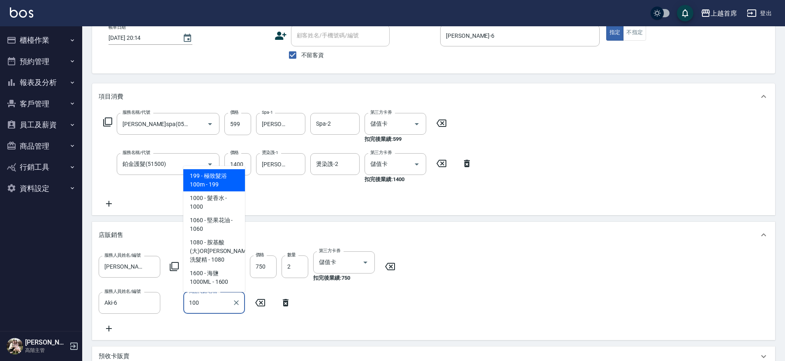
type input "1000"
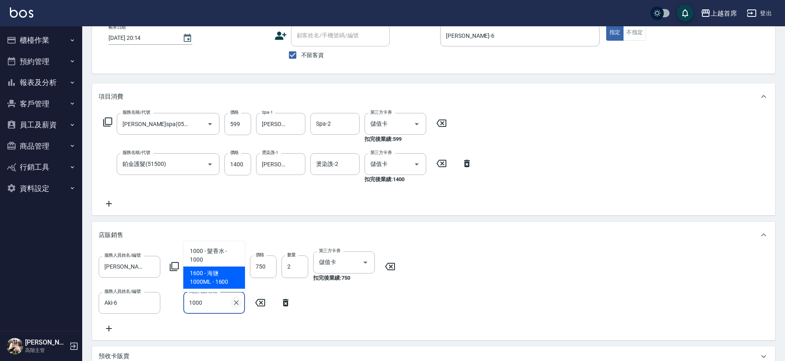
click at [235, 303] on icon "Clear" at bounding box center [236, 303] width 8 height 8
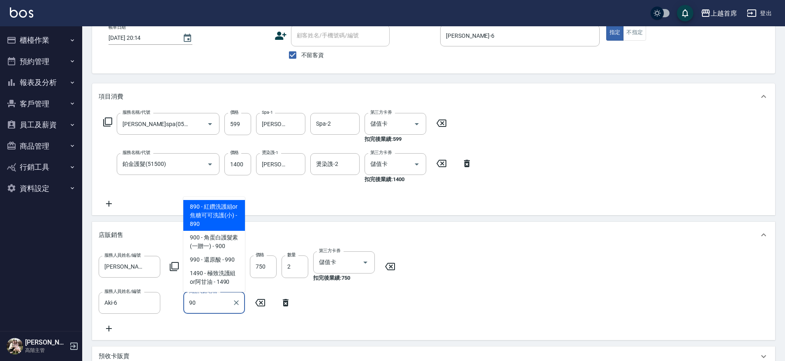
type input "900"
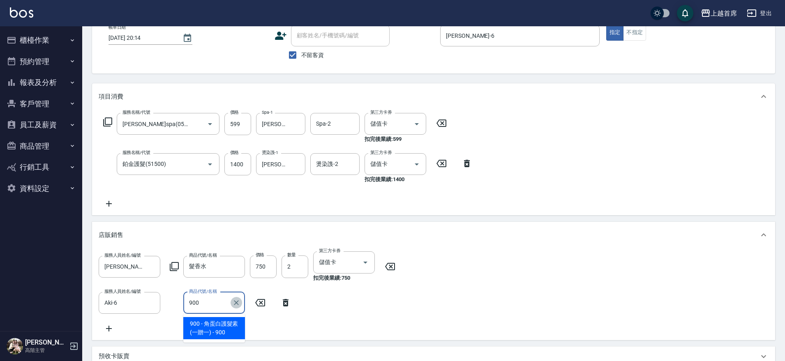
click at [236, 301] on icon "Clear" at bounding box center [236, 303] width 8 height 8
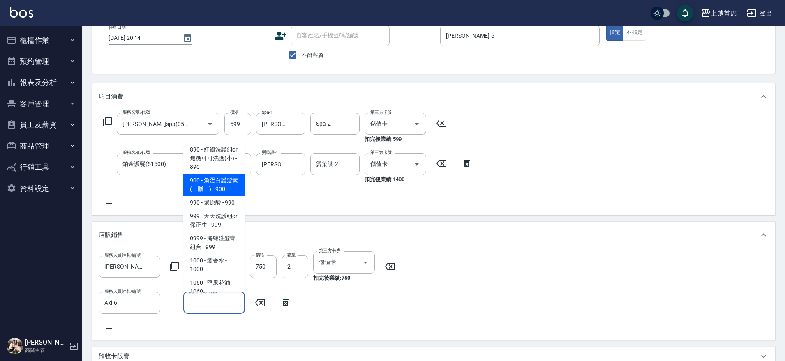
scroll to position [618, 0]
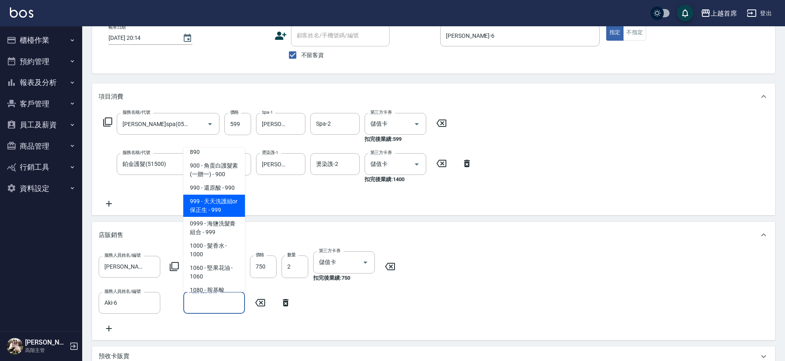
click at [232, 217] on span "999 - 天天洗護組or保正生 - 999" at bounding box center [214, 206] width 62 height 22
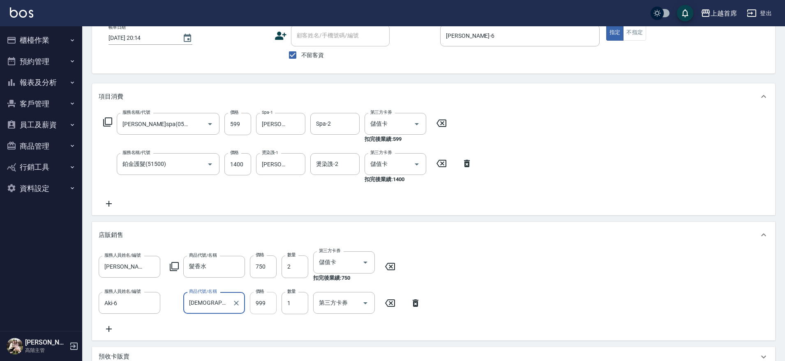
type input "天天洗護組or保正生"
click at [264, 302] on input "999" at bounding box center [263, 303] width 27 height 22
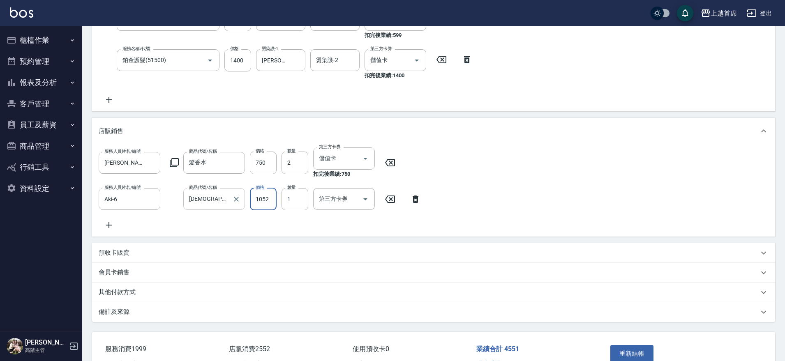
scroll to position [213, 0]
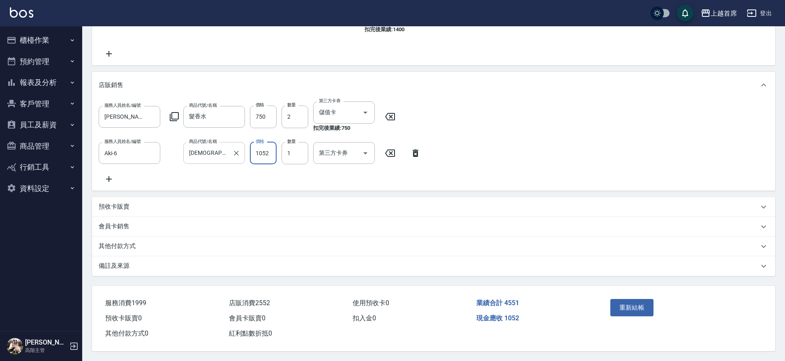
type input "1052"
click at [623, 296] on div "重新結帳" at bounding box center [644, 314] width 74 height 36
click at [623, 299] on button "重新結帳" at bounding box center [632, 307] width 44 height 17
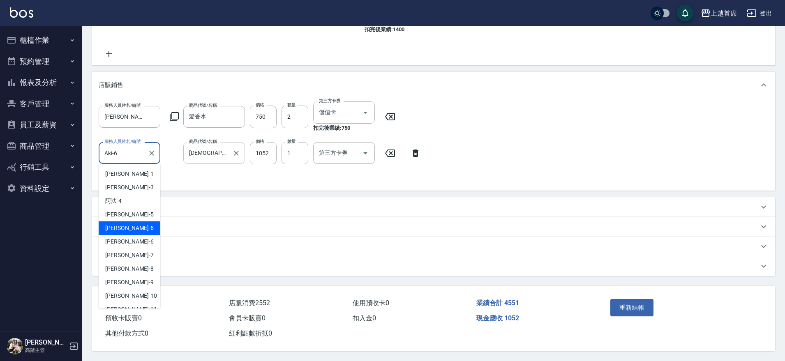
drag, startPoint x: 122, startPoint y: 140, endPoint x: 136, endPoint y: 139, distance: 13.6
click at [122, 146] on input "Aki-6" at bounding box center [123, 153] width 42 height 14
click at [131, 235] on div "黃苡彤 -6" at bounding box center [130, 242] width 62 height 14
type input "黃苡彤-6"
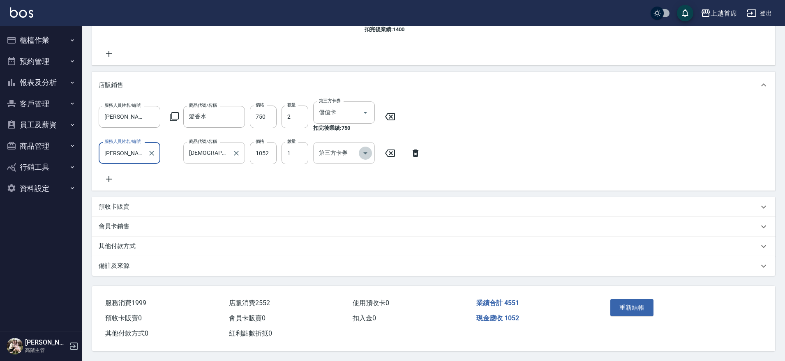
click at [368, 148] on icon "Open" at bounding box center [365, 153] width 10 height 10
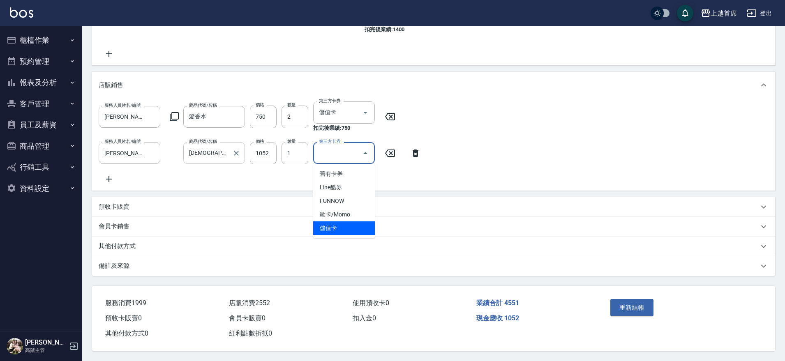
click at [345, 221] on span "儲值卡" at bounding box center [344, 228] width 62 height 14
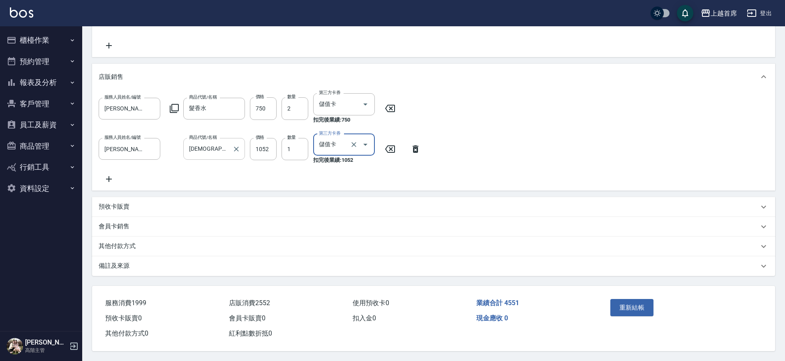
type input "儲值卡"
click at [633, 311] on button "重新結帳" at bounding box center [632, 307] width 44 height 17
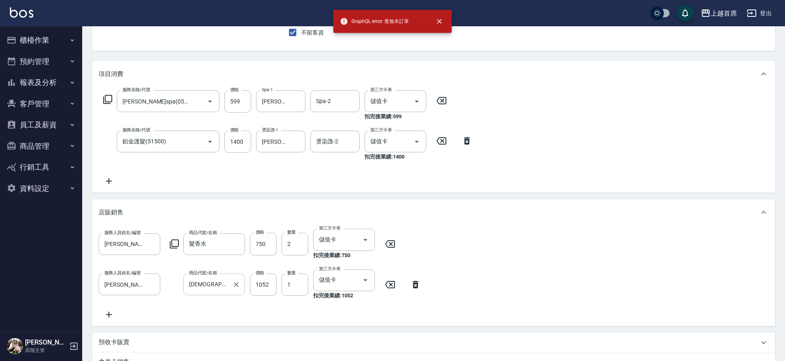
scroll to position [67, 0]
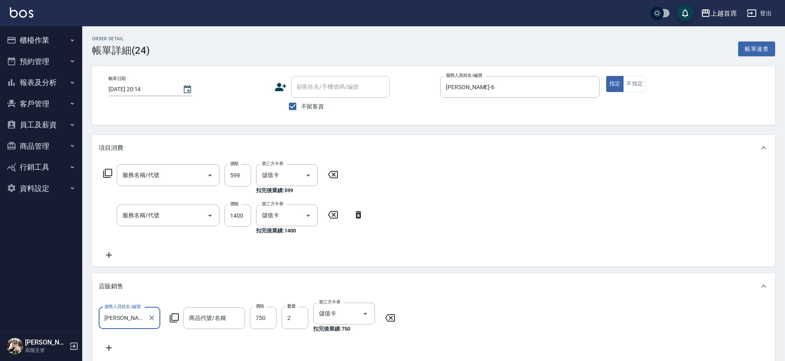
type input "[PERSON_NAME](0599)"
type input "鉑金護髮(51500)"
type input "髮香水"
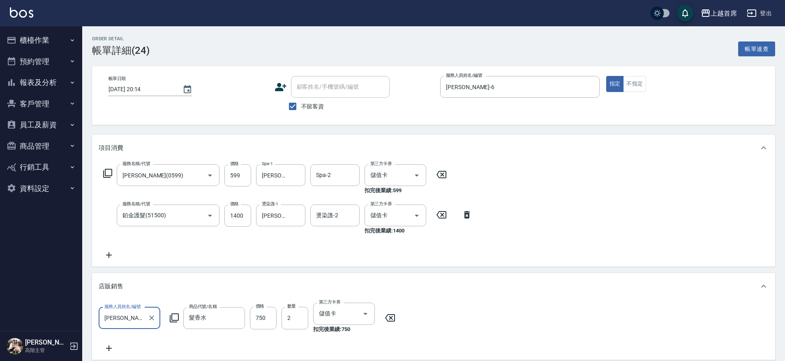
click at [49, 32] on button "櫃檯作業" at bounding box center [41, 40] width 76 height 21
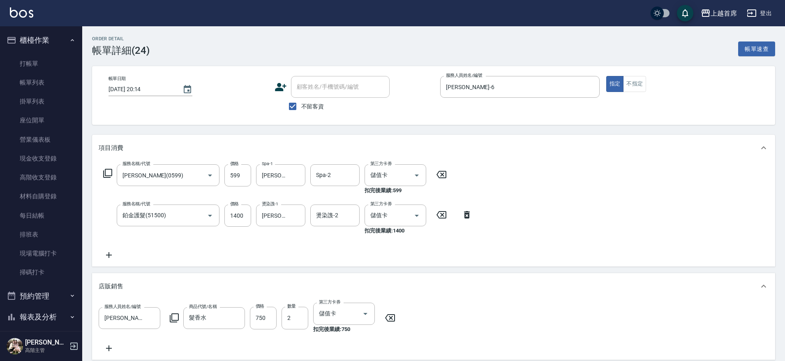
click at [48, 33] on button "櫃檯作業" at bounding box center [41, 40] width 76 height 21
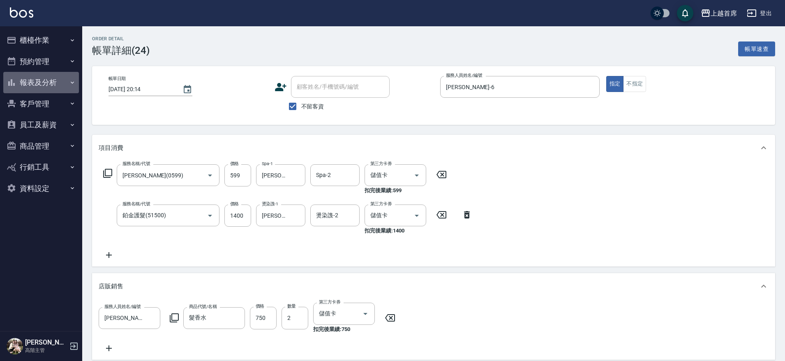
click at [58, 84] on button "報表及分析" at bounding box center [41, 82] width 76 height 21
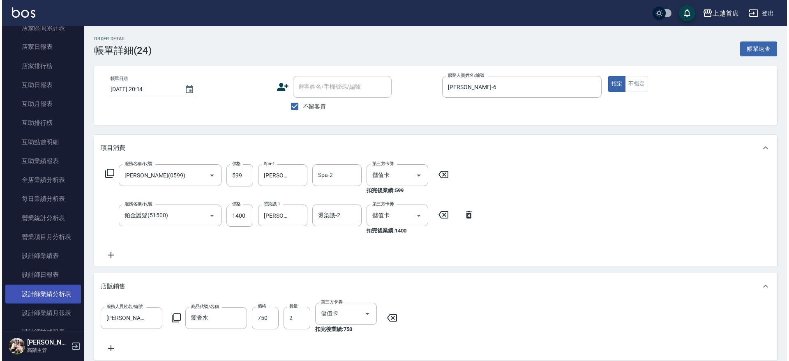
scroll to position [154, 0]
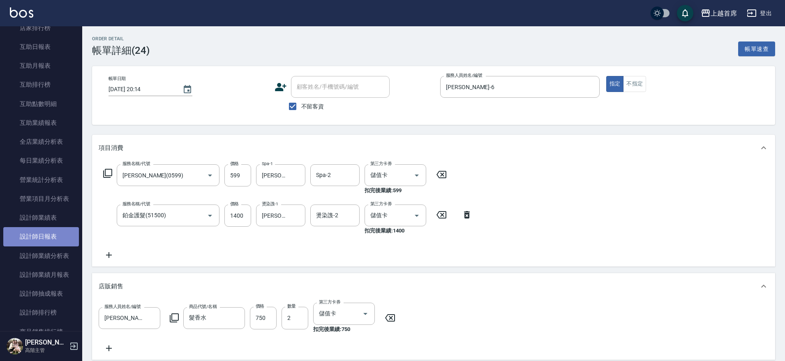
click at [51, 235] on link "設計師日報表" at bounding box center [41, 236] width 76 height 19
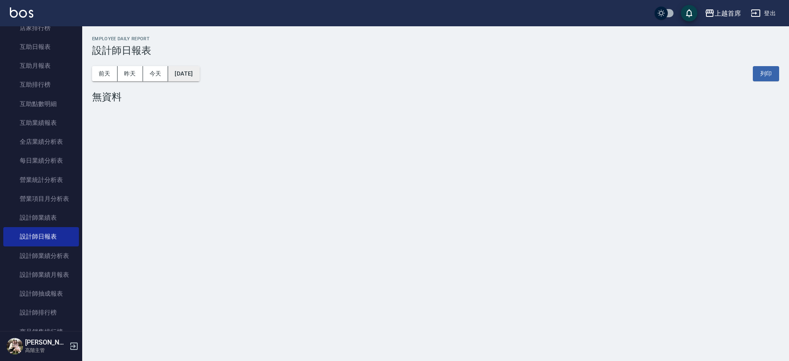
click at [191, 73] on button "[DATE]" at bounding box center [183, 73] width 31 height 15
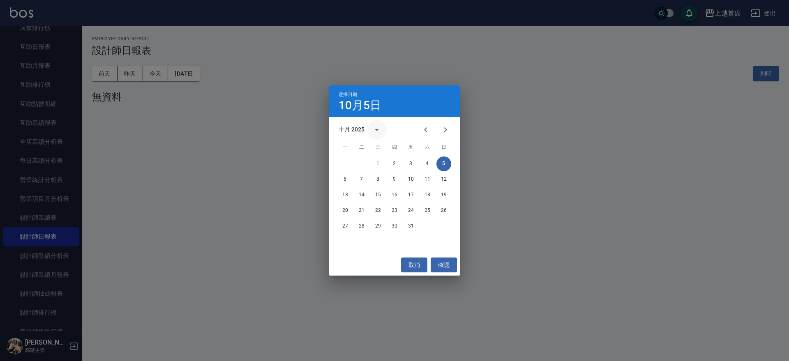
click at [381, 130] on icon "calendar view is open, switch to year view" at bounding box center [377, 130] width 10 height 10
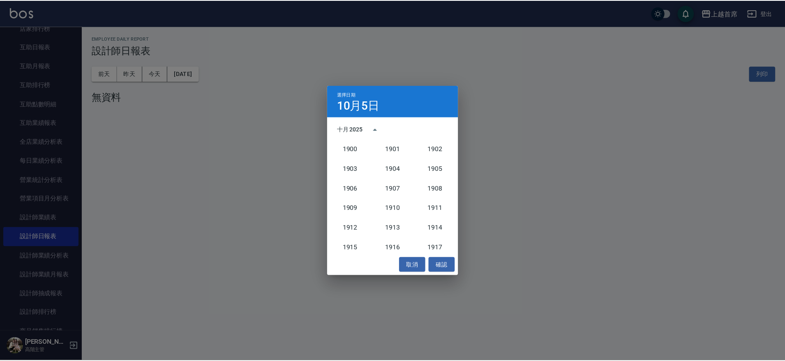
scroll to position [761, 0]
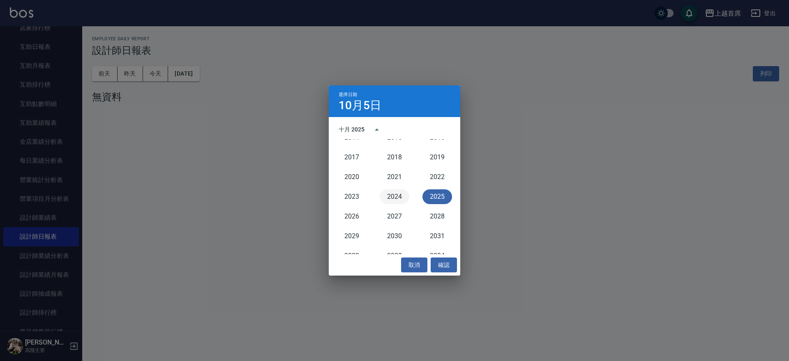
click at [403, 197] on button "2024" at bounding box center [395, 196] width 30 height 15
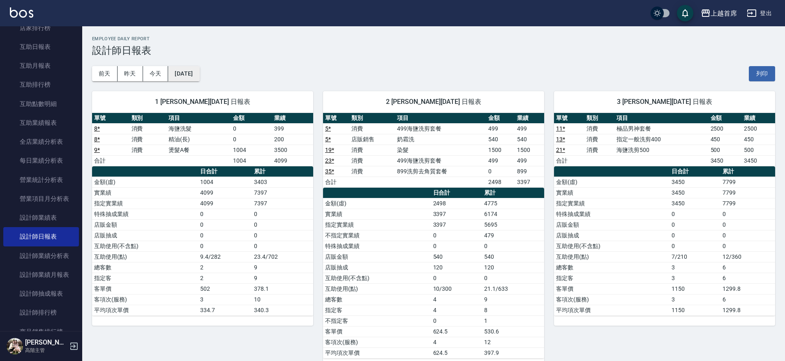
click at [193, 75] on button "[DATE]" at bounding box center [183, 73] width 31 height 15
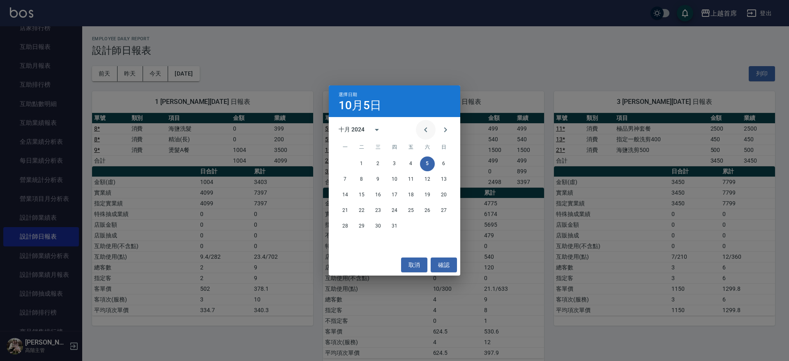
click at [422, 131] on icon "Previous month" at bounding box center [426, 130] width 10 height 10
click at [397, 212] on button "19" at bounding box center [394, 210] width 15 height 15
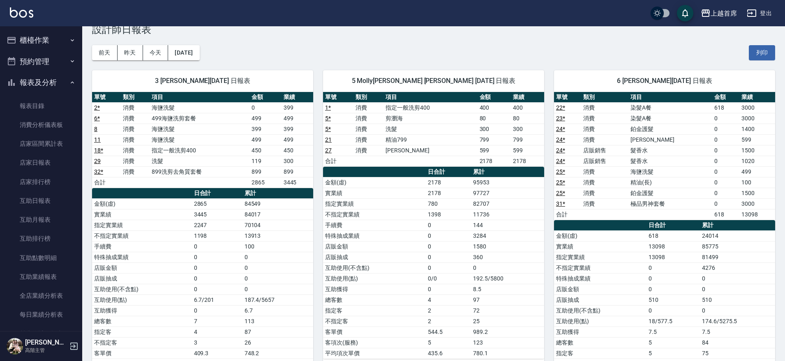
click at [51, 46] on button "櫃檯作業" at bounding box center [41, 40] width 76 height 21
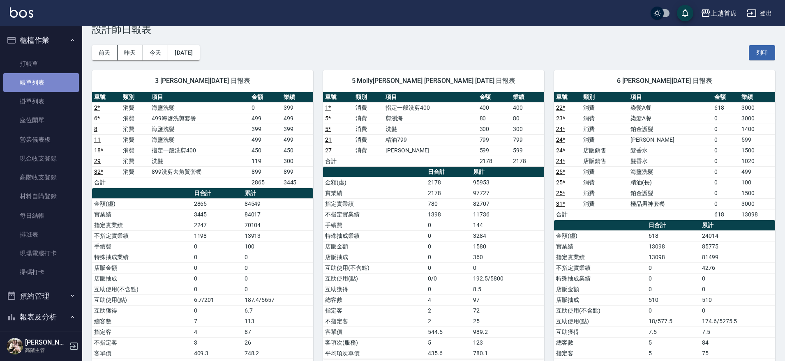
click at [43, 85] on link "帳單列表" at bounding box center [41, 82] width 76 height 19
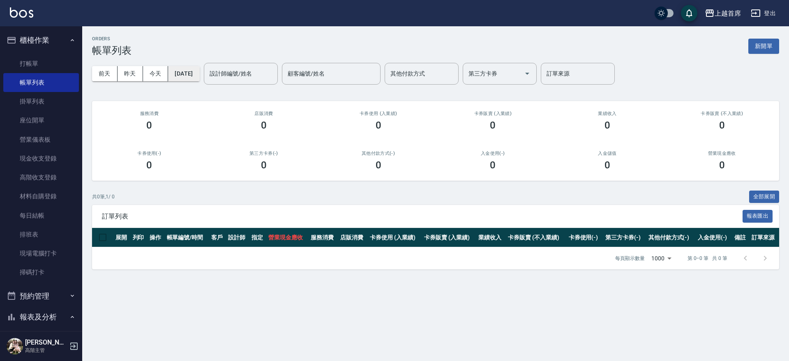
click at [194, 76] on button "[DATE]" at bounding box center [183, 73] width 31 height 15
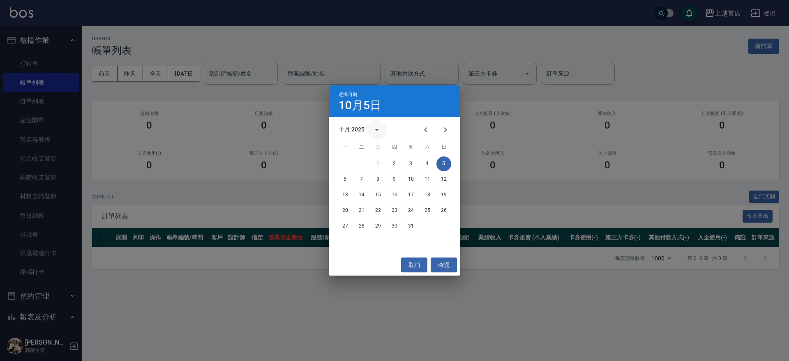
click at [374, 127] on icon "calendar view is open, switch to year view" at bounding box center [377, 130] width 10 height 10
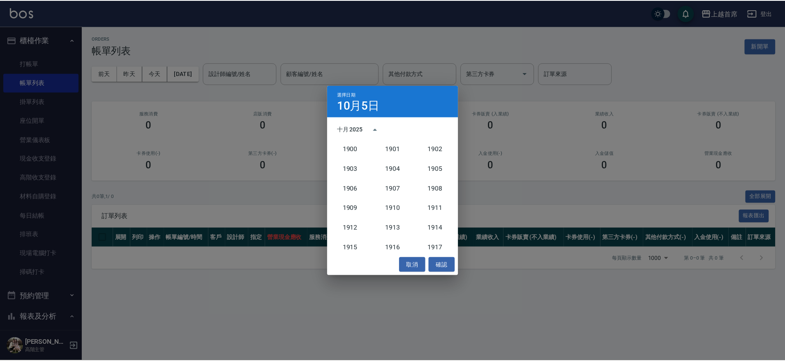
scroll to position [761, 0]
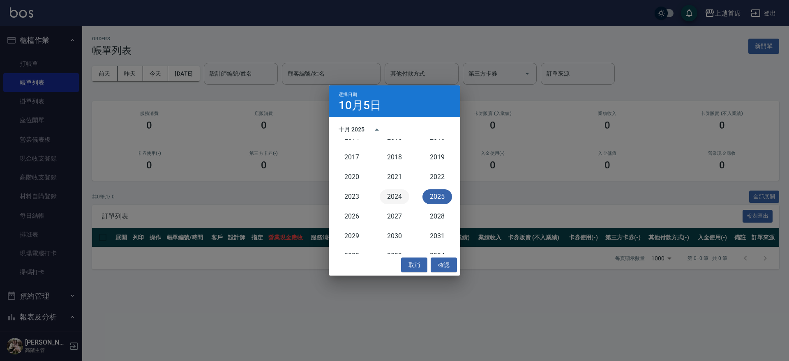
click at [387, 196] on button "2024" at bounding box center [395, 196] width 30 height 15
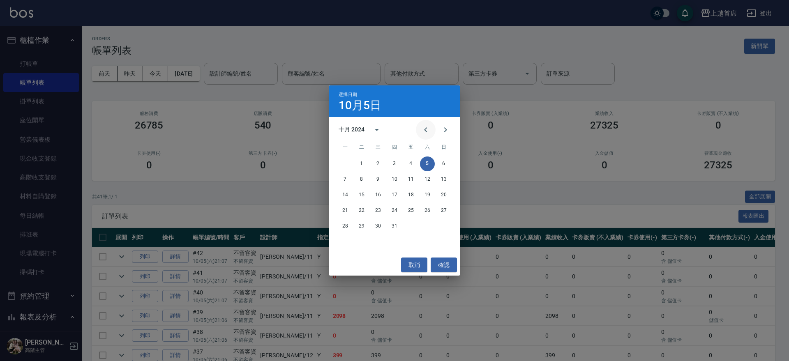
click at [430, 125] on icon "Previous month" at bounding box center [426, 130] width 10 height 10
click at [393, 209] on button "19" at bounding box center [394, 210] width 15 height 15
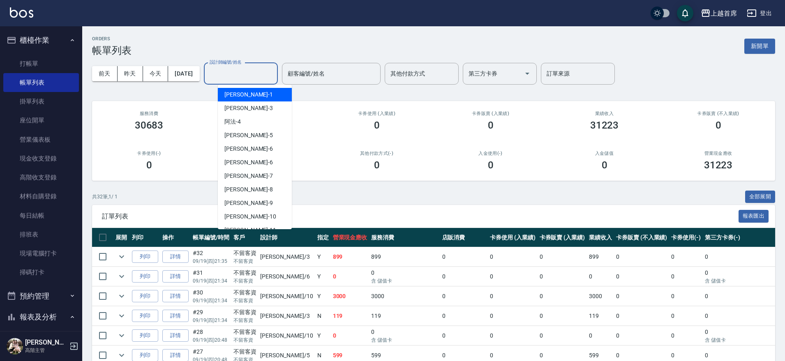
click at [241, 71] on div "設計師編號/姓名 設計師編號/姓名" at bounding box center [241, 74] width 74 height 22
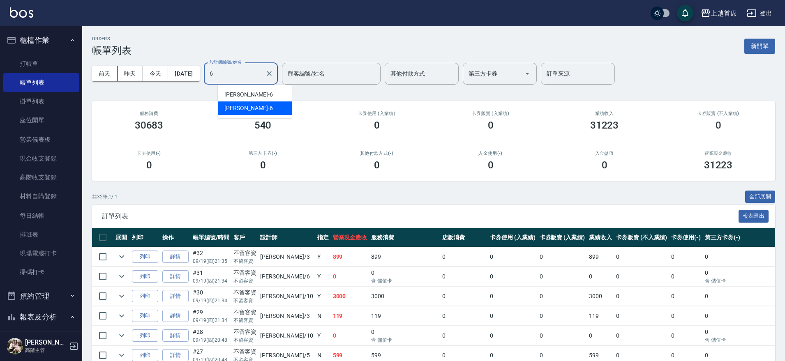
click at [248, 102] on div "[PERSON_NAME]-6" at bounding box center [255, 108] width 74 height 14
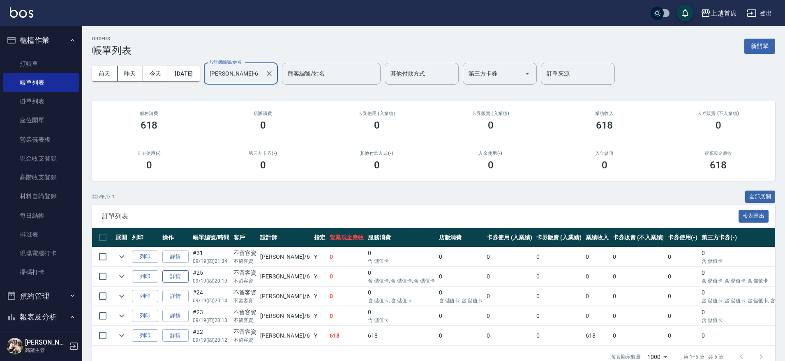
type input "[PERSON_NAME]-6"
click at [176, 278] on link "詳情" at bounding box center [175, 276] width 26 height 13
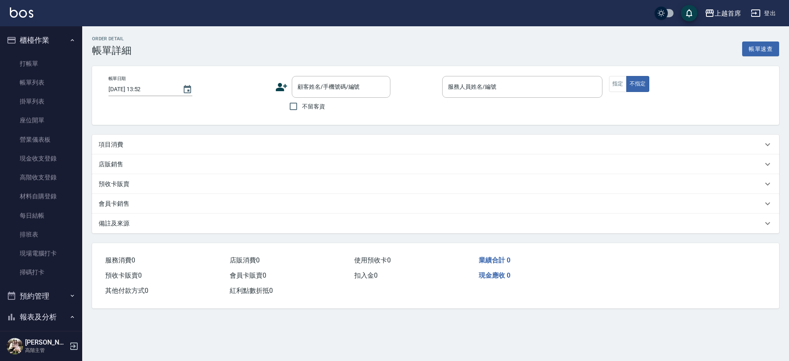
type input "[DATE] 20:19"
checkbox input "true"
type input "[PERSON_NAME]-6"
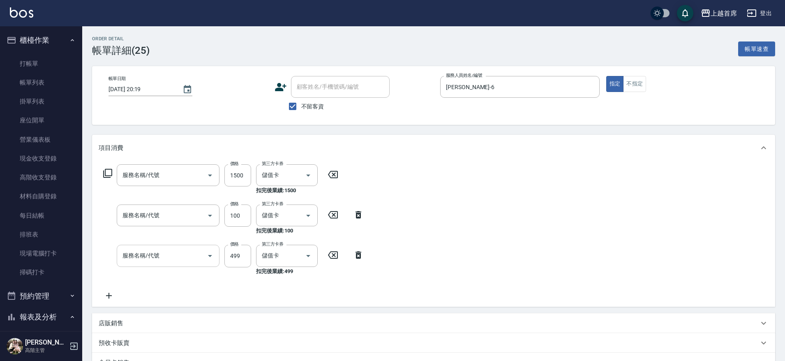
type input "鉑金護髮(51500)"
type input "精油(長)(5100)"
type input "海鹽洗髮(0399)"
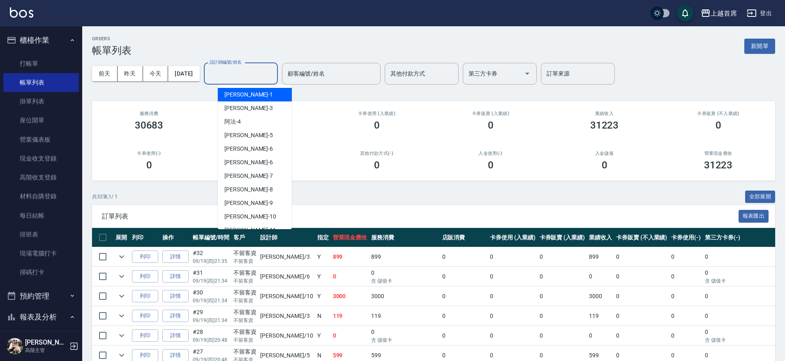
click at [250, 76] on input "設計師編號/姓名" at bounding box center [240, 74] width 67 height 14
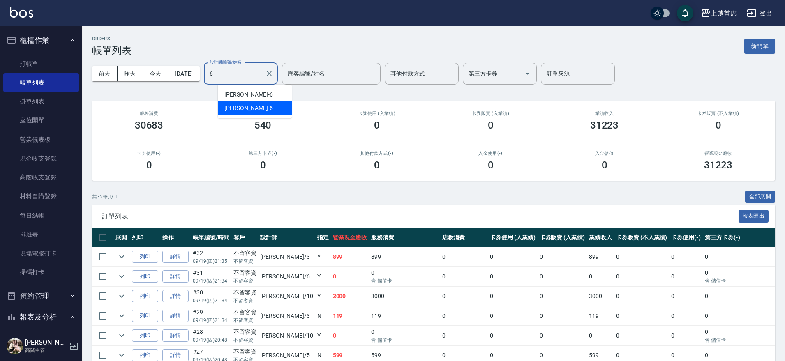
click at [249, 109] on div "[PERSON_NAME]-6" at bounding box center [255, 108] width 74 height 14
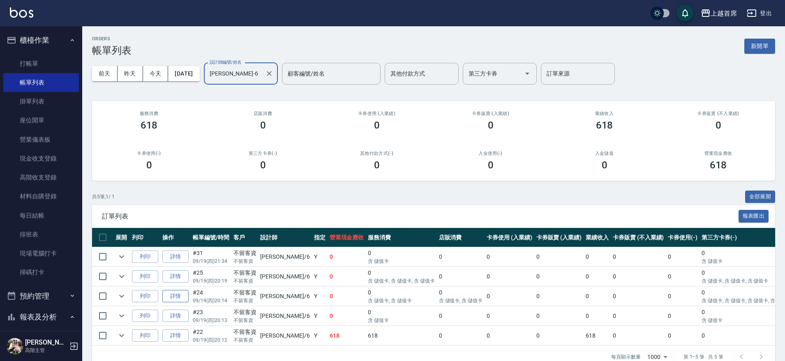
type input "[PERSON_NAME]-6"
click at [176, 295] on link "詳情" at bounding box center [175, 296] width 26 height 13
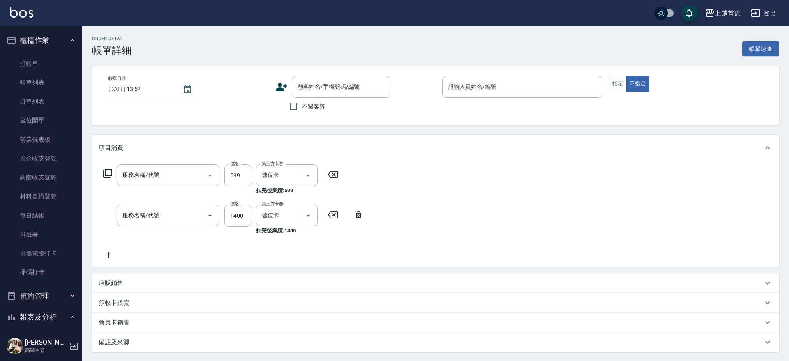
type input "[DATE] 20:14"
checkbox input "true"
type input "[PERSON_NAME]-6"
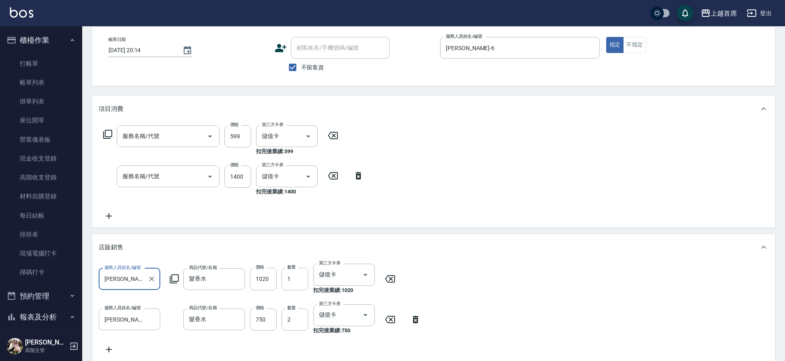
type input "[PERSON_NAME](0599)"
type input "鉑金護髮(51500)"
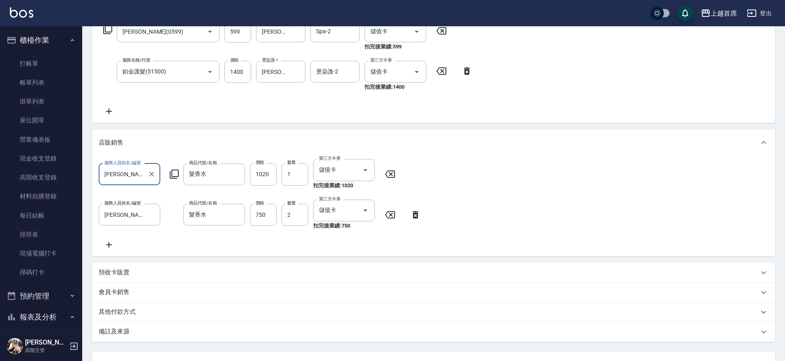
scroll to position [118, 0]
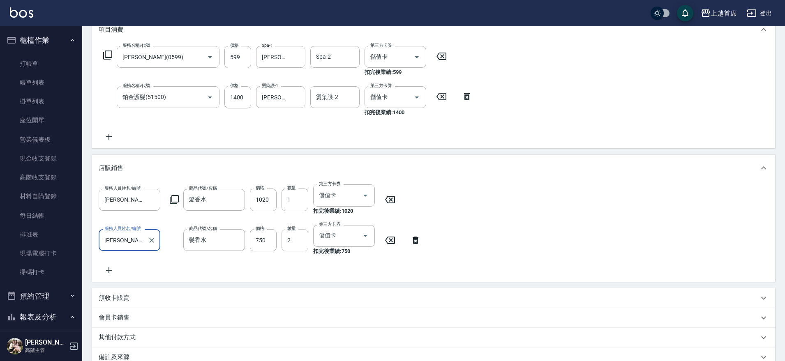
click at [290, 236] on input "2" at bounding box center [294, 240] width 27 height 22
click at [288, 238] on input "2" at bounding box center [294, 240] width 27 height 22
type input "1"
click at [269, 198] on input "1020" at bounding box center [263, 200] width 27 height 22
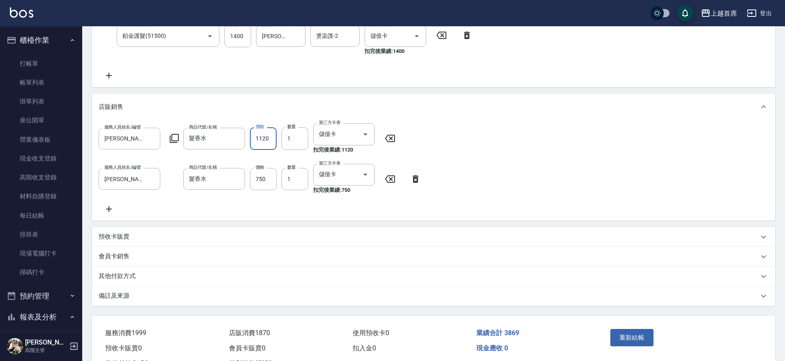
scroll to position [205, 0]
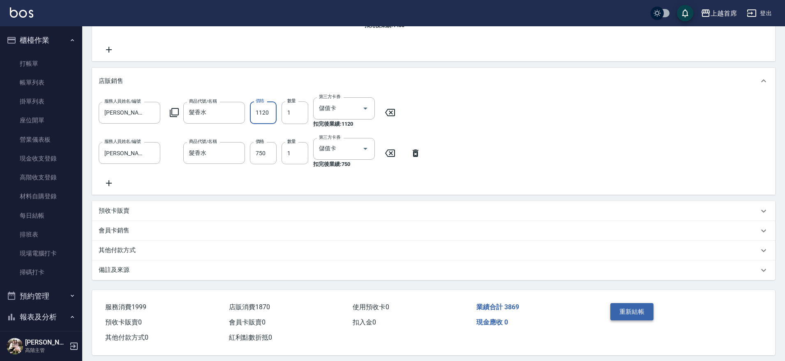
type input "1120"
click at [636, 320] on button "重新結帳" at bounding box center [632, 311] width 44 height 17
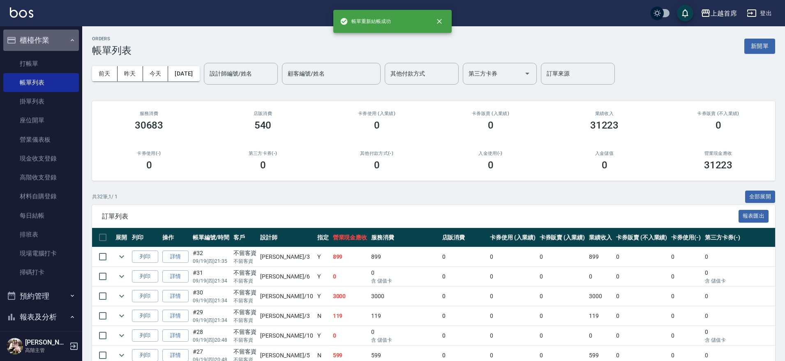
click at [51, 35] on button "櫃檯作業" at bounding box center [41, 40] width 76 height 21
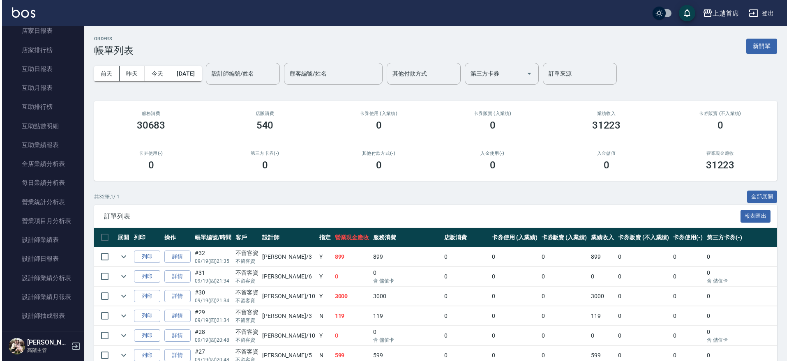
scroll to position [141, 0]
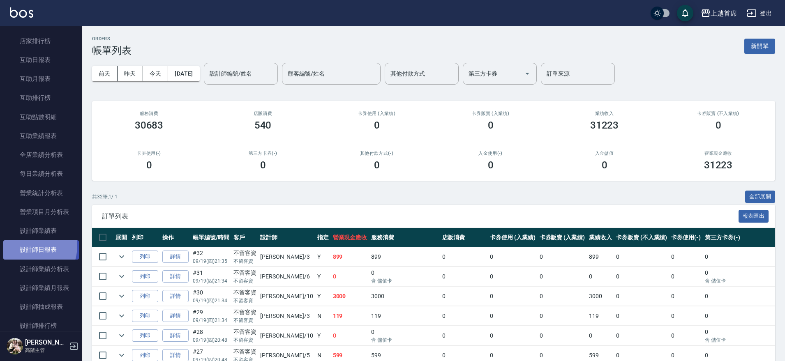
drag, startPoint x: 29, startPoint y: 246, endPoint x: 18, endPoint y: 241, distance: 12.1
click at [30, 246] on link "設計師日報表" at bounding box center [41, 249] width 76 height 19
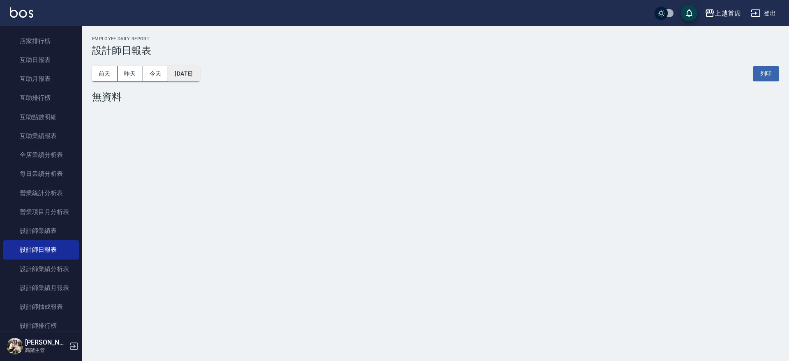
click at [193, 76] on button "[DATE]" at bounding box center [183, 73] width 31 height 15
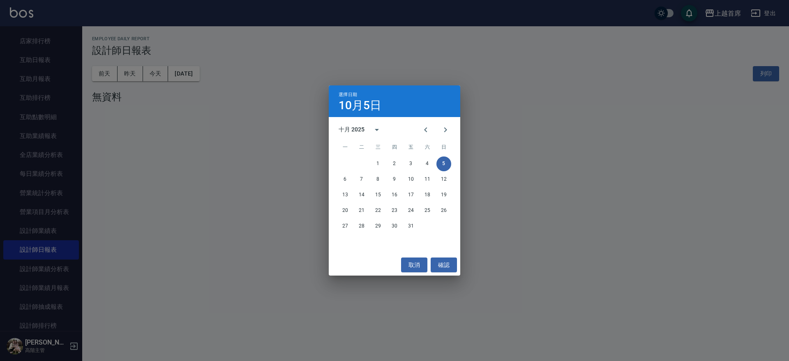
click at [386, 134] on div "十月 2025" at bounding box center [362, 130] width 48 height 20
click at [380, 130] on icon "year view is open, switch to calendar view" at bounding box center [377, 130] width 10 height 10
click at [380, 130] on icon "calendar view is open, switch to year view" at bounding box center [377, 130] width 10 height 10
click at [400, 196] on button "2024" at bounding box center [395, 196] width 30 height 15
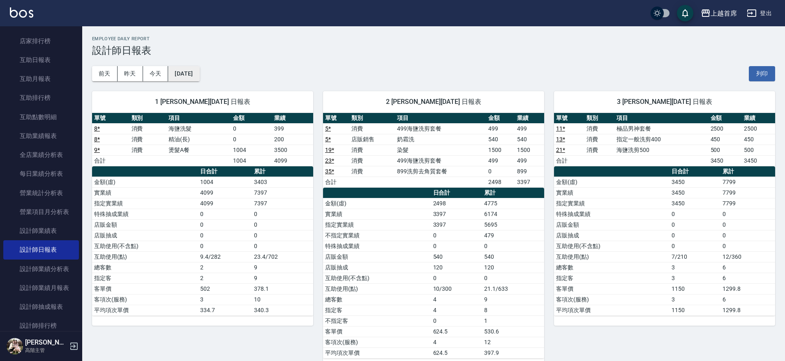
click at [184, 69] on button "[DATE]" at bounding box center [183, 73] width 31 height 15
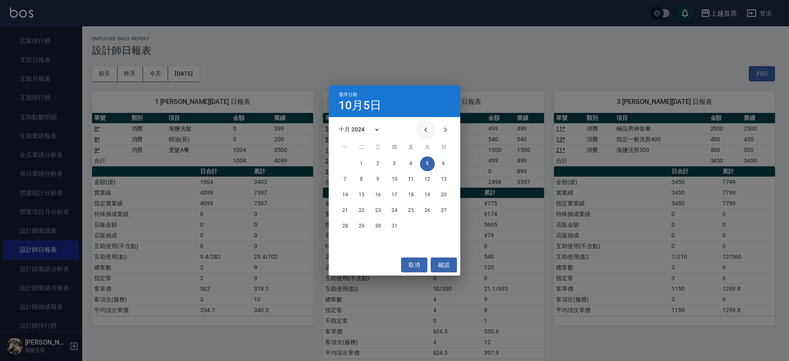
click at [430, 131] on icon "Previous month" at bounding box center [426, 130] width 10 height 10
click at [392, 209] on button "19" at bounding box center [394, 210] width 15 height 15
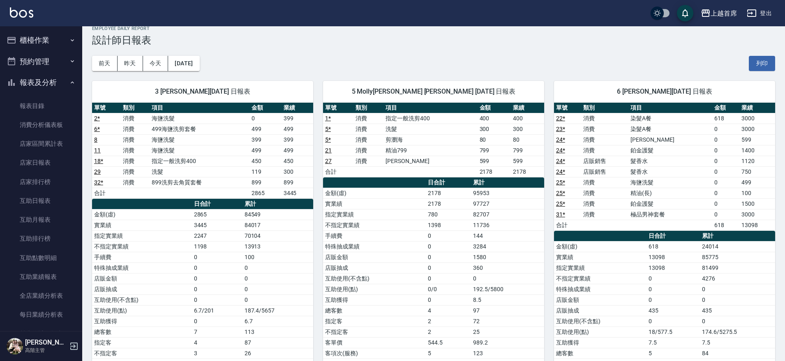
click at [47, 35] on button "櫃檯作業" at bounding box center [41, 40] width 76 height 21
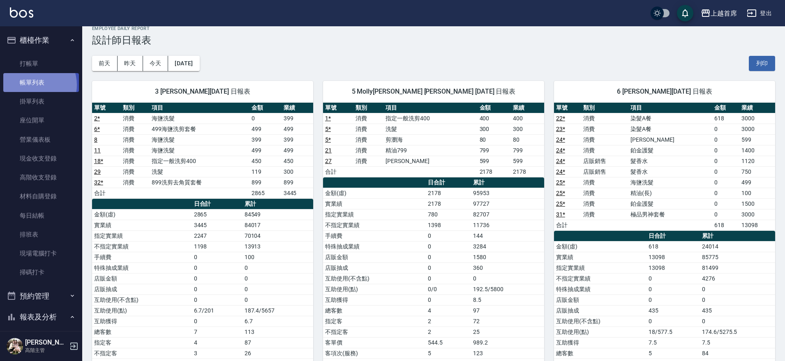
click at [35, 85] on link "帳單列表" at bounding box center [41, 82] width 76 height 19
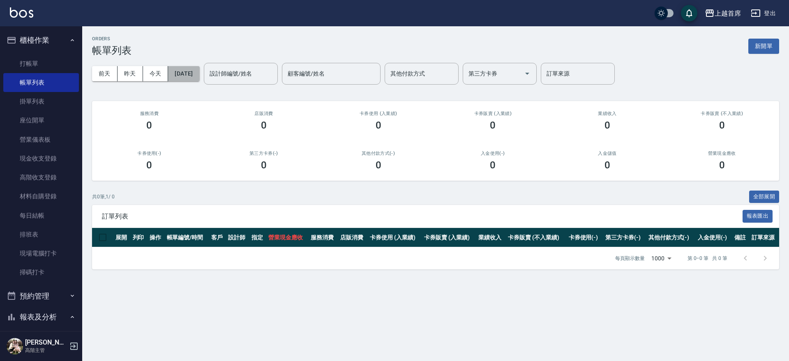
click at [187, 74] on button "[DATE]" at bounding box center [183, 73] width 31 height 15
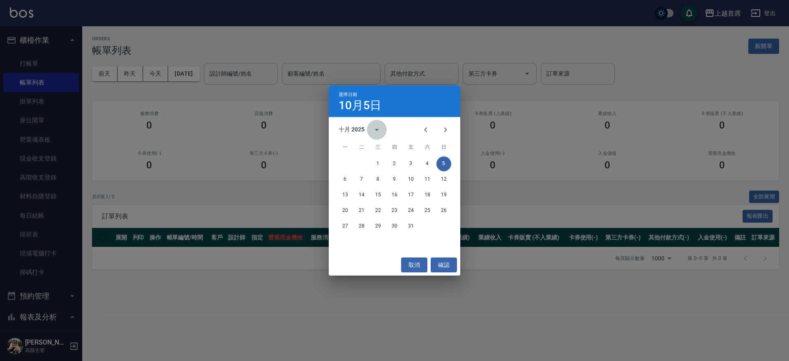
click at [370, 133] on button "calendar view is open, switch to year view" at bounding box center [377, 130] width 20 height 20
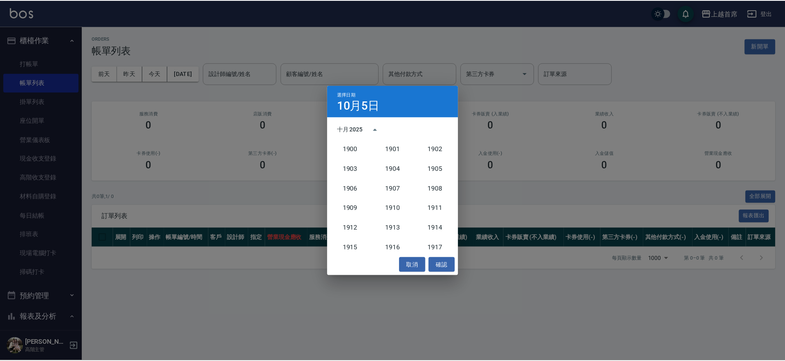
scroll to position [761, 0]
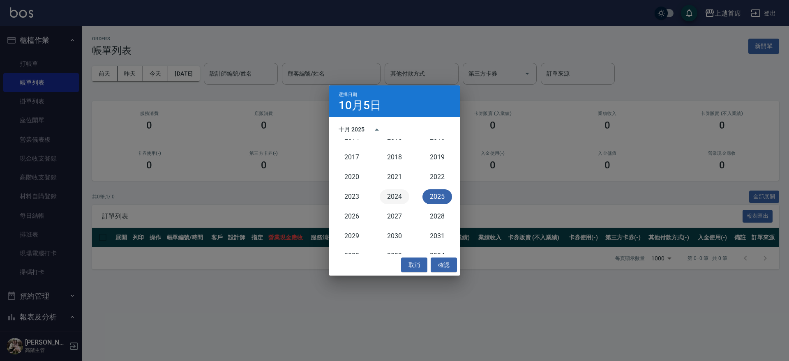
click at [396, 197] on button "2024" at bounding box center [395, 196] width 30 height 15
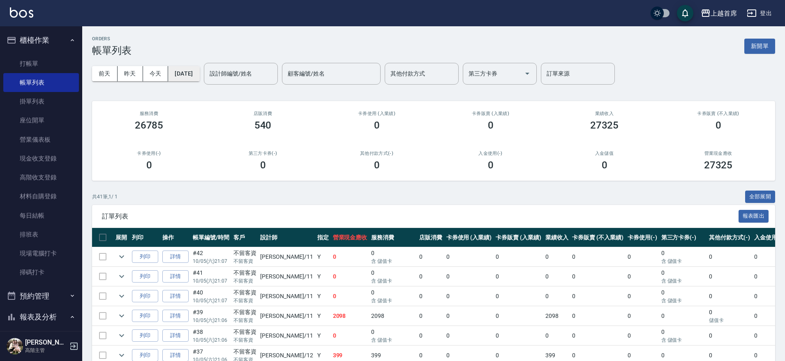
click at [199, 74] on button "[DATE]" at bounding box center [183, 73] width 31 height 15
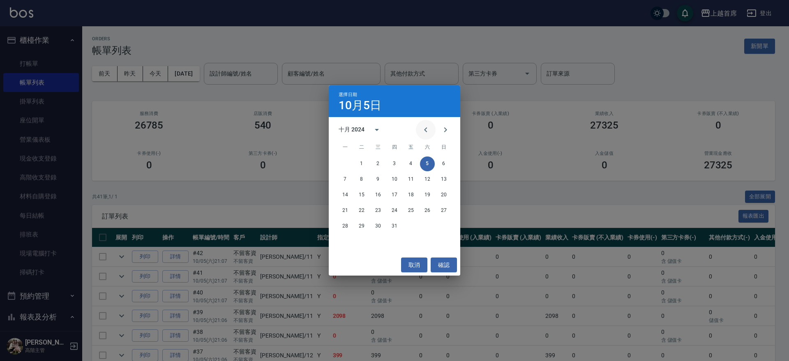
click at [427, 129] on icon "Previous month" at bounding box center [426, 130] width 10 height 10
click at [380, 212] on button "18" at bounding box center [378, 210] width 15 height 15
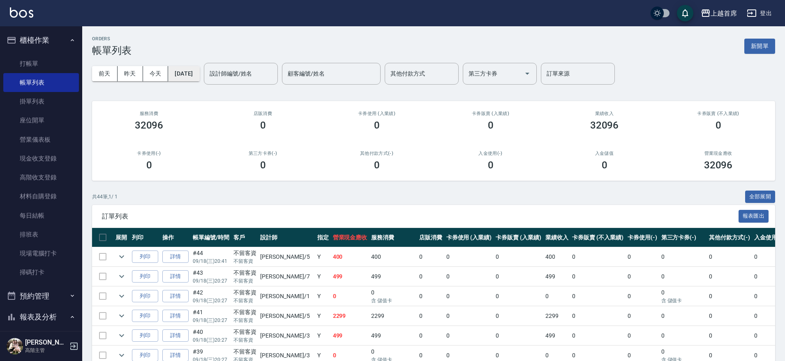
click at [199, 74] on button "[DATE]" at bounding box center [183, 73] width 31 height 15
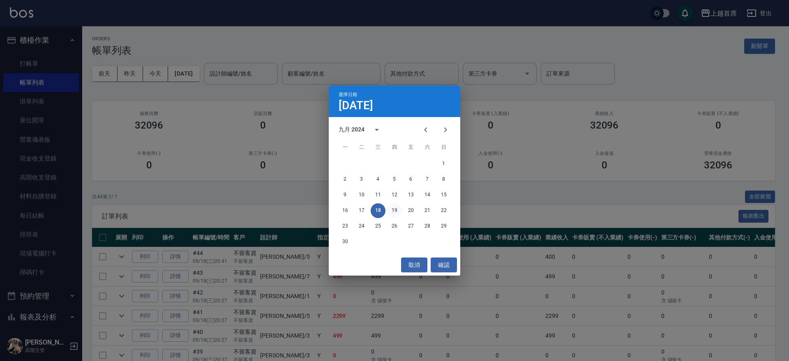
click at [394, 209] on button "19" at bounding box center [394, 210] width 15 height 15
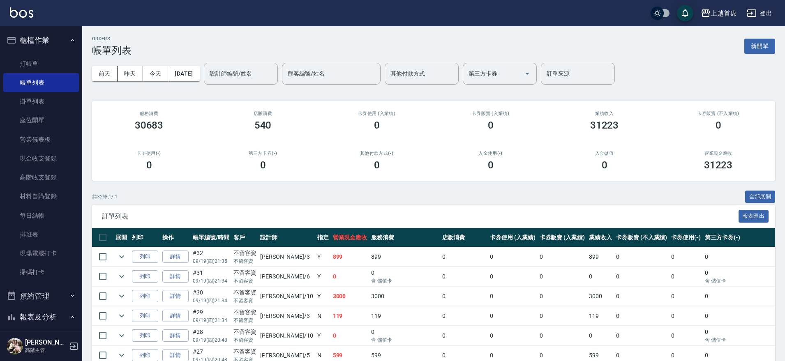
click at [261, 74] on input "設計師編號/姓名" at bounding box center [240, 74] width 67 height 14
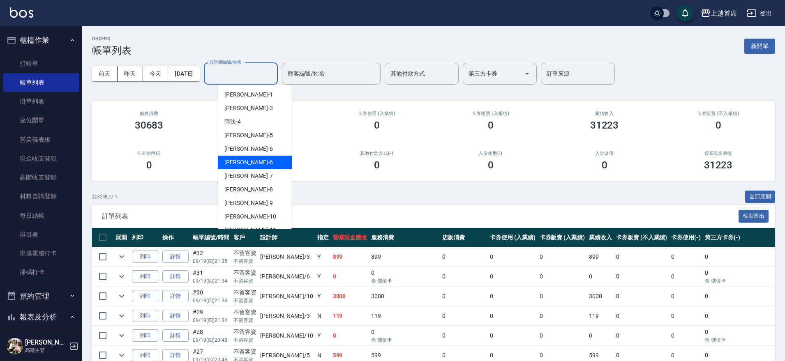
click at [258, 166] on div "[PERSON_NAME]-6" at bounding box center [255, 163] width 74 height 14
type input "[PERSON_NAME]-6"
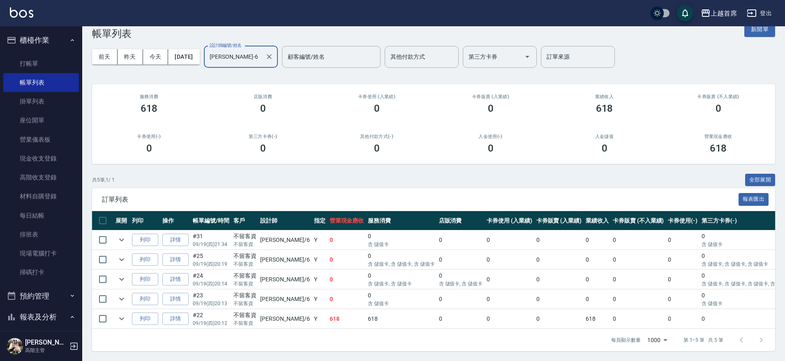
scroll to position [25, 0]
click at [184, 273] on link "詳情" at bounding box center [175, 279] width 26 height 13
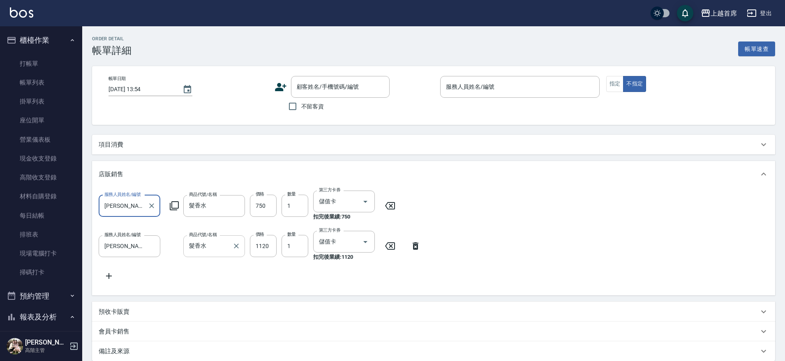
scroll to position [9, 0]
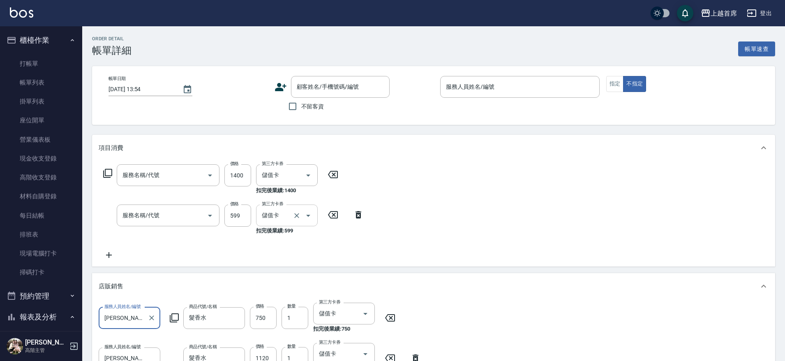
type input "[DATE] 20:14"
checkbox input "true"
type input "[PERSON_NAME]-6"
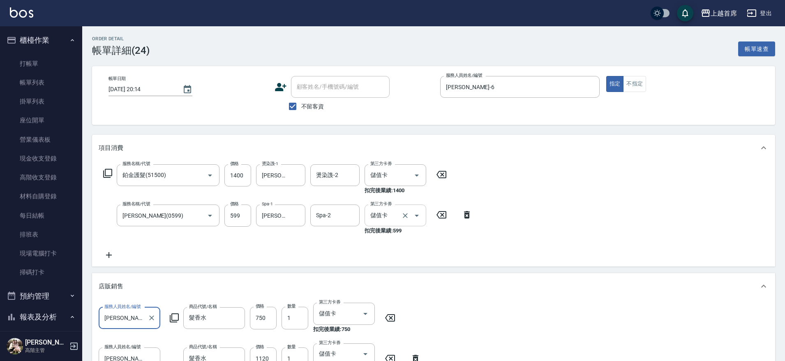
type input "鉑金護髮(51500)"
type input "[PERSON_NAME](0599)"
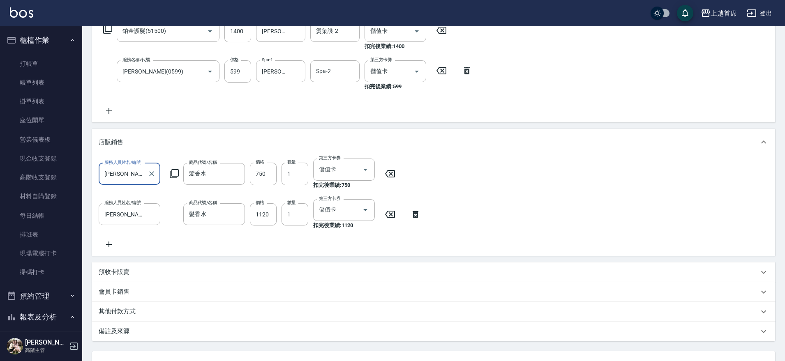
scroll to position [170, 0]
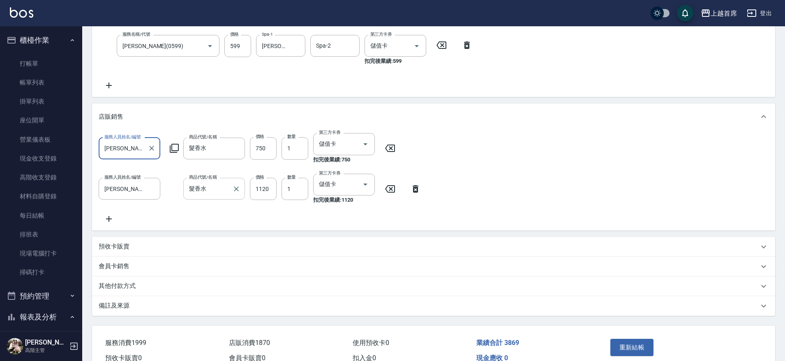
click at [207, 188] on input "髮香水" at bounding box center [208, 189] width 42 height 14
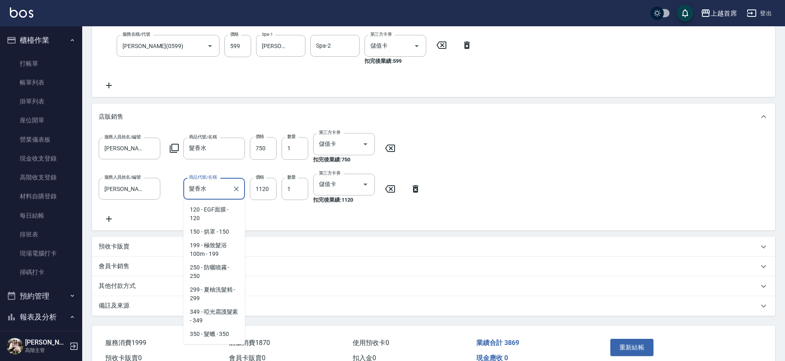
click at [218, 186] on input "髮香水" at bounding box center [208, 189] width 42 height 14
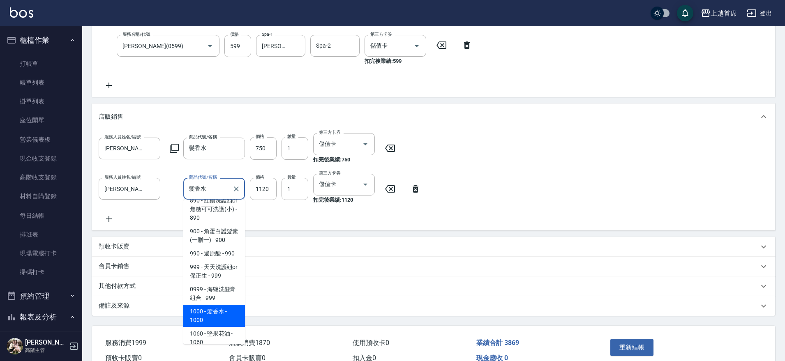
click at [218, 186] on input "髮香水" at bounding box center [208, 189] width 42 height 14
drag, startPoint x: 218, startPoint y: 186, endPoint x: 189, endPoint y: 186, distance: 28.3
click at [189, 186] on input "髮香水" at bounding box center [208, 189] width 42 height 14
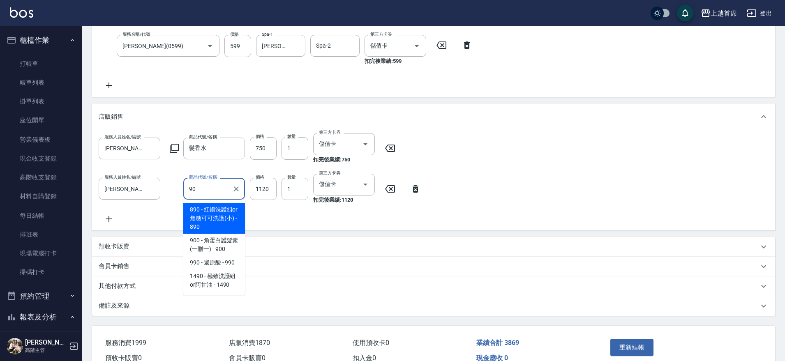
scroll to position [0, 0]
click at [208, 209] on span "900 - 角蛋白護髮素(一贈一) - 900" at bounding box center [214, 214] width 62 height 22
type input "角蛋白護髮素(一贈一)"
type input "900"
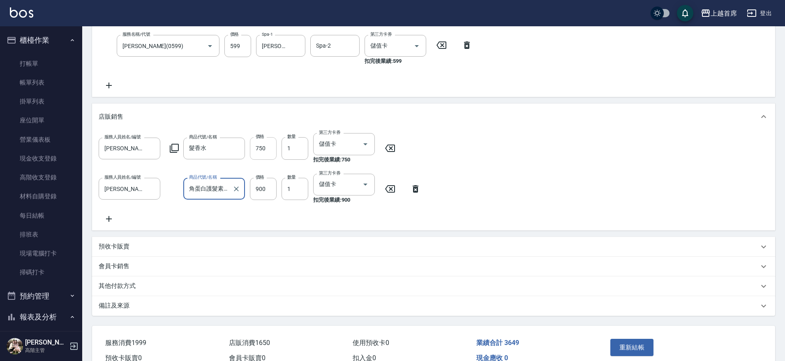
type input "角蛋白護髮素(一贈一)"
click at [265, 150] on input "750" at bounding box center [263, 148] width 27 height 22
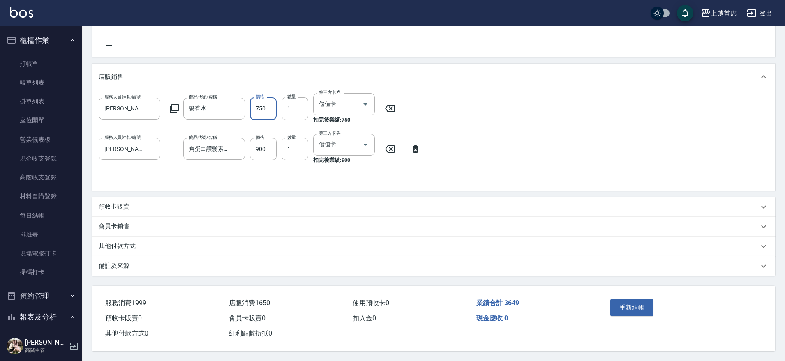
click at [258, 97] on input "750" at bounding box center [263, 108] width 27 height 22
click at [262, 97] on input "750" at bounding box center [263, 108] width 27 height 22
type input "770"
click at [620, 299] on button "重新結帳" at bounding box center [632, 307] width 44 height 17
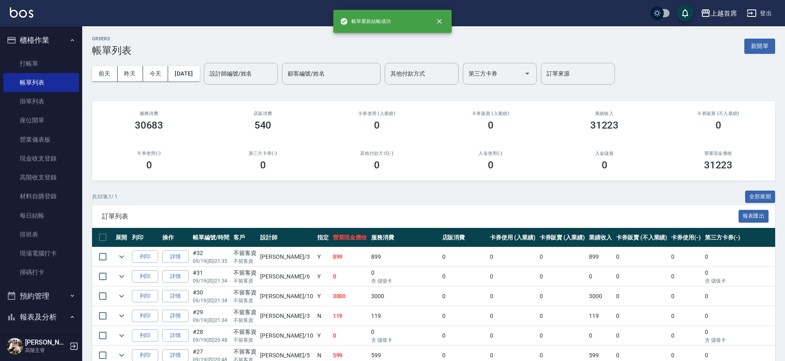
click at [57, 36] on button "櫃檯作業" at bounding box center [41, 40] width 76 height 21
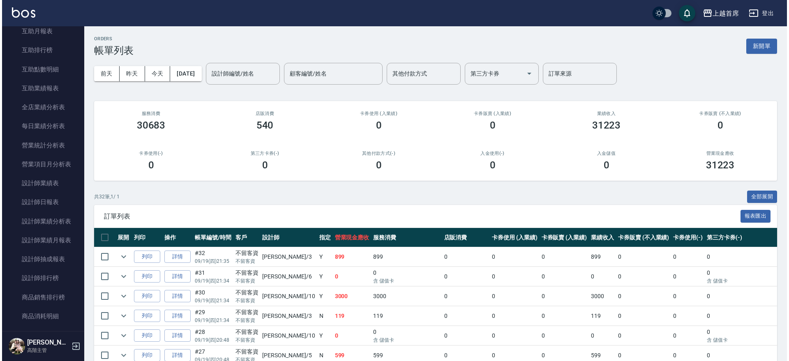
scroll to position [193, 0]
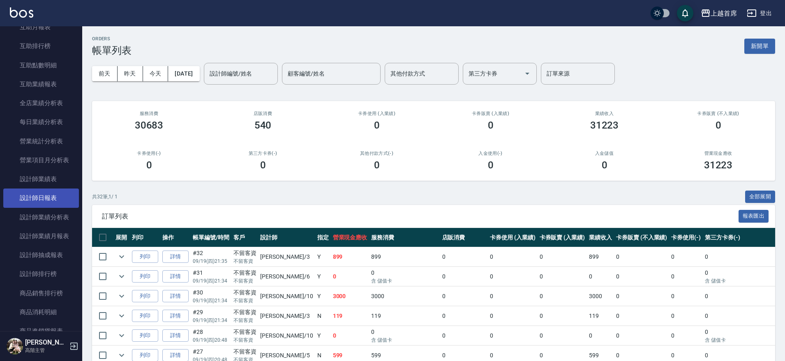
click at [42, 199] on link "設計師日報表" at bounding box center [41, 198] width 76 height 19
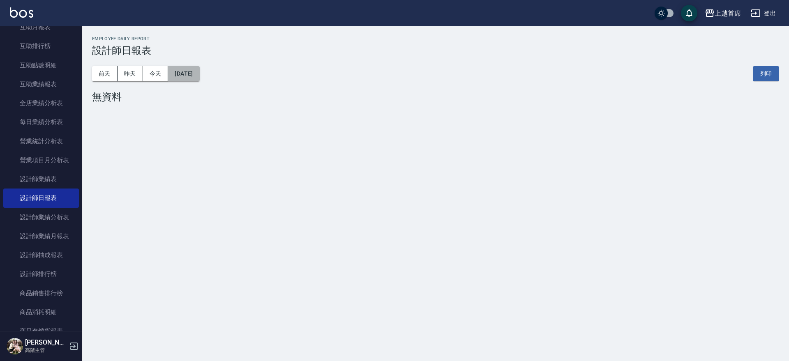
click at [199, 70] on button "[DATE]" at bounding box center [183, 73] width 31 height 15
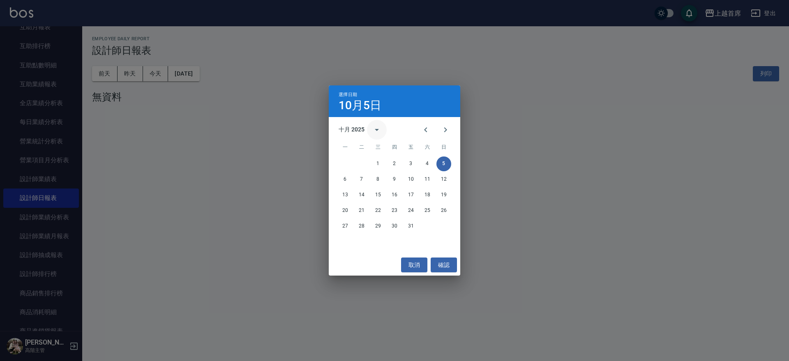
click at [377, 129] on icon "calendar view is open, switch to year view" at bounding box center [377, 130] width 4 height 2
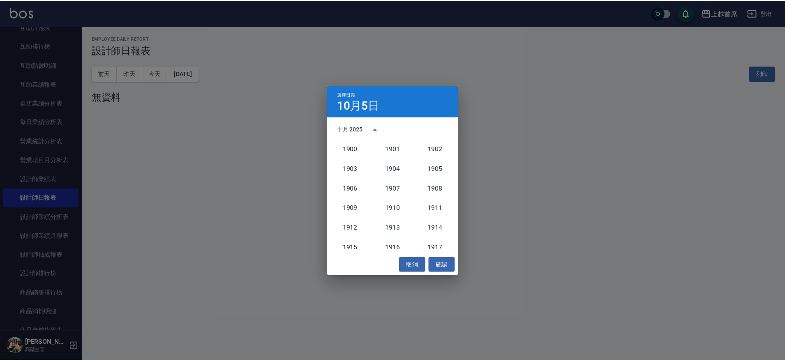
scroll to position [761, 0]
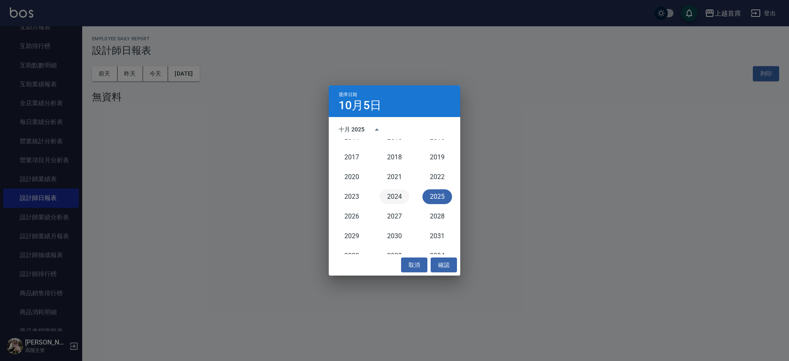
click at [390, 196] on button "2024" at bounding box center [395, 196] width 30 height 15
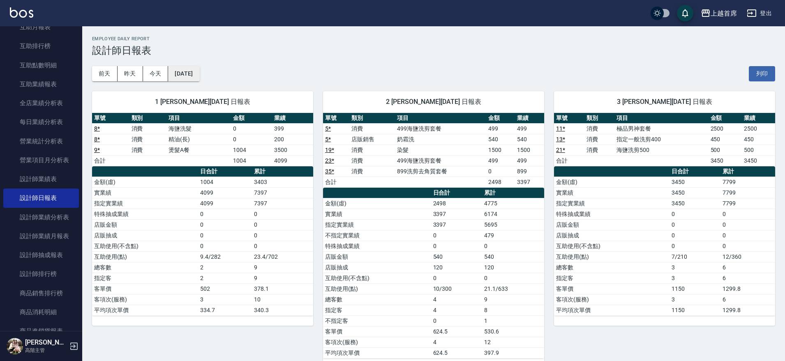
click at [199, 76] on button "[DATE]" at bounding box center [183, 73] width 31 height 15
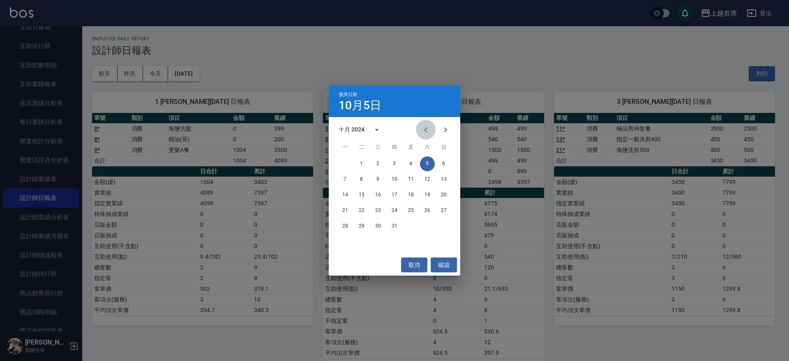
click at [418, 128] on button "Previous month" at bounding box center [426, 130] width 20 height 20
click at [397, 209] on button "19" at bounding box center [394, 210] width 15 height 15
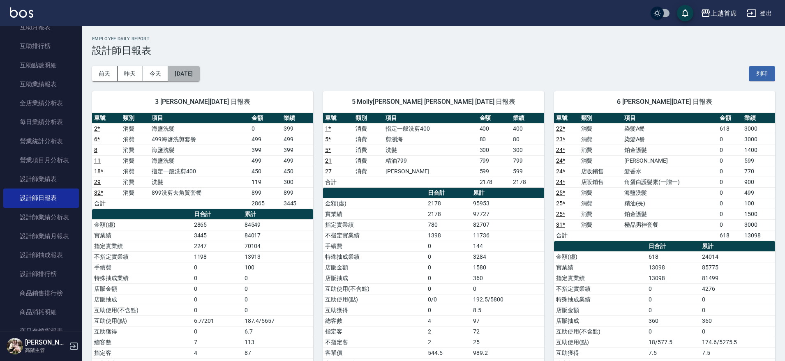
click at [199, 78] on button "[DATE]" at bounding box center [183, 73] width 31 height 15
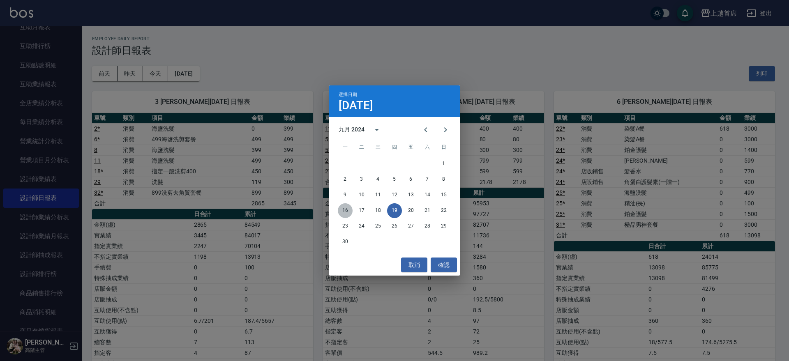
click at [344, 212] on button "16" at bounding box center [345, 210] width 15 height 15
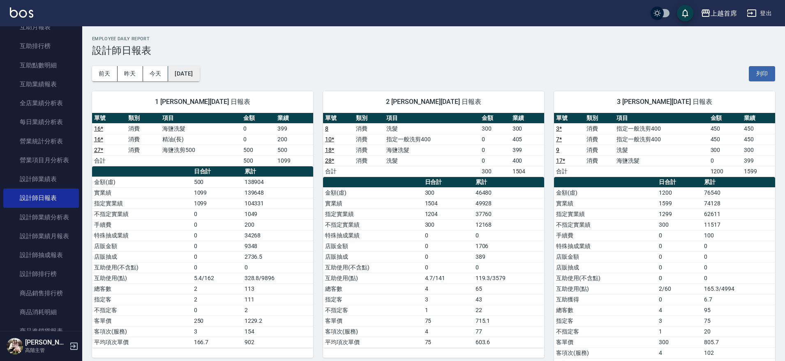
click at [214, 77] on div "[DATE] [DATE] [DATE] [DATE] 列印" at bounding box center [433, 73] width 683 height 35
click at [199, 71] on button "[DATE]" at bounding box center [183, 73] width 31 height 15
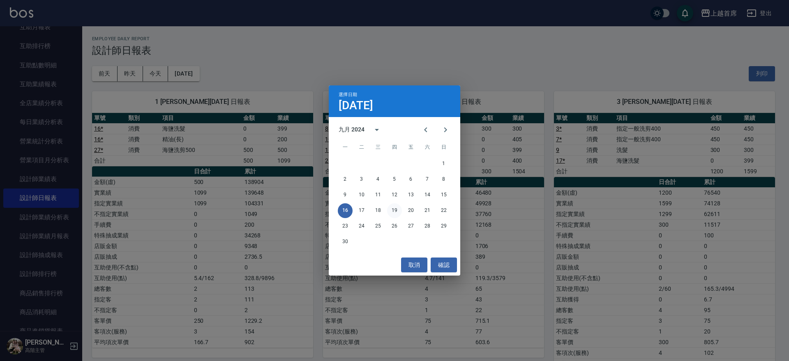
click at [394, 212] on button "19" at bounding box center [394, 210] width 15 height 15
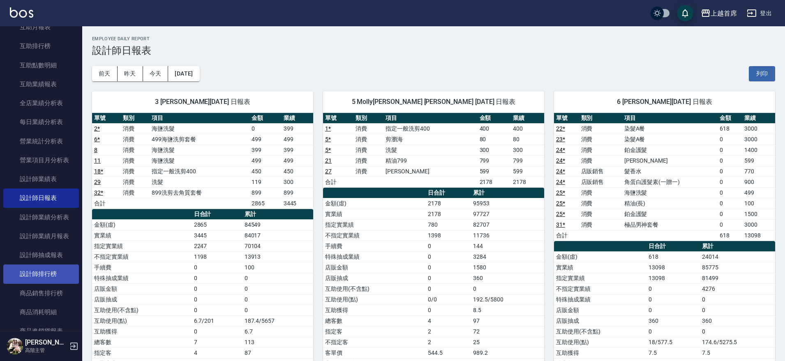
click at [42, 274] on link "設計師排行榜" at bounding box center [41, 274] width 76 height 19
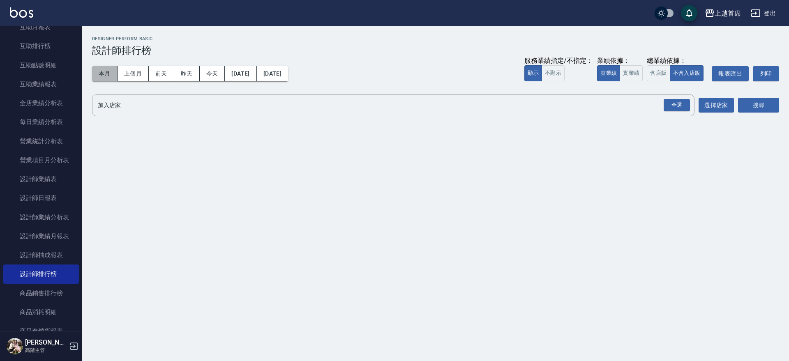
click at [108, 73] on button "本月" at bounding box center [104, 73] width 25 height 15
click at [633, 74] on button "實業績" at bounding box center [630, 73] width 23 height 16
click at [654, 71] on button "含店販" at bounding box center [658, 73] width 23 height 16
click at [679, 95] on div "全選" at bounding box center [676, 105] width 29 height 22
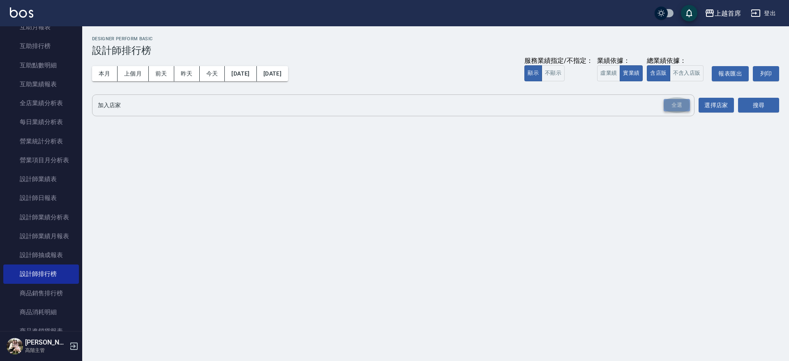
click at [669, 101] on div "全選" at bounding box center [676, 105] width 26 height 13
click at [752, 102] on button "搜尋" at bounding box center [758, 105] width 41 height 15
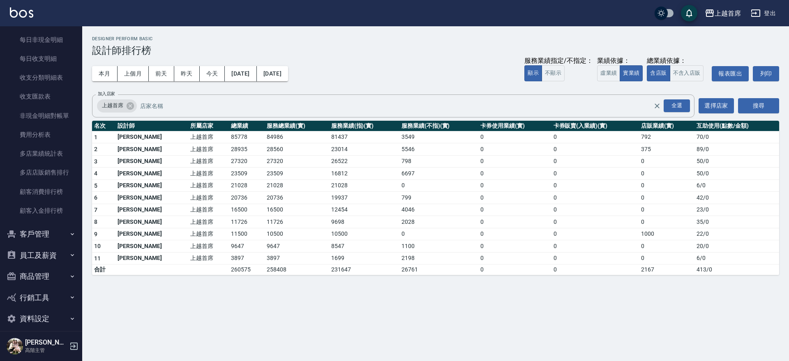
scroll to position [682, 0]
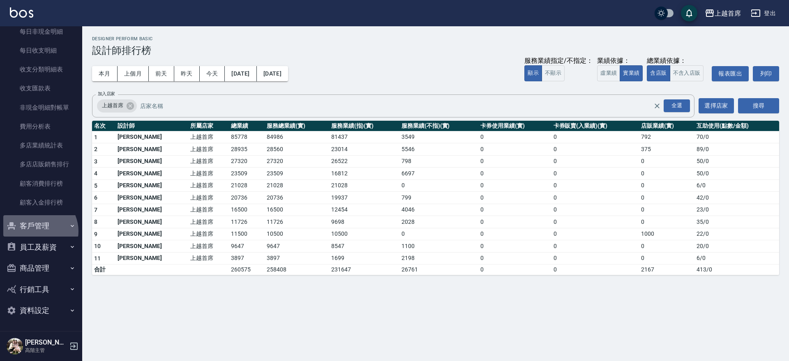
click at [37, 231] on button "客戶管理" at bounding box center [41, 225] width 76 height 21
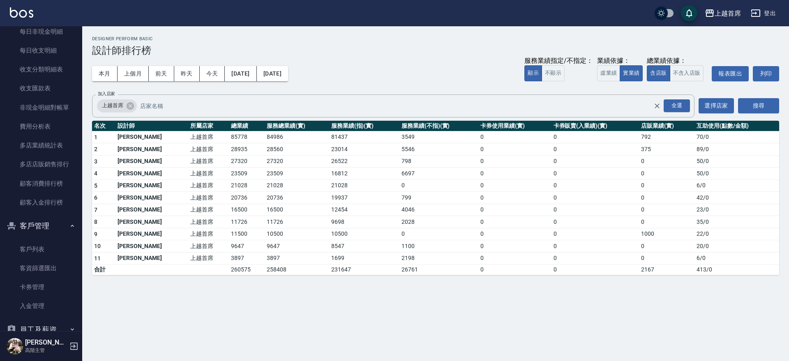
click at [47, 227] on button "客戶管理" at bounding box center [41, 225] width 76 height 21
click at [48, 246] on button "員工及薪資" at bounding box center [41, 247] width 76 height 21
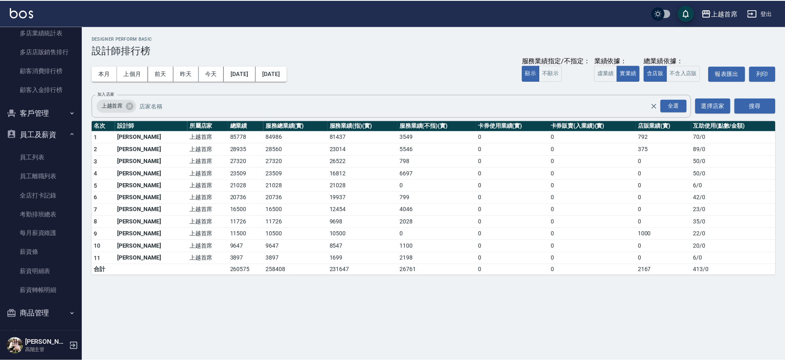
scroll to position [841, 0]
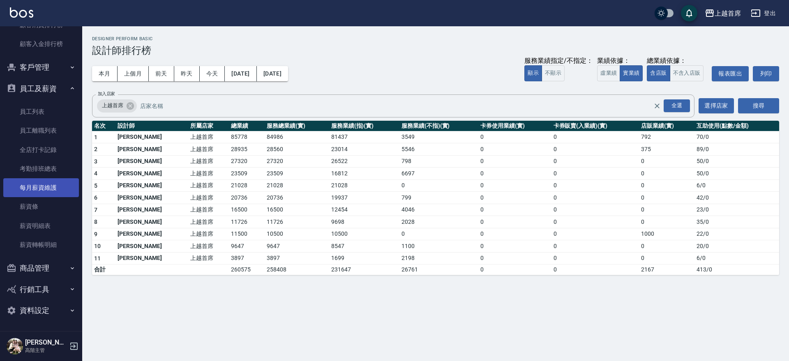
click at [60, 187] on link "每月薪資維護" at bounding box center [41, 187] width 76 height 19
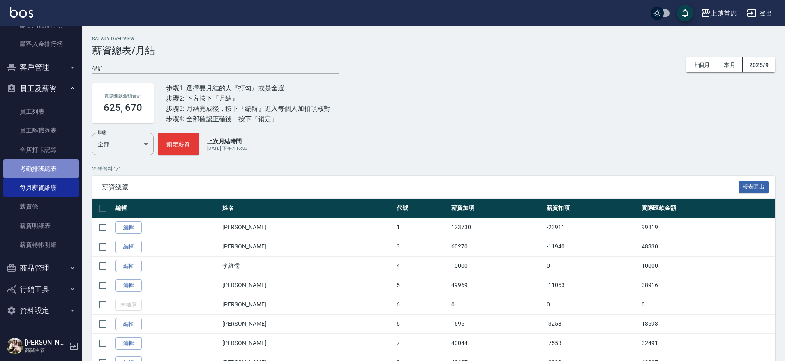
click at [55, 169] on link "考勤排班總表" at bounding box center [41, 168] width 76 height 19
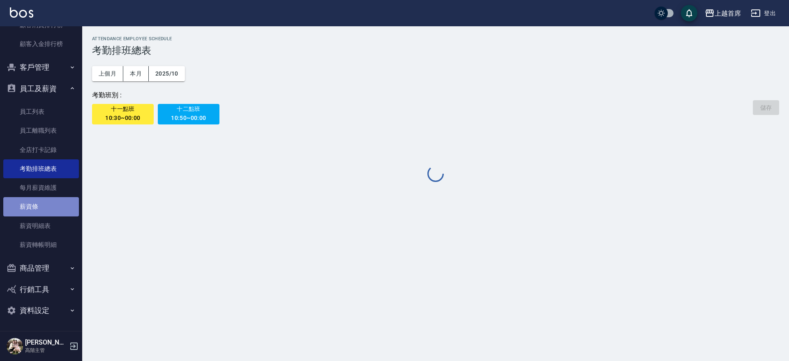
click at [41, 207] on link "薪資條" at bounding box center [41, 206] width 76 height 19
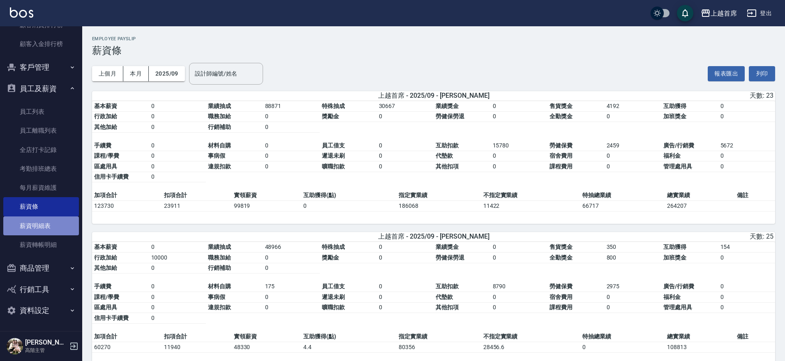
click at [56, 235] on link "薪資明細表" at bounding box center [41, 225] width 76 height 19
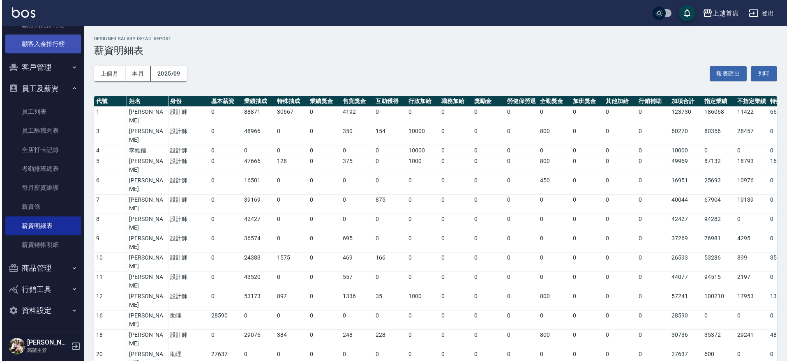
scroll to position [276, 0]
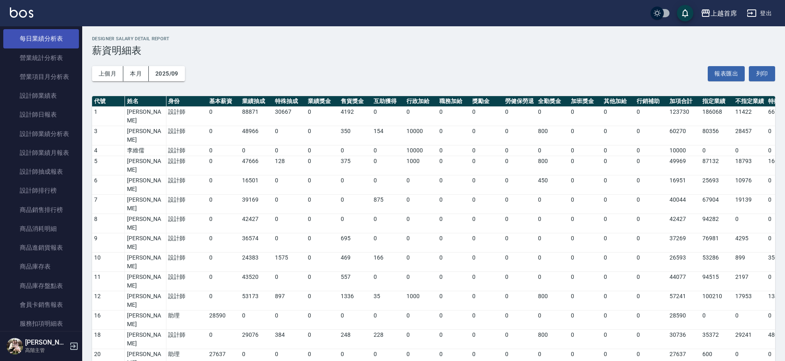
click at [50, 39] on link "每日業績分析表" at bounding box center [41, 38] width 76 height 19
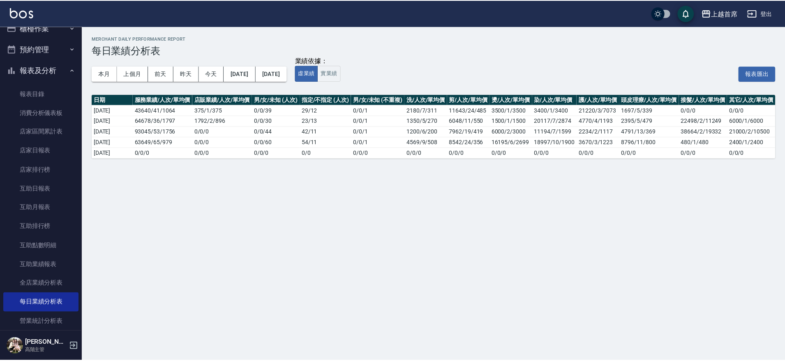
scroll to position [9, 0]
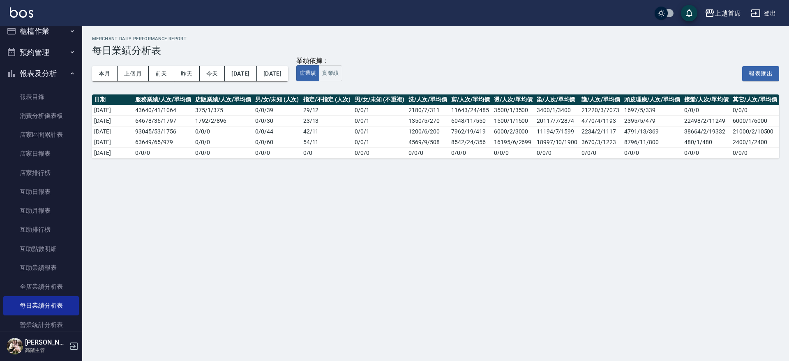
click at [45, 68] on button "報表及分析" at bounding box center [41, 73] width 76 height 21
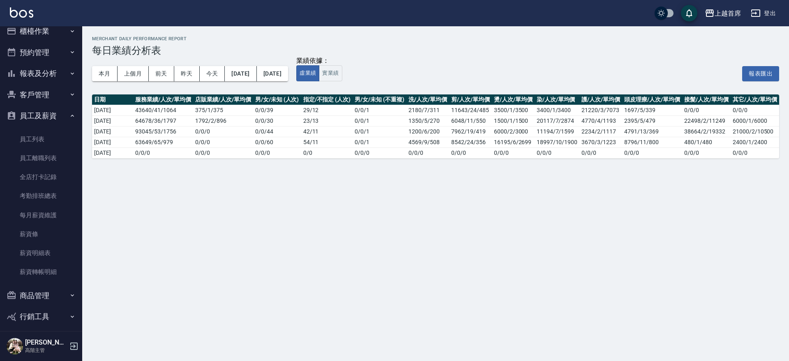
click at [38, 34] on button "櫃檯作業" at bounding box center [41, 31] width 76 height 21
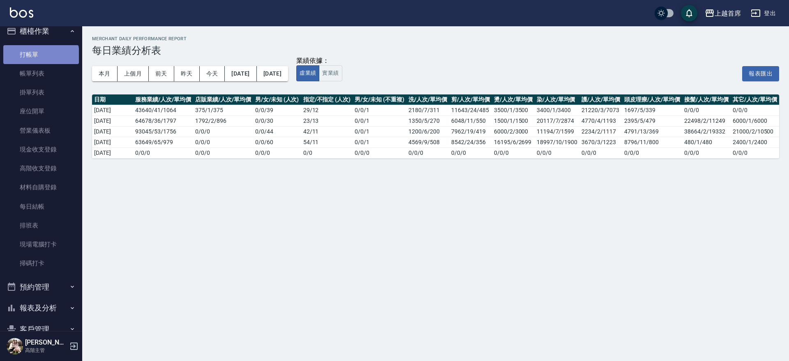
click at [40, 60] on link "打帳單" at bounding box center [41, 54] width 76 height 19
